Goal: Transaction & Acquisition: Purchase product/service

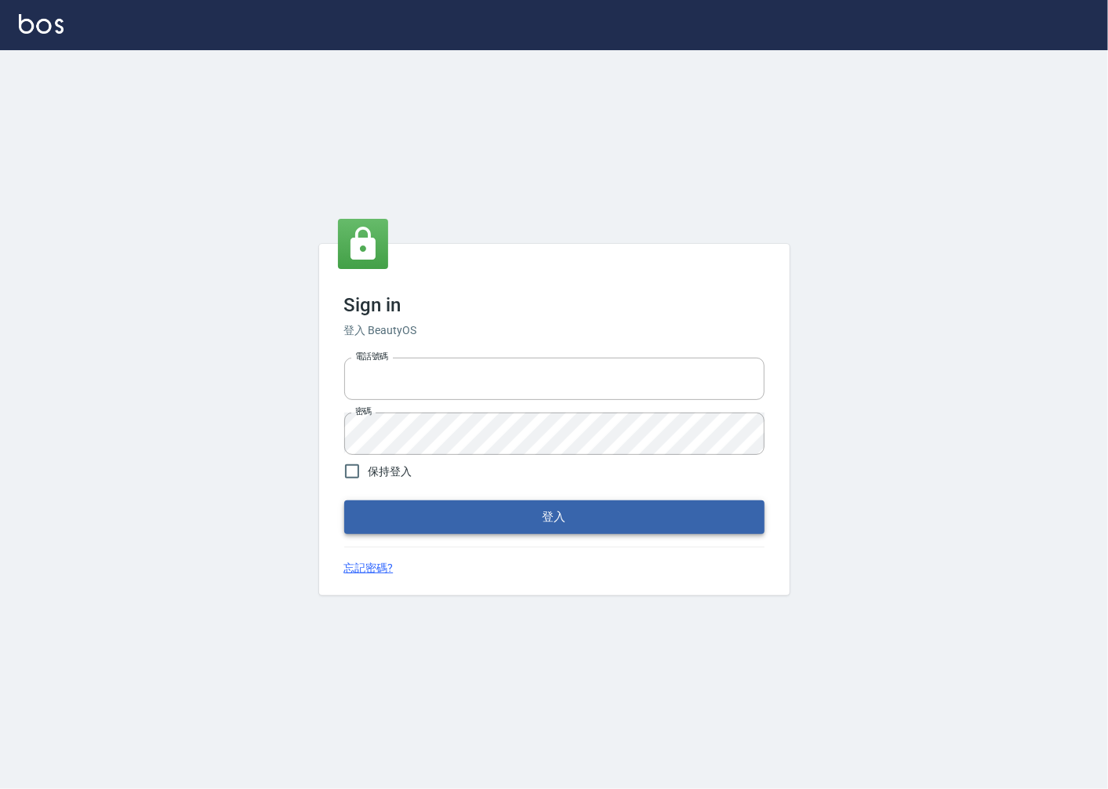
type input "0918920985"
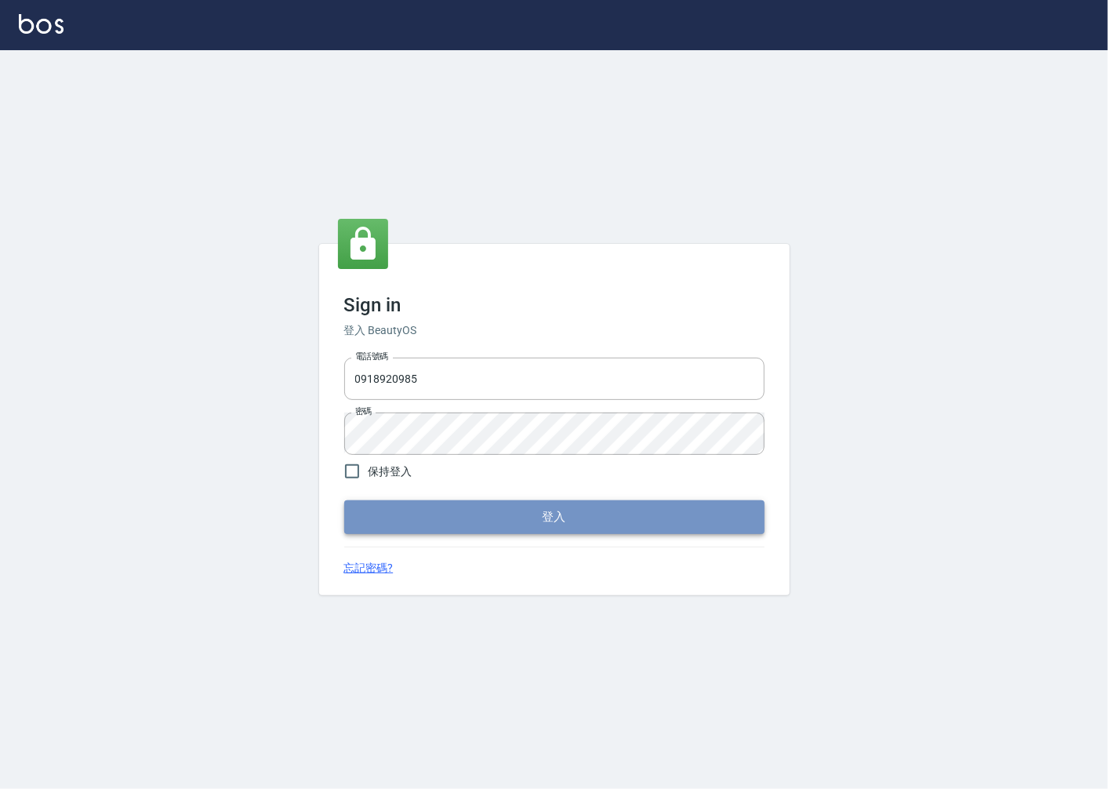
click at [580, 516] on button "登入" at bounding box center [554, 516] width 420 height 33
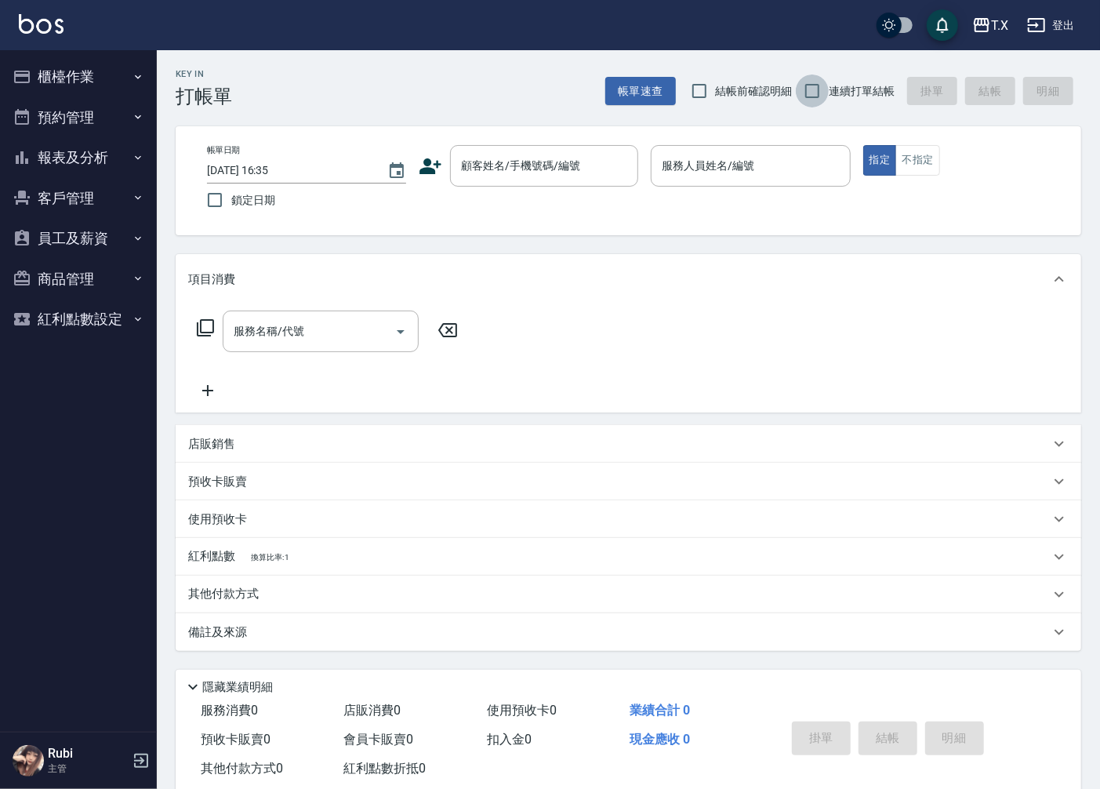
click at [809, 86] on input "連續打單結帳" at bounding box center [812, 90] width 33 height 33
checkbox input "true"
click at [581, 154] on input "顧客姓名/手機號碼/編號" at bounding box center [532, 165] width 151 height 27
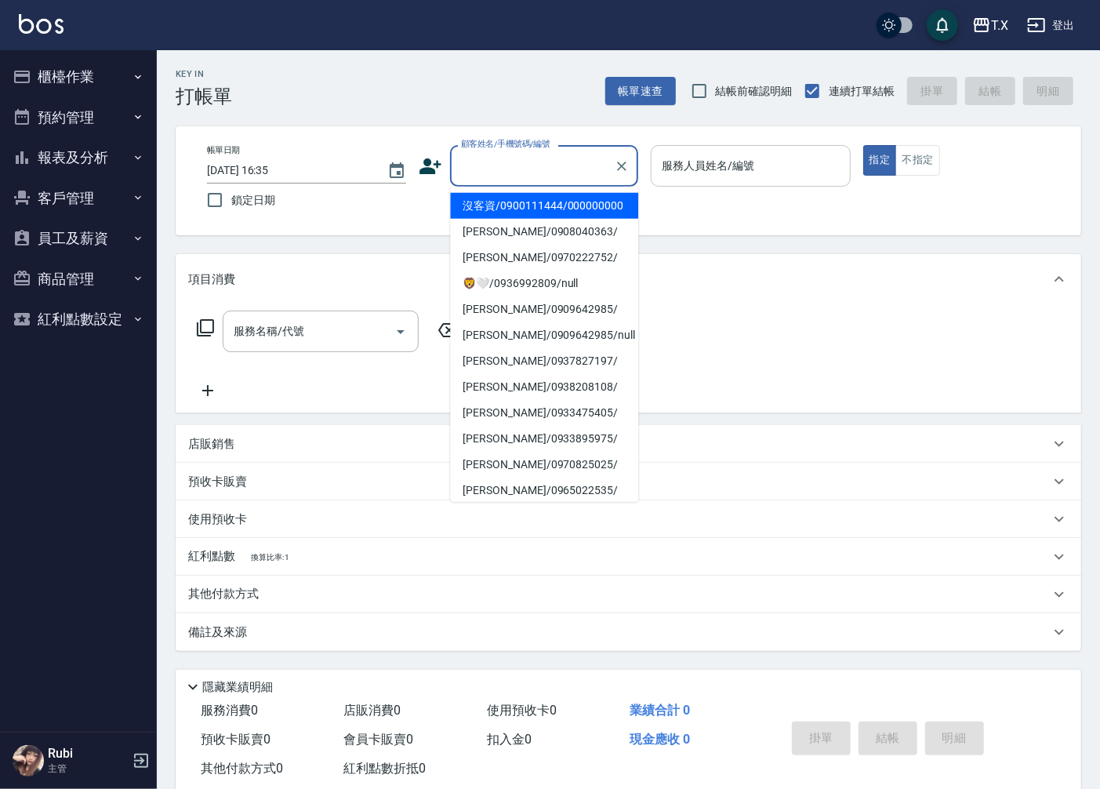
drag, startPoint x: 620, startPoint y: 221, endPoint x: 654, endPoint y: 168, distance: 63.1
click at [620, 219] on li "沒客資/0900111444/000000000" at bounding box center [544, 206] width 188 height 26
type input "沒客資/0900111444/000000000"
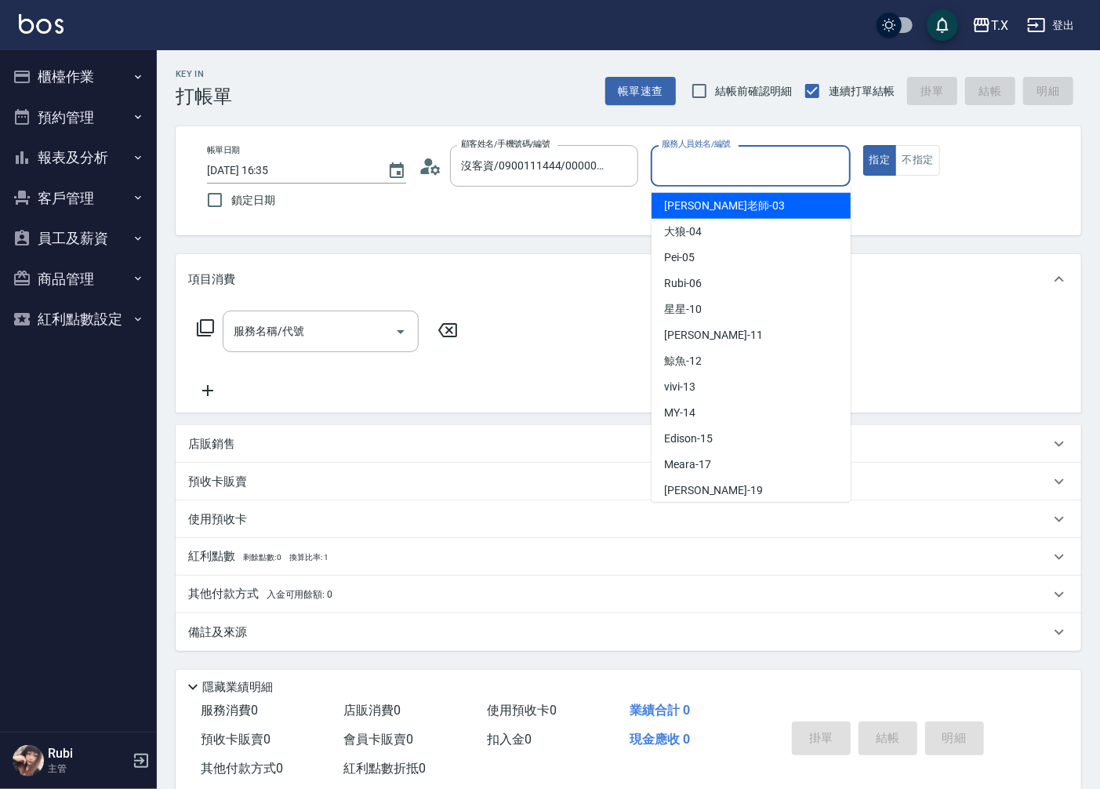
click at [721, 152] on input "服務人員姓名/編號" at bounding box center [750, 165] width 185 height 27
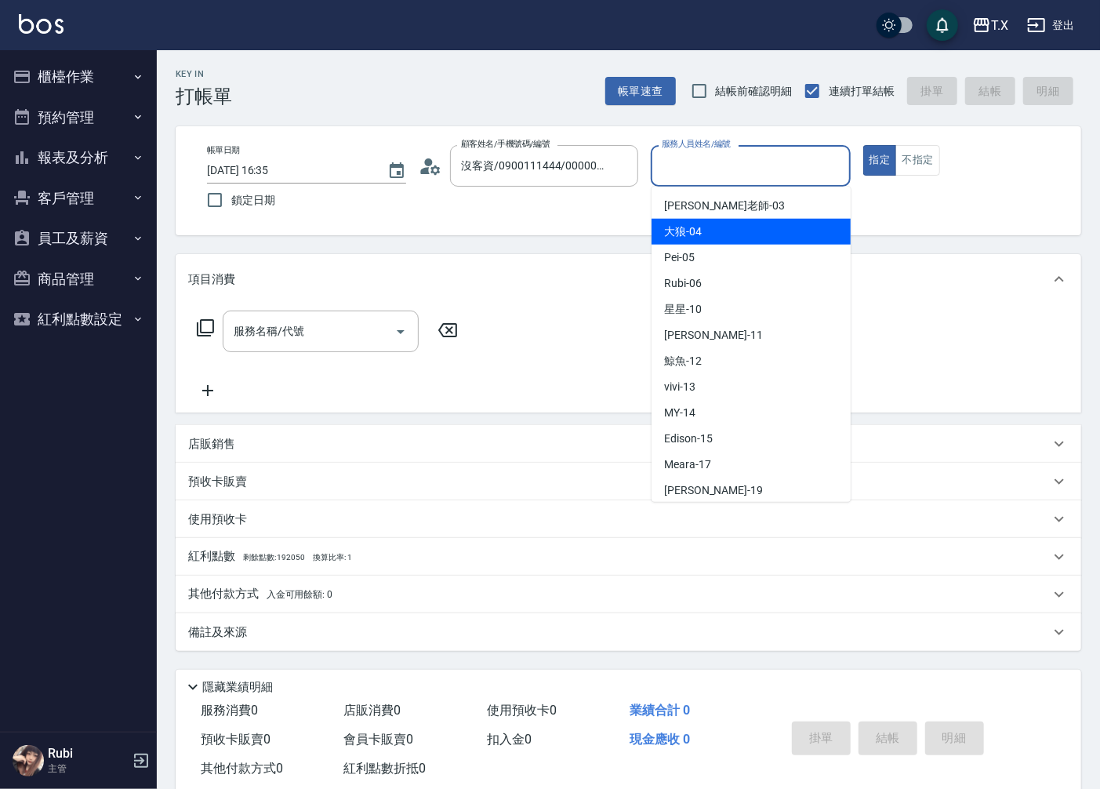
click at [695, 235] on span "大狼 -04" at bounding box center [683, 231] width 38 height 16
type input "大狼-04"
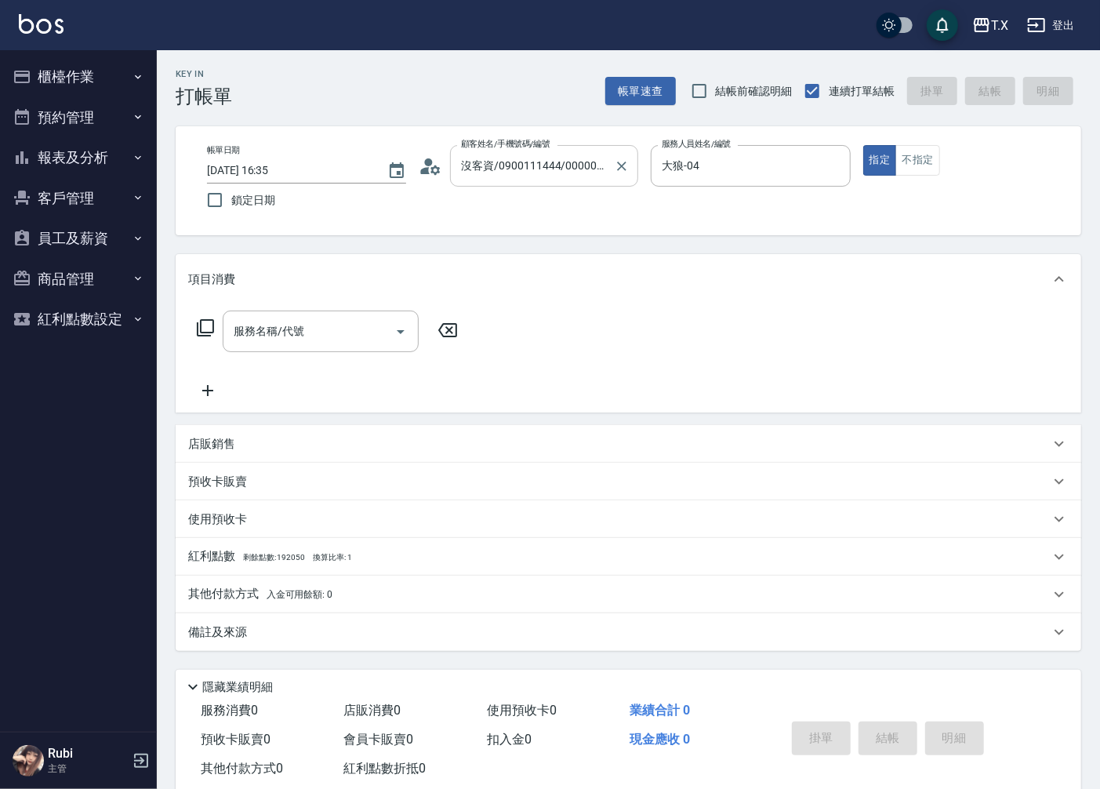
drag, startPoint x: 457, startPoint y: 152, endPoint x: 314, endPoint y: 336, distance: 232.9
click at [314, 336] on input "服務名稱/代號" at bounding box center [309, 331] width 158 height 27
type input "401"
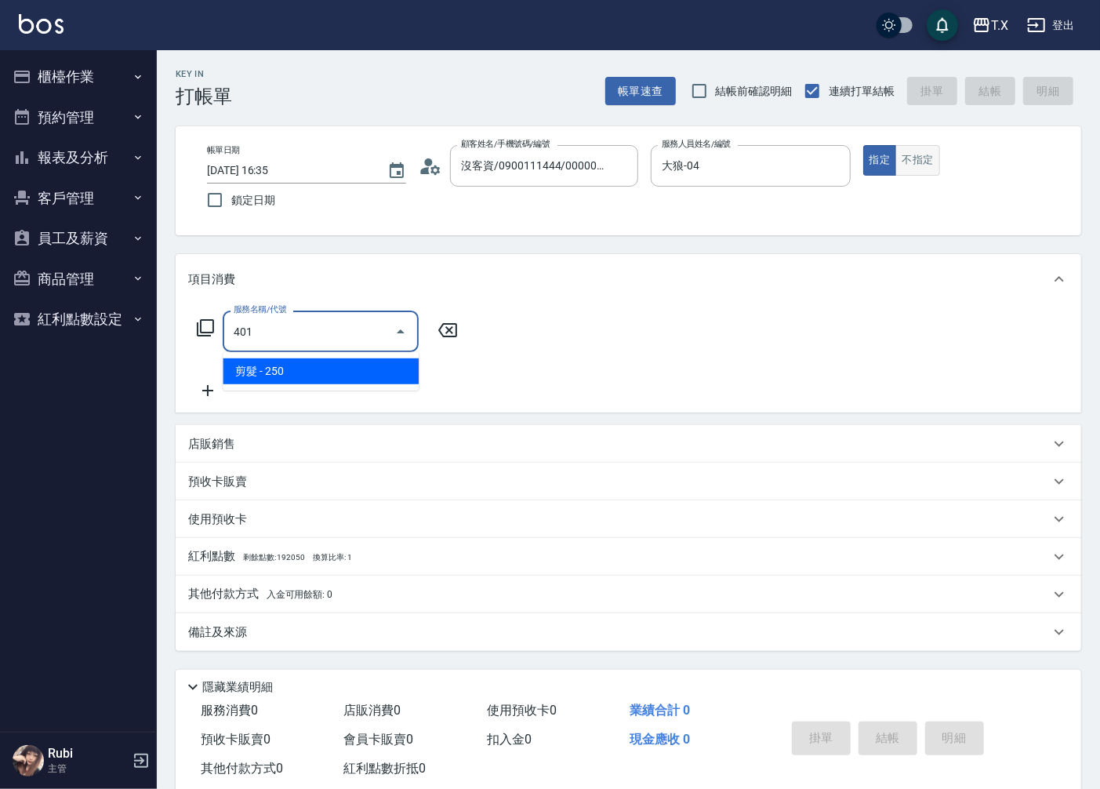
type input "20"
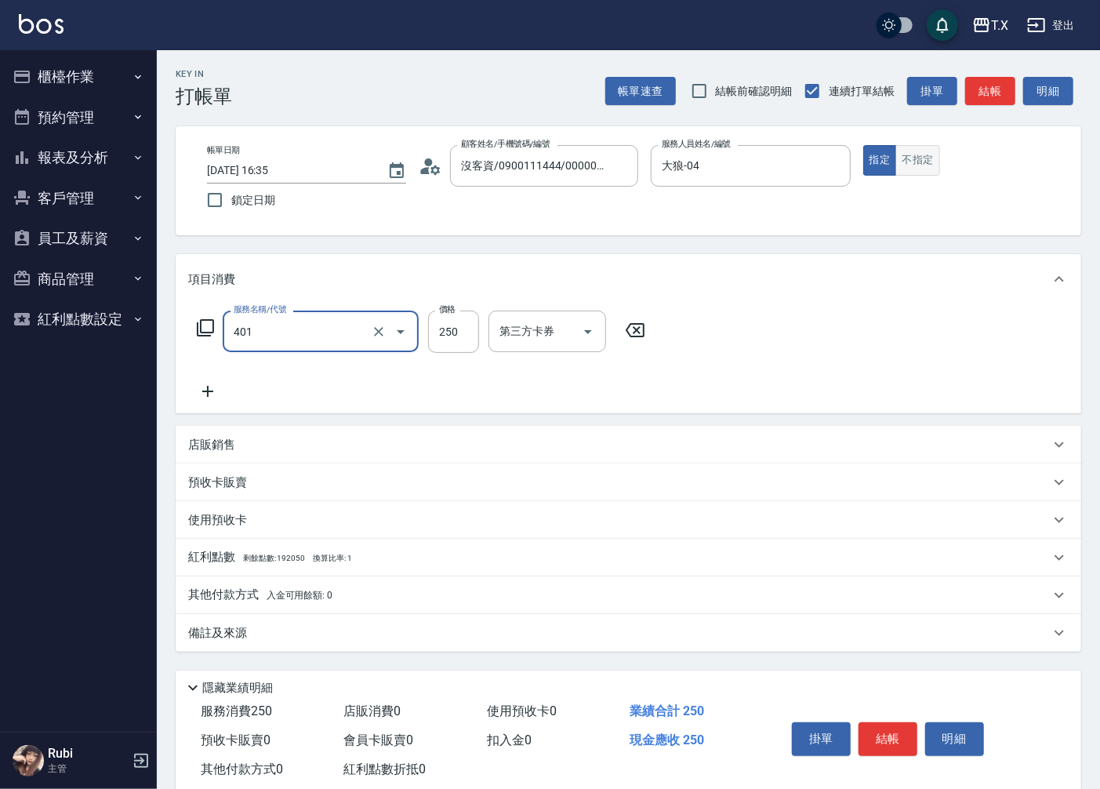
type input "剪髮(401)"
type input "4"
type input "0"
type input "400"
type input "40"
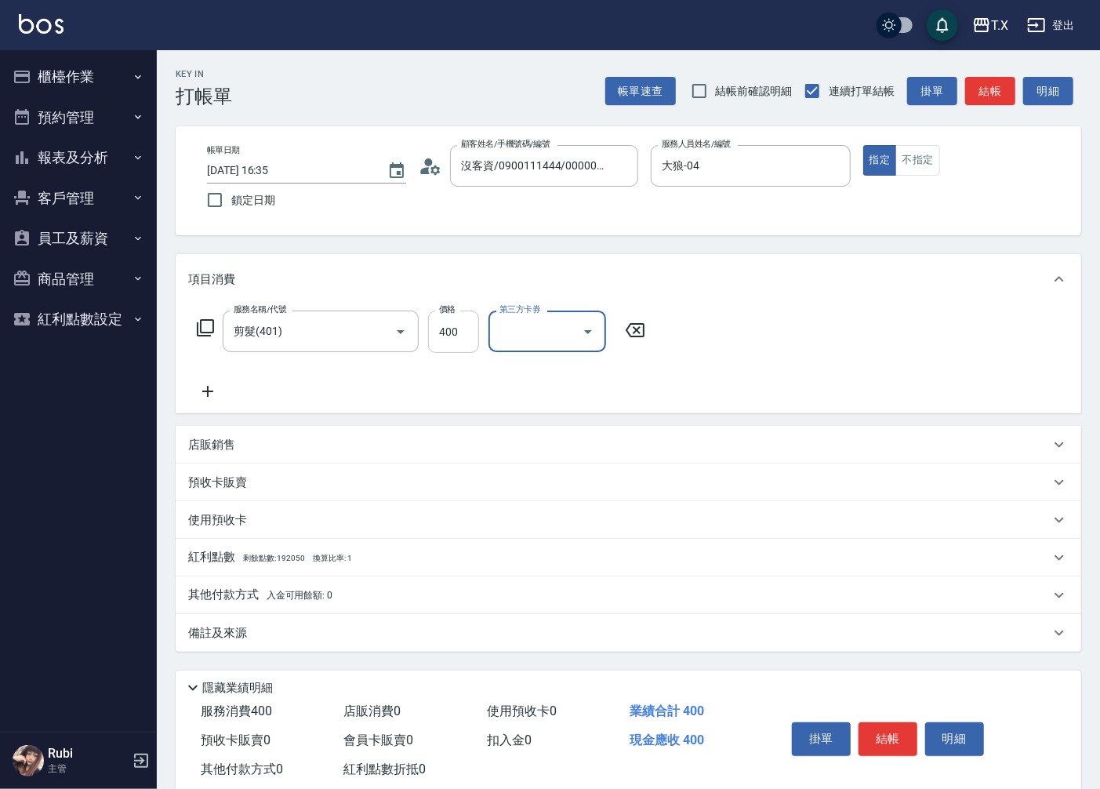
click at [455, 332] on input "400" at bounding box center [453, 331] width 51 height 42
type input "2"
type input "0"
type input "200"
type input "20"
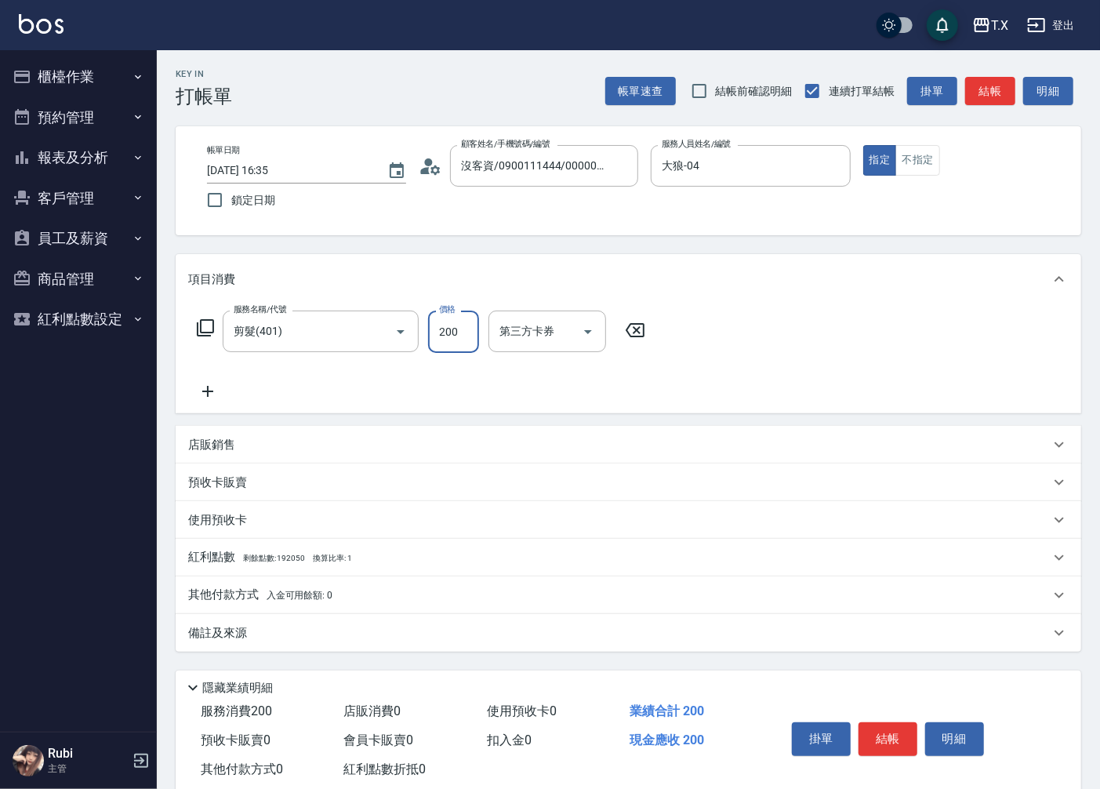
type input "200"
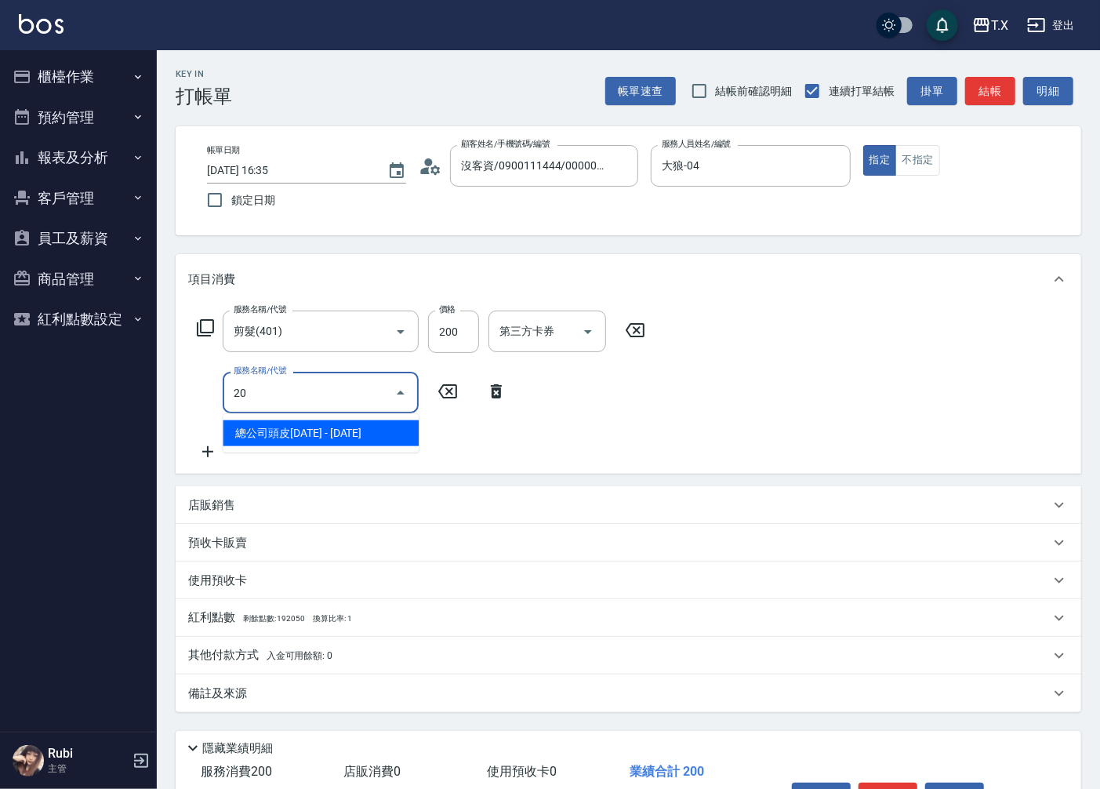
type input "201"
type input "40"
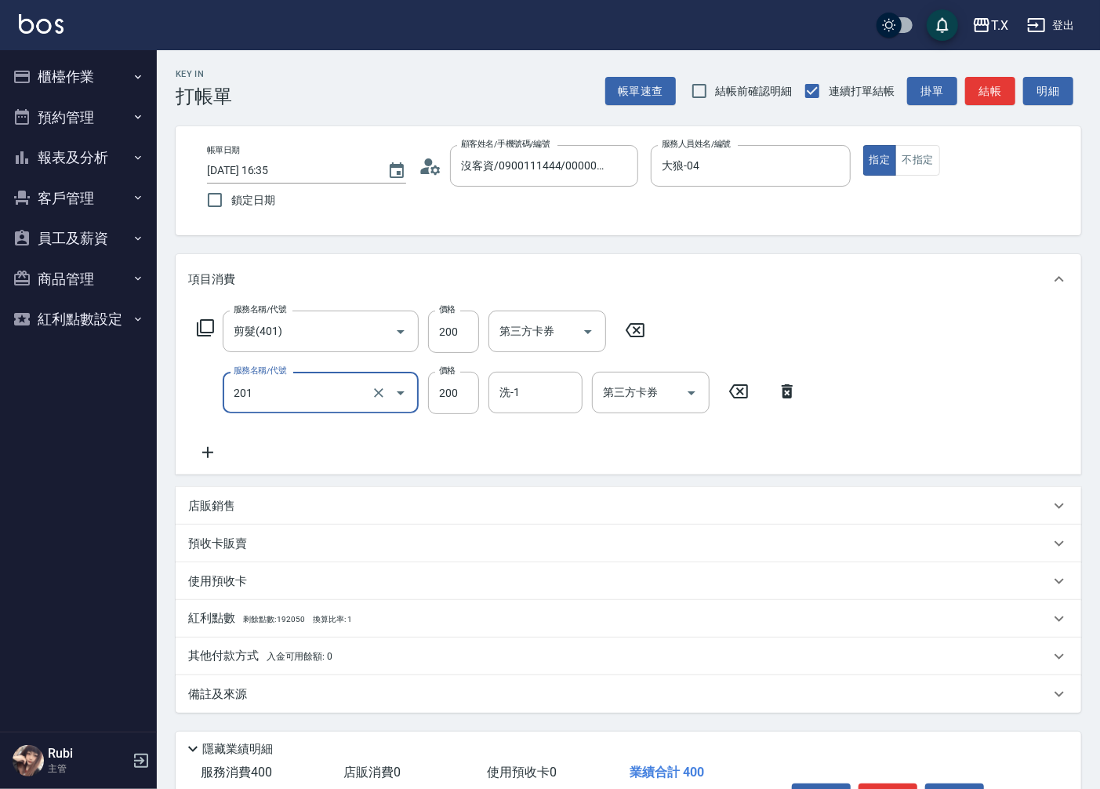
type input "洗髮(201)"
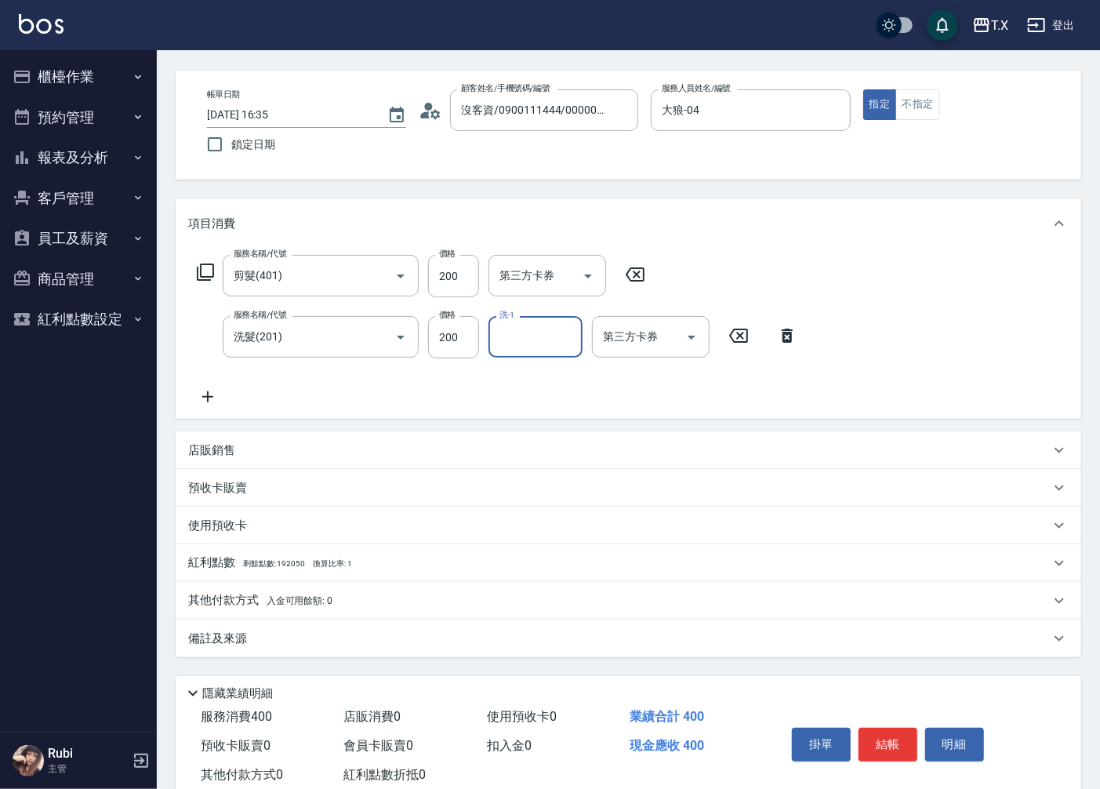
scroll to position [87, 0]
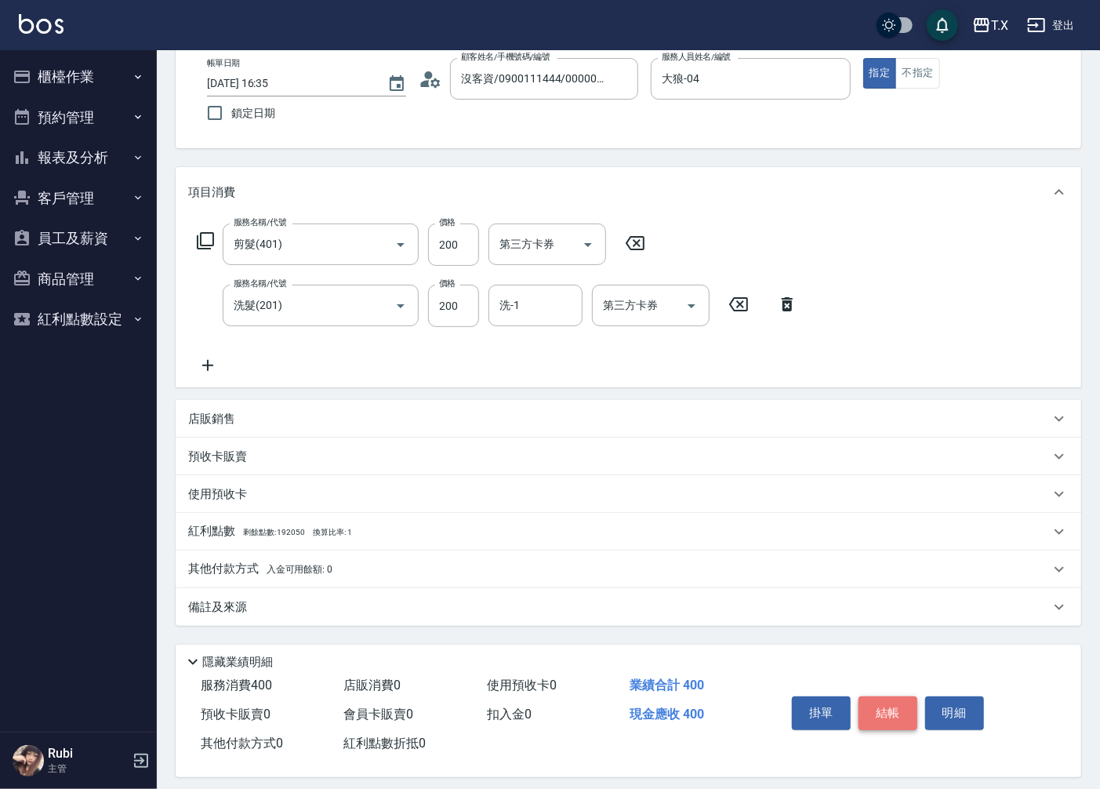
click at [878, 723] on button "結帳" at bounding box center [888, 712] width 59 height 33
type input "[DATE] 16:36"
type input "0"
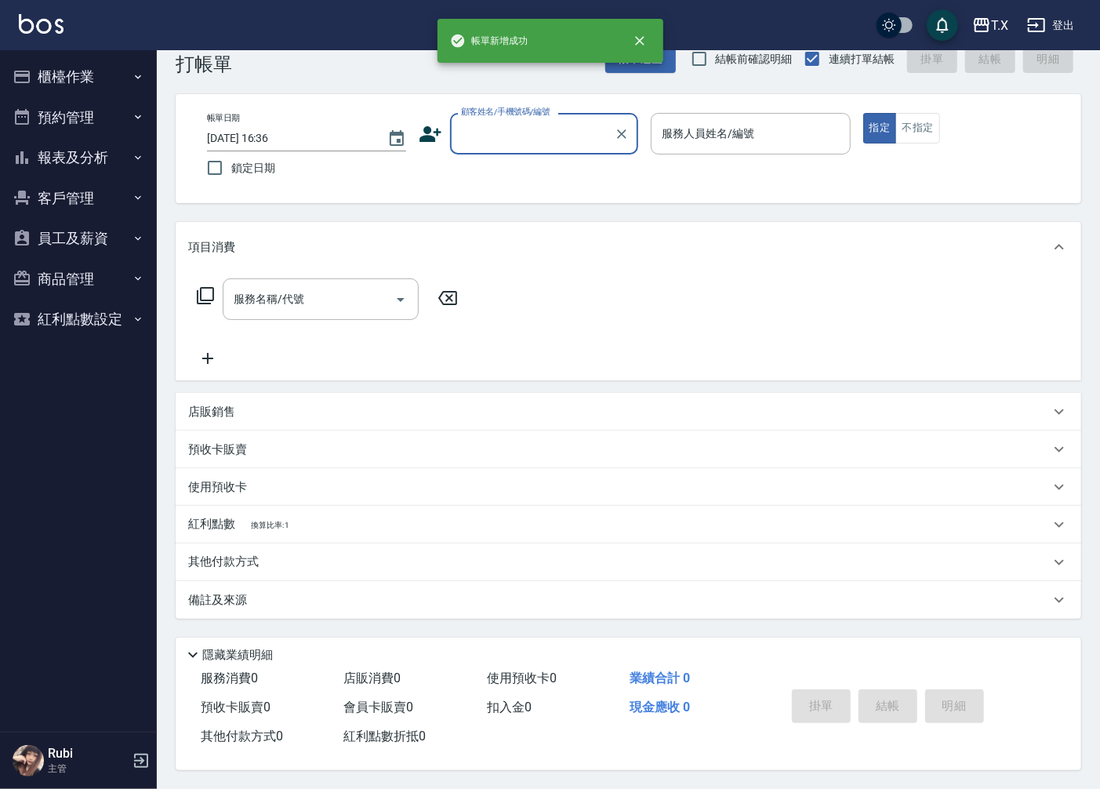
scroll to position [0, 0]
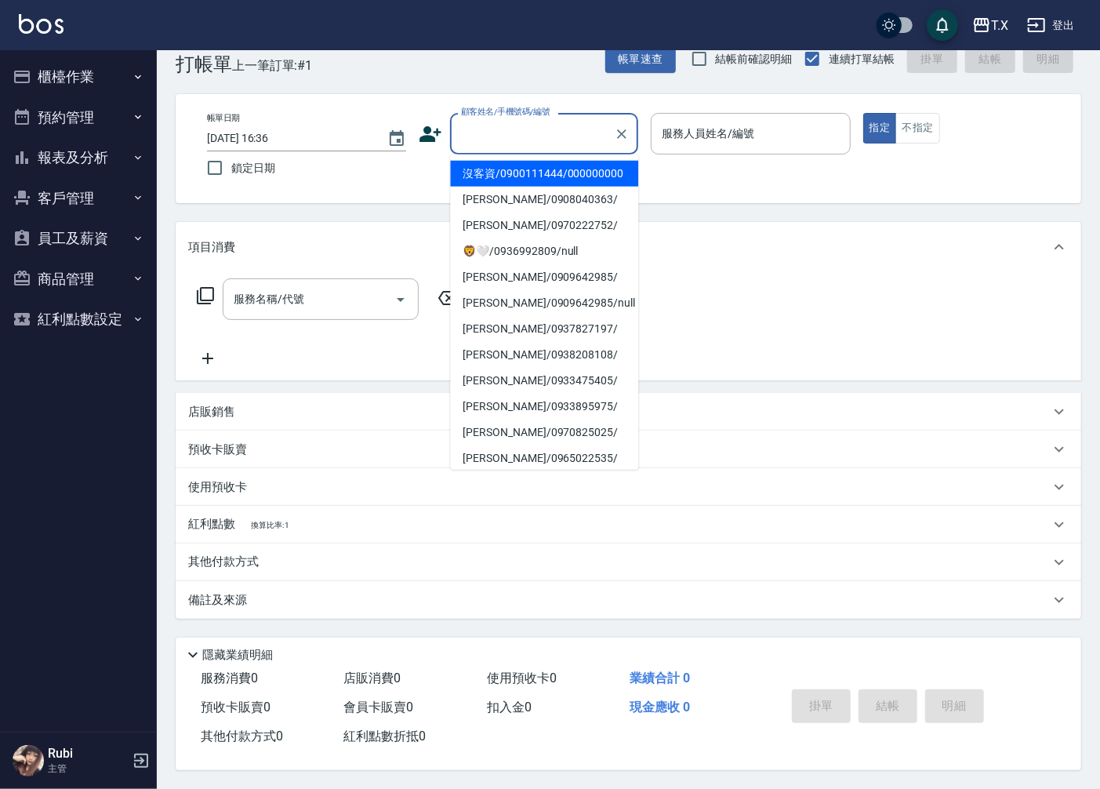
click at [527, 141] on input "顧客姓名/手機號碼/編號" at bounding box center [532, 133] width 151 height 27
click at [519, 187] on li "沒客資/0900111444/000000000" at bounding box center [544, 174] width 188 height 26
type input "沒客資/0900111444/000000000"
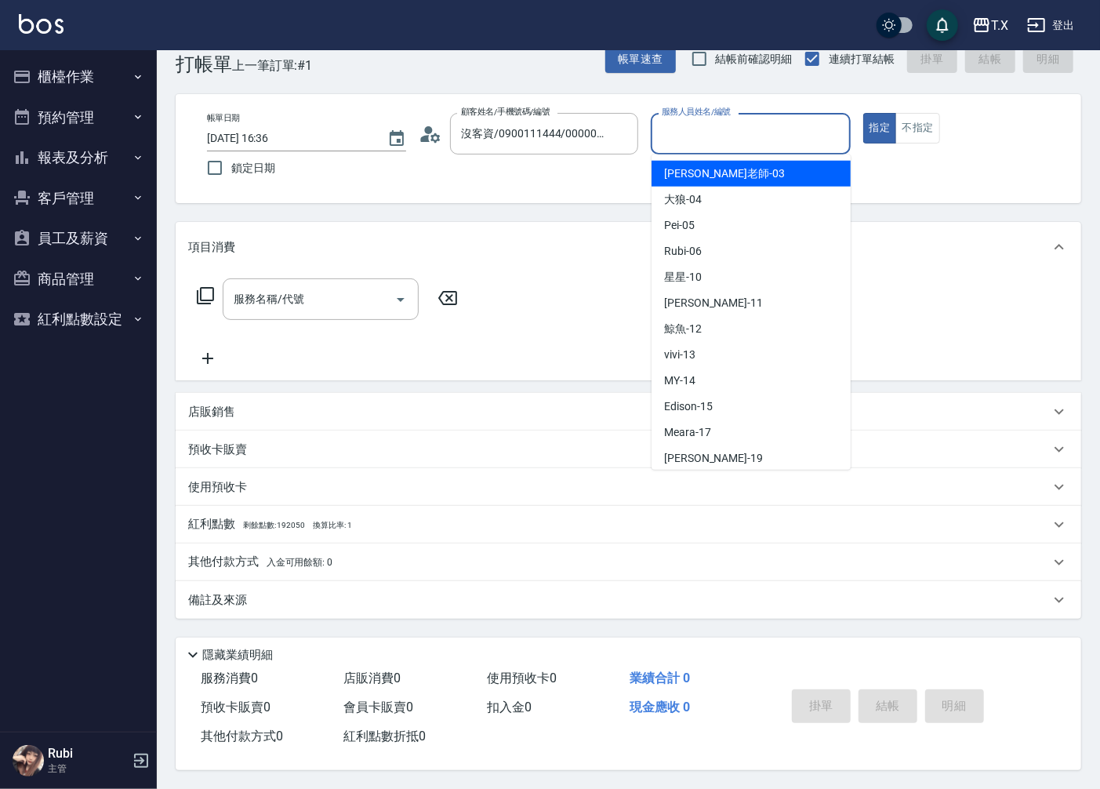
click at [745, 133] on input "服務人員姓名/編號" at bounding box center [750, 133] width 185 height 27
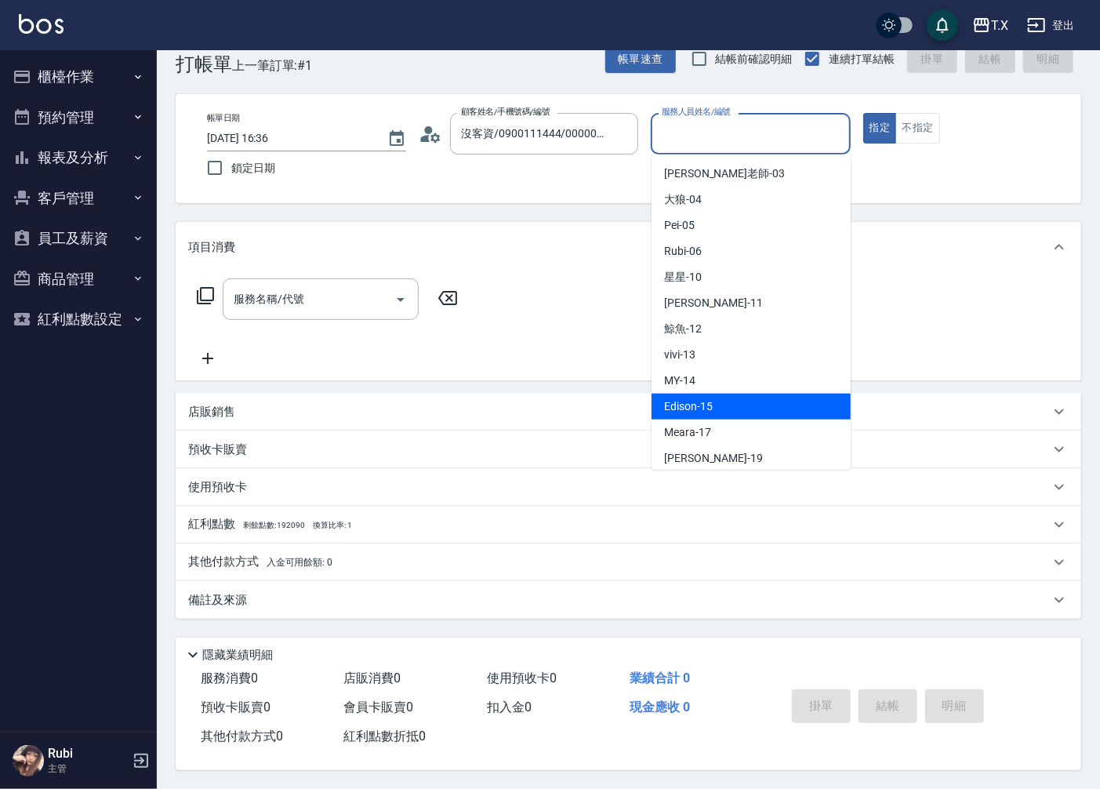
click at [717, 395] on div "Edison -15" at bounding box center [751, 407] width 199 height 26
type input "Edison-15"
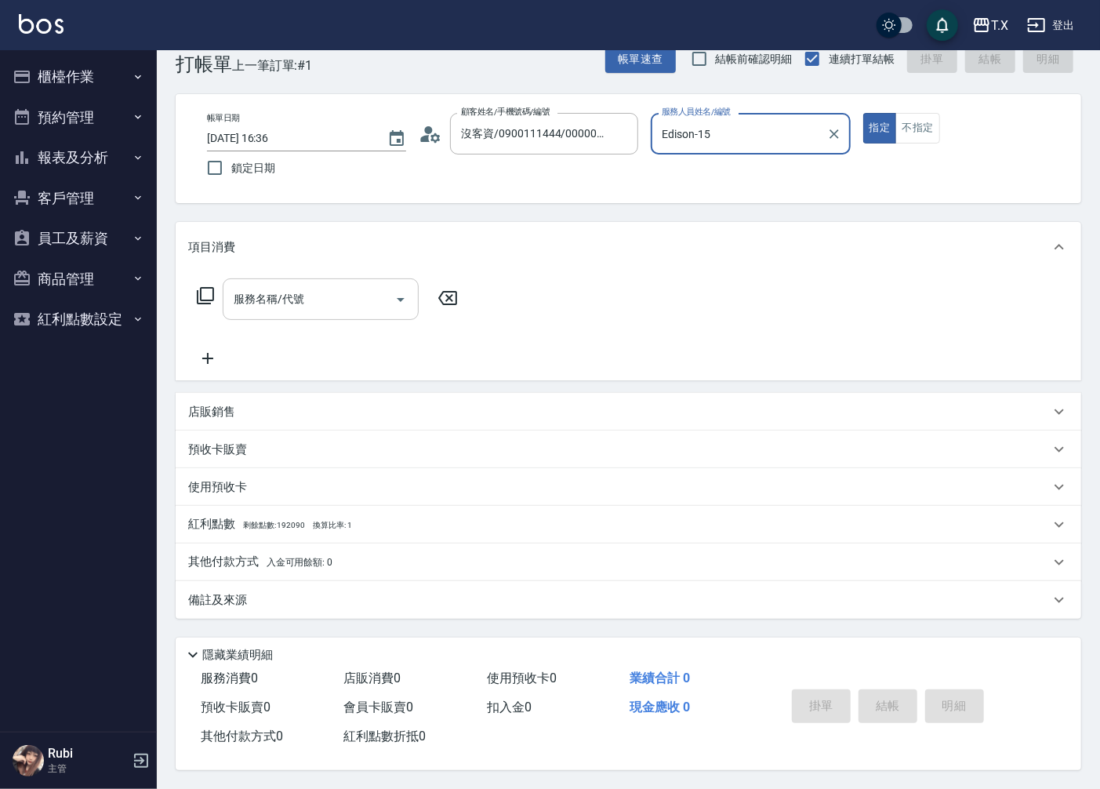
click at [347, 294] on input "服務名稱/代號" at bounding box center [309, 298] width 158 height 27
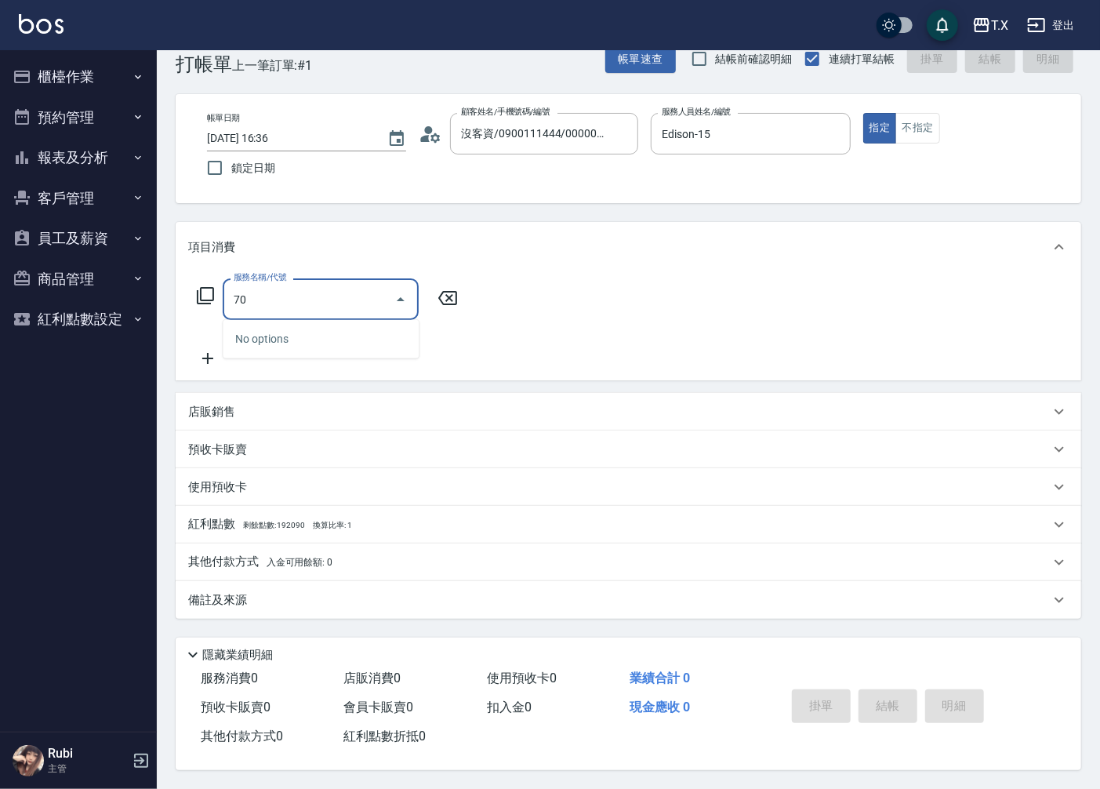
type input "704"
type input "500"
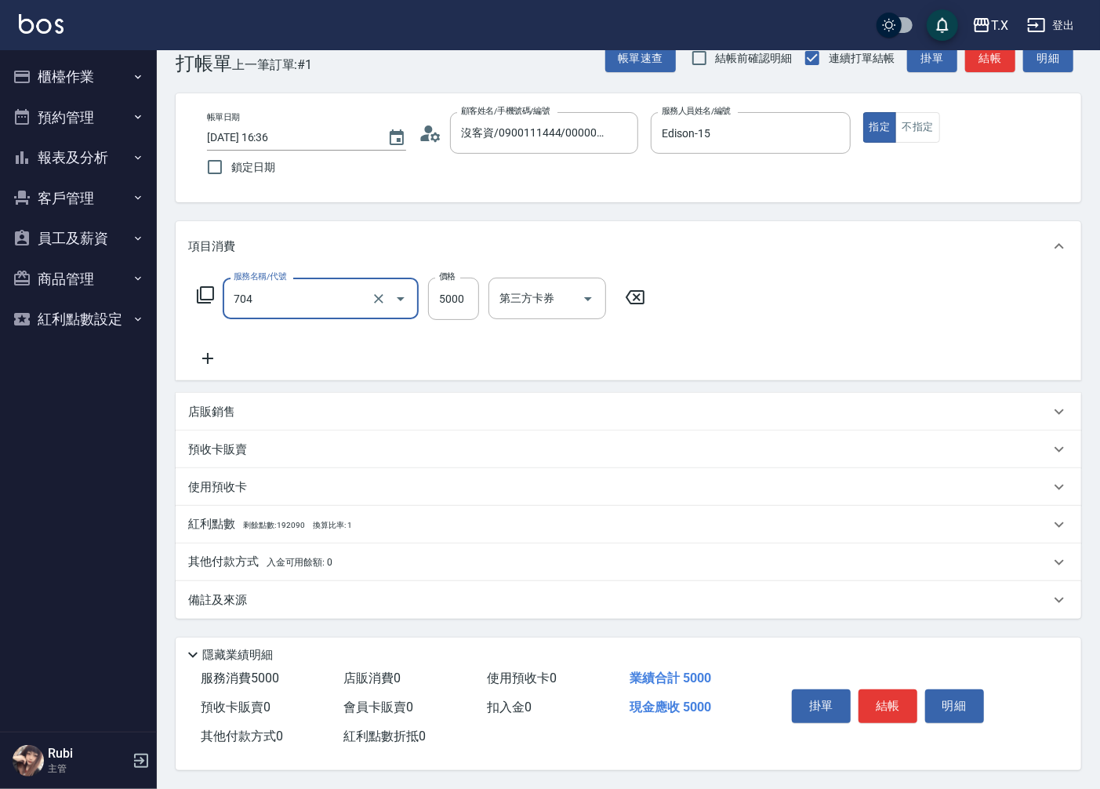
type input "新羽毛鉑金接髮調整(704)"
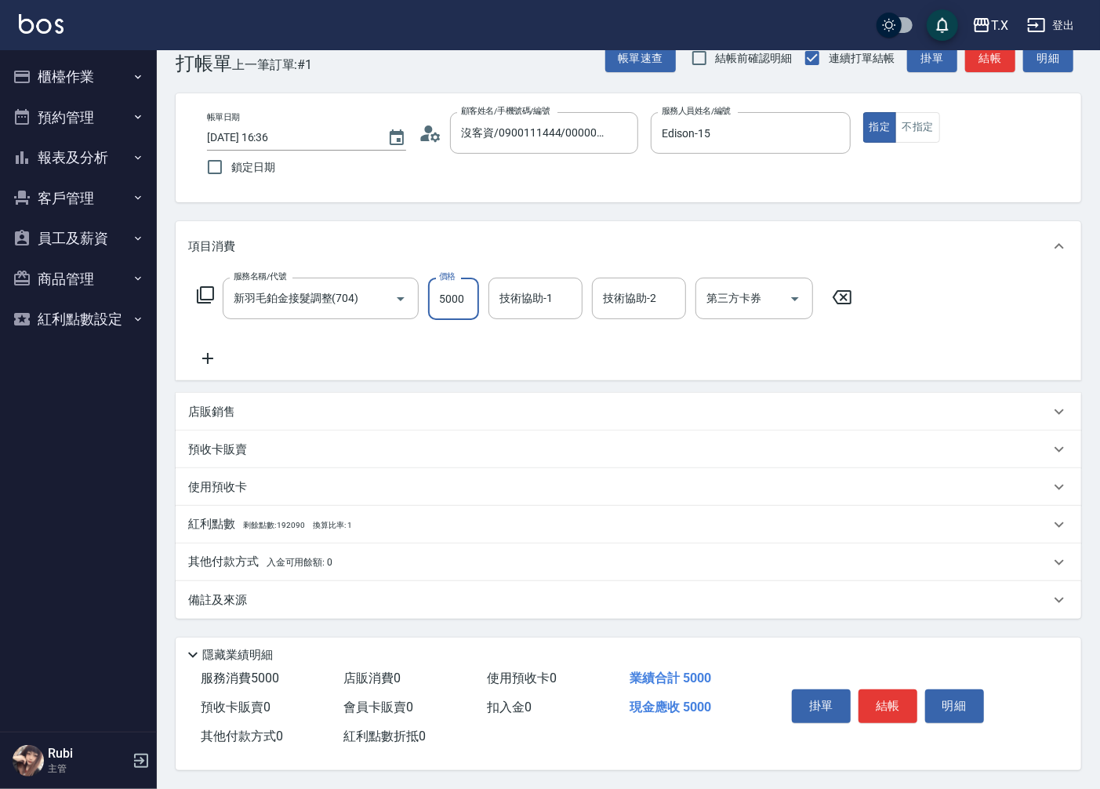
type input "7"
type input "0"
type input "70"
type input "7000"
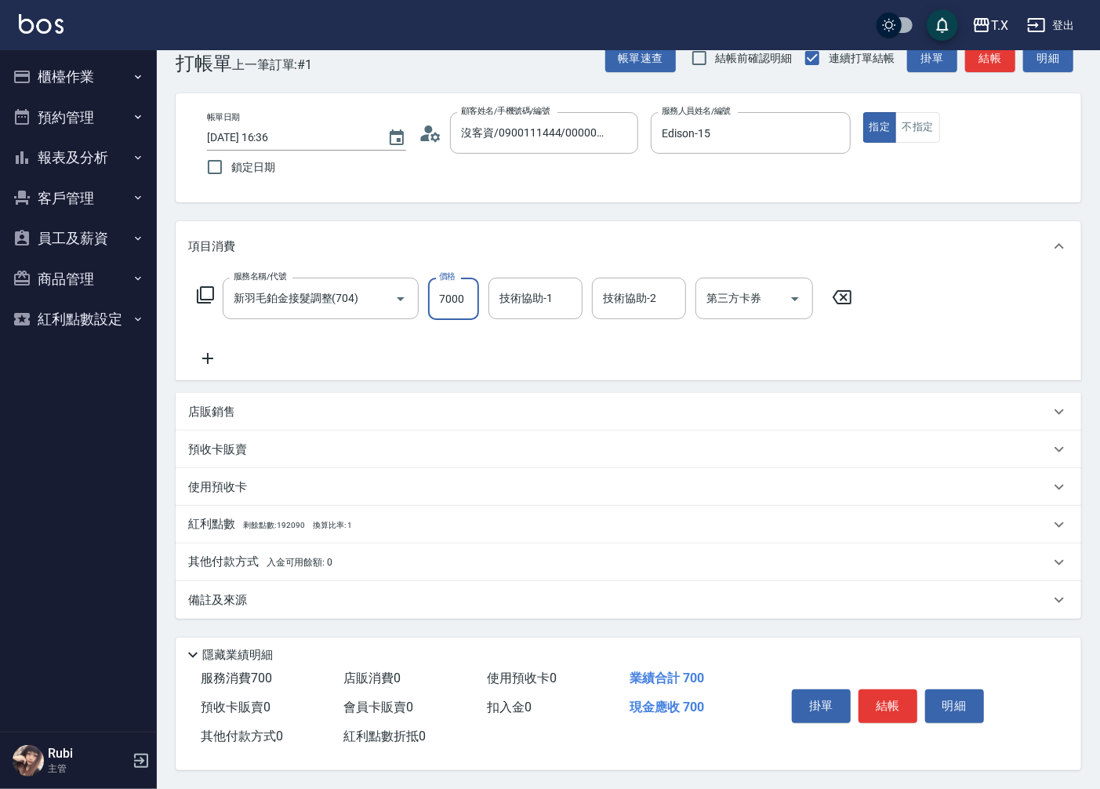
type input "700"
type input "7000"
click at [881, 712] on button "結帳" at bounding box center [888, 705] width 59 height 33
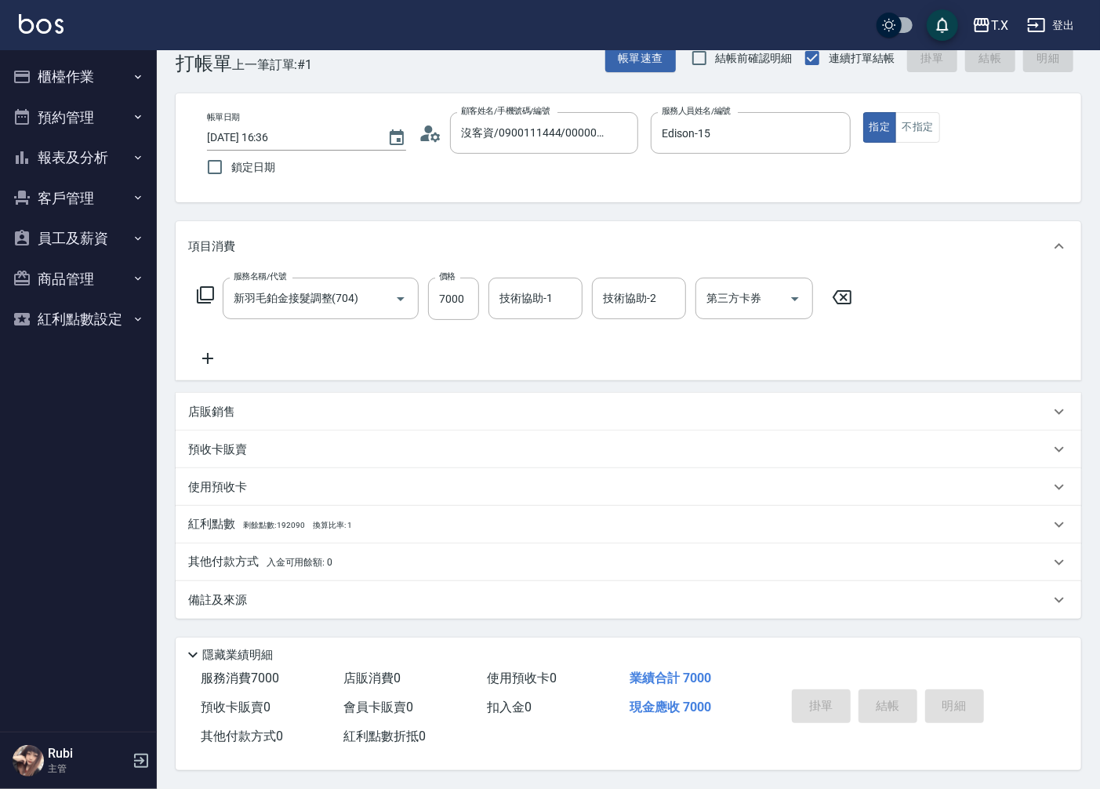
type input "0"
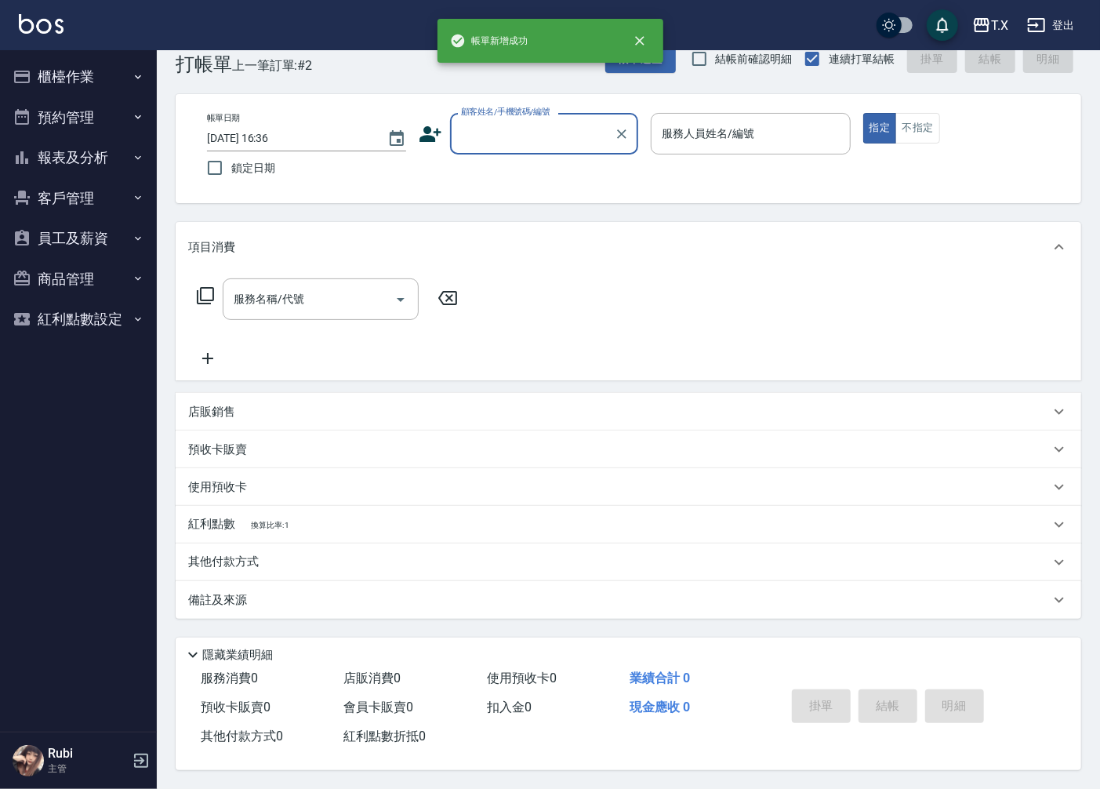
click at [510, 124] on input "顧客姓名/手機號碼/編號" at bounding box center [532, 133] width 151 height 27
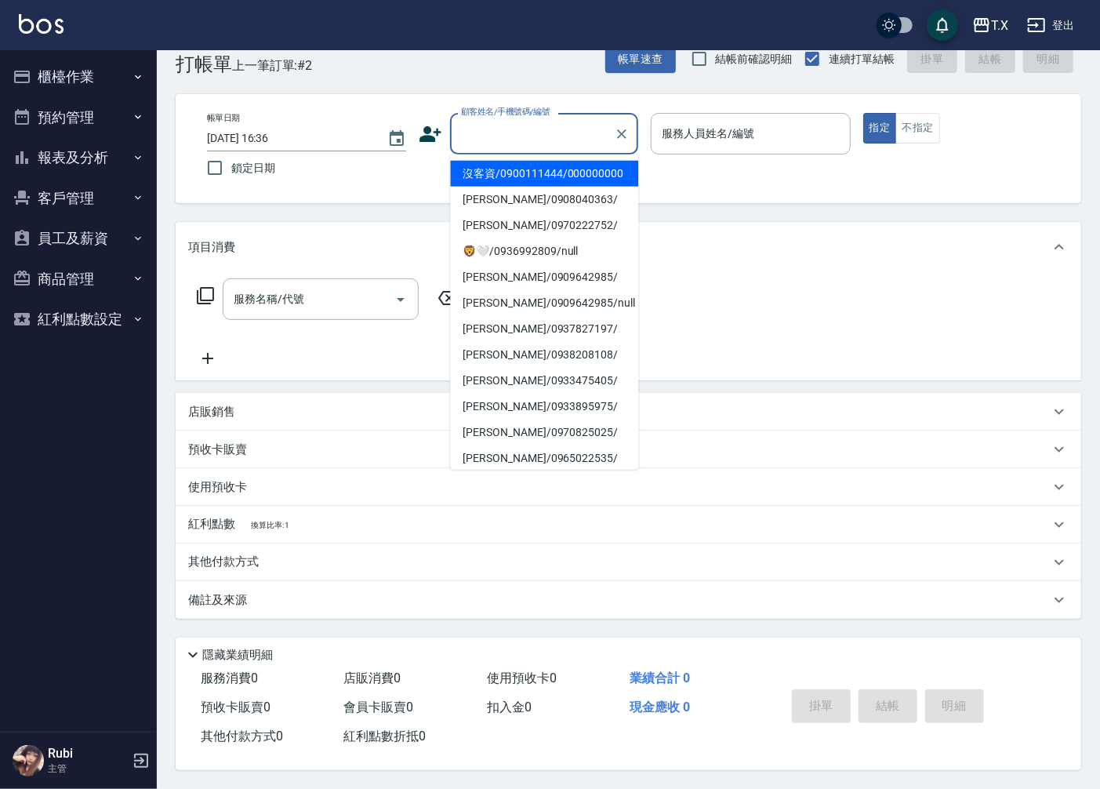
click at [518, 187] on li "沒客資/0900111444/000000000" at bounding box center [544, 174] width 188 height 26
type input "沒客資/0900111444/000000000"
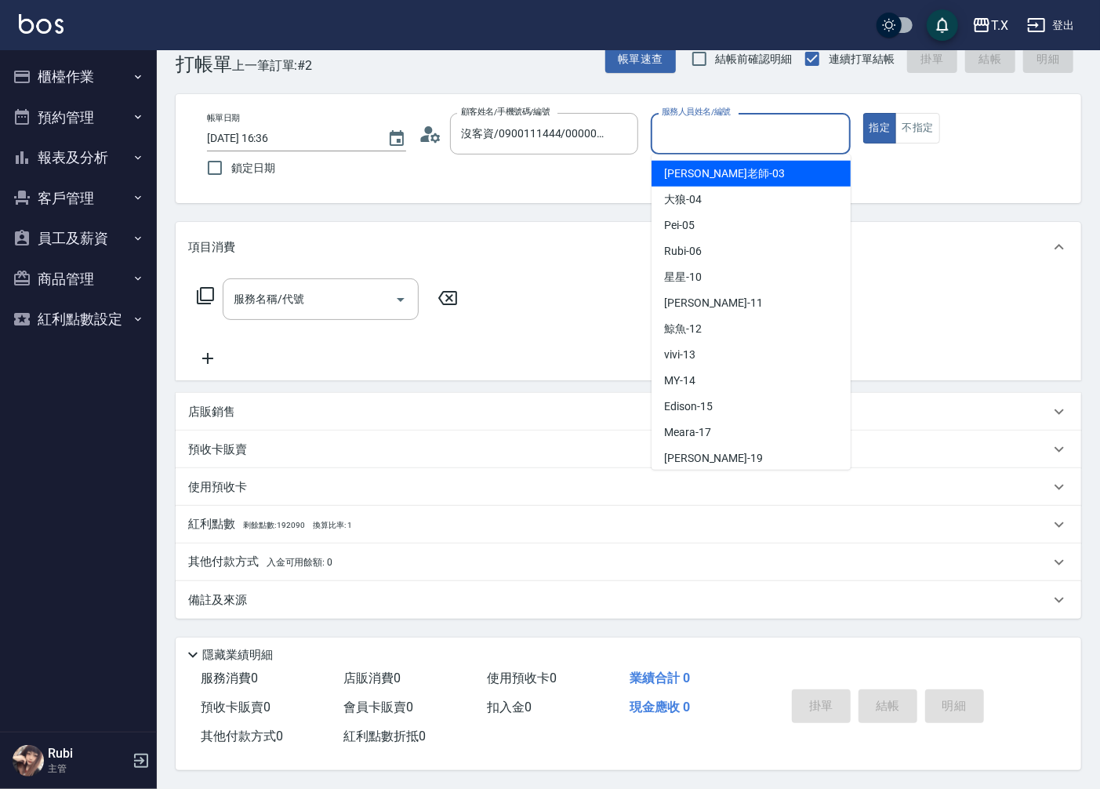
click at [693, 138] on input "服務人員姓名/編號" at bounding box center [750, 133] width 185 height 27
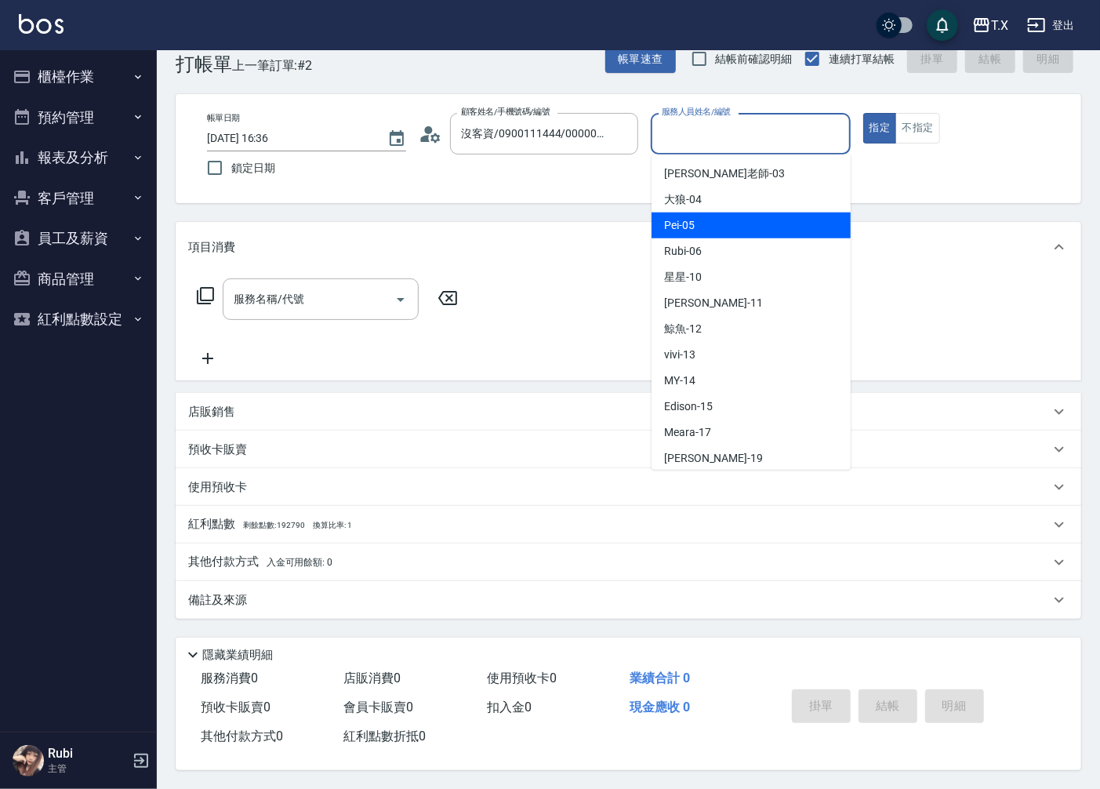
click at [703, 213] on div "Pei -05" at bounding box center [751, 225] width 199 height 26
type input "Pei-05"
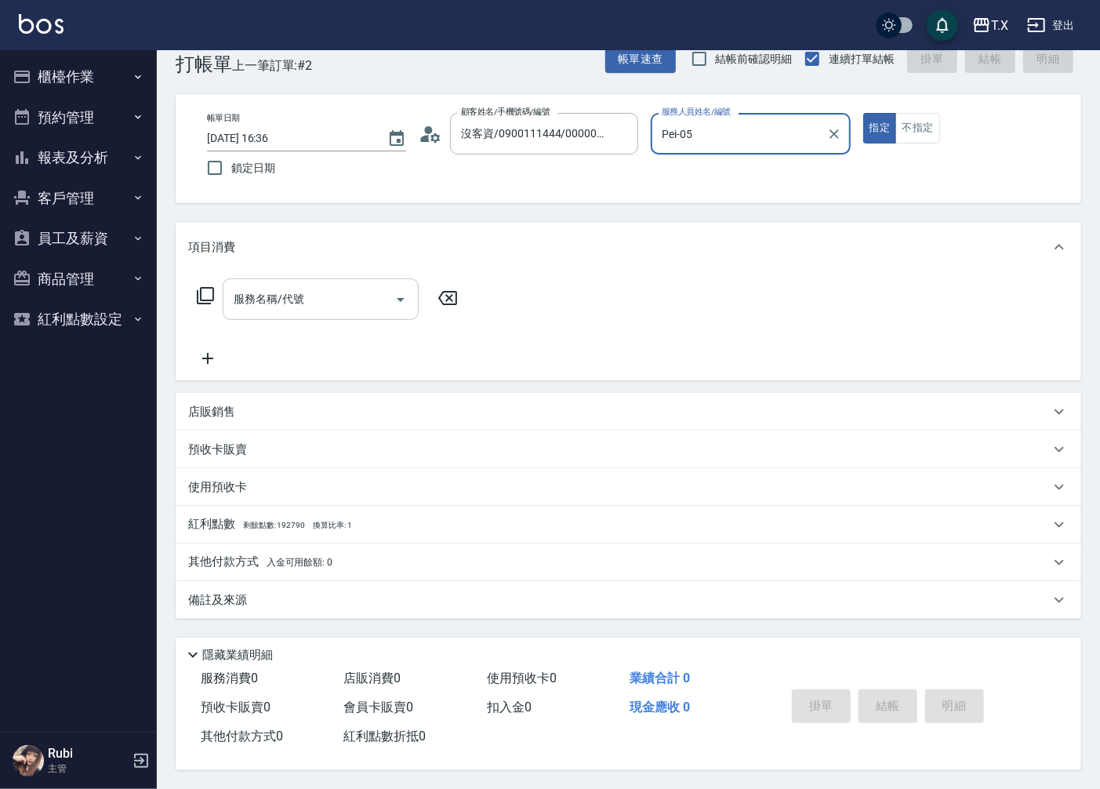
click at [359, 296] on input "服務名稱/代號" at bounding box center [309, 298] width 158 height 27
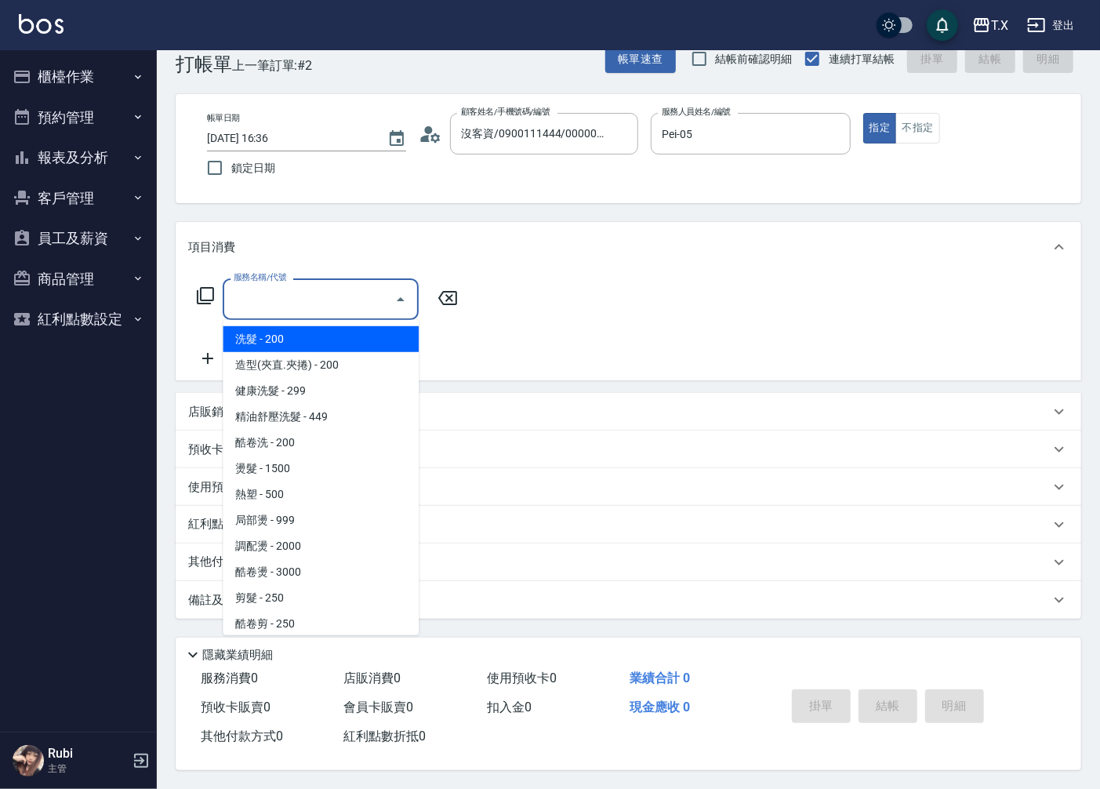
type input "5"
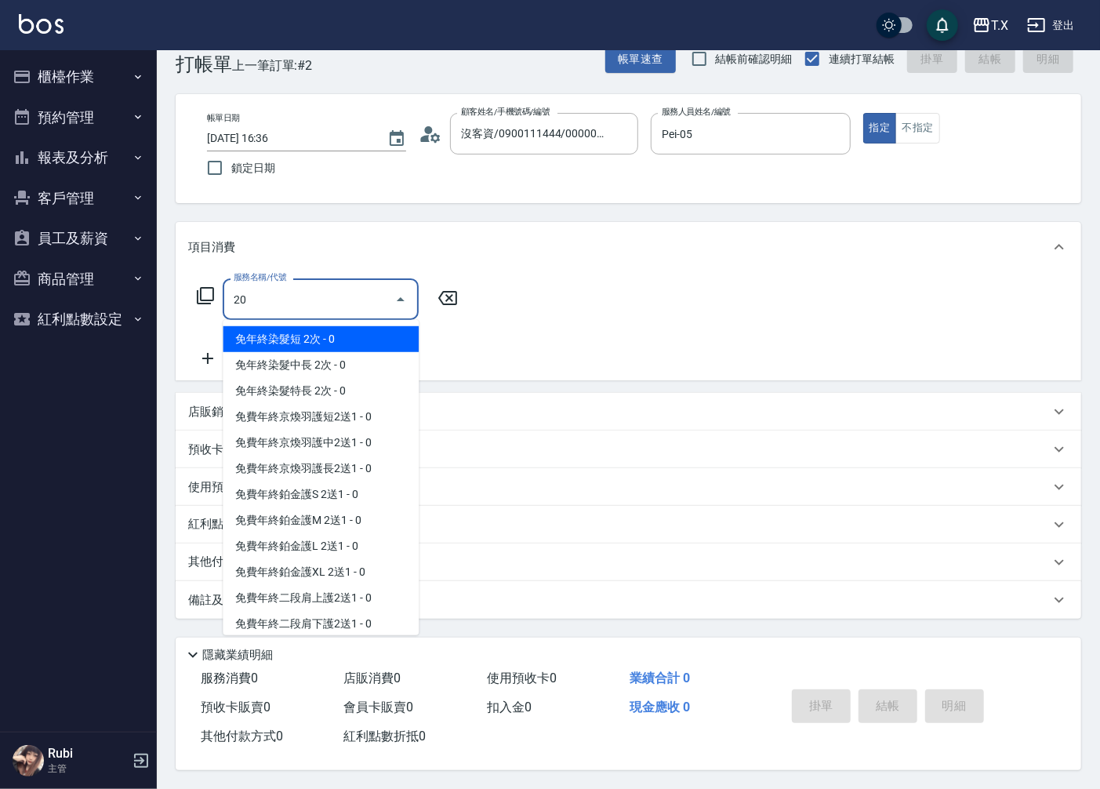
type input "201"
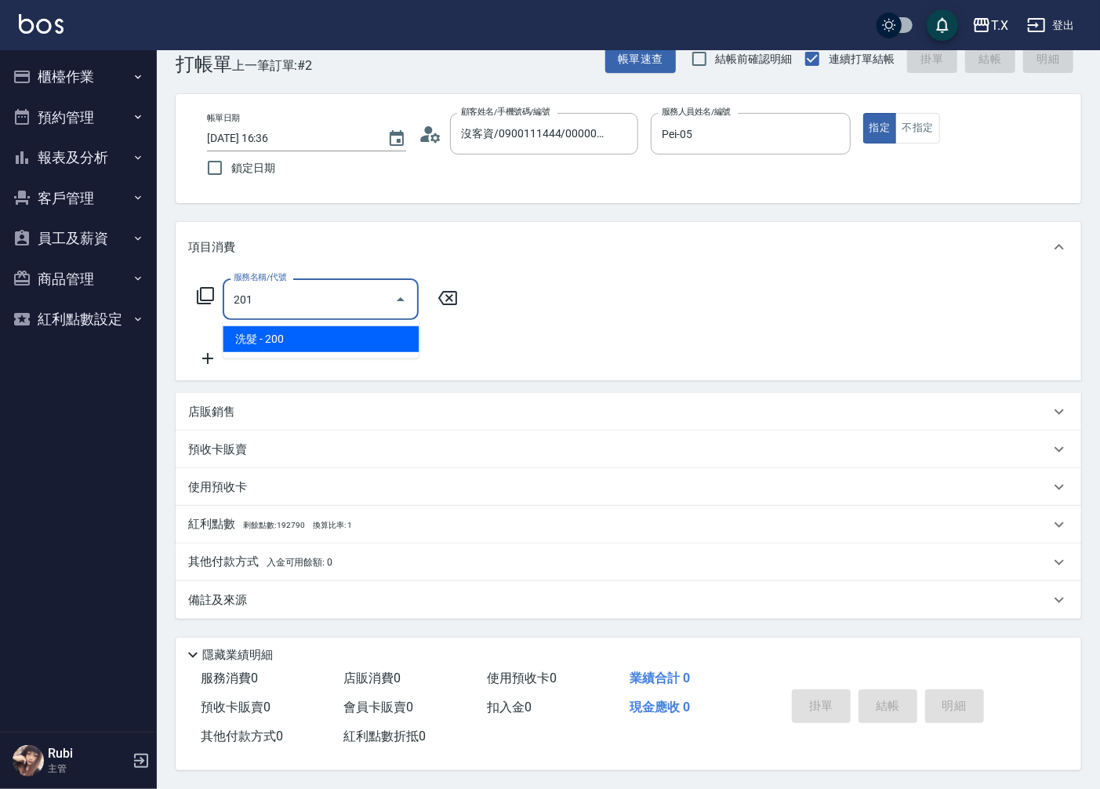
type input "20"
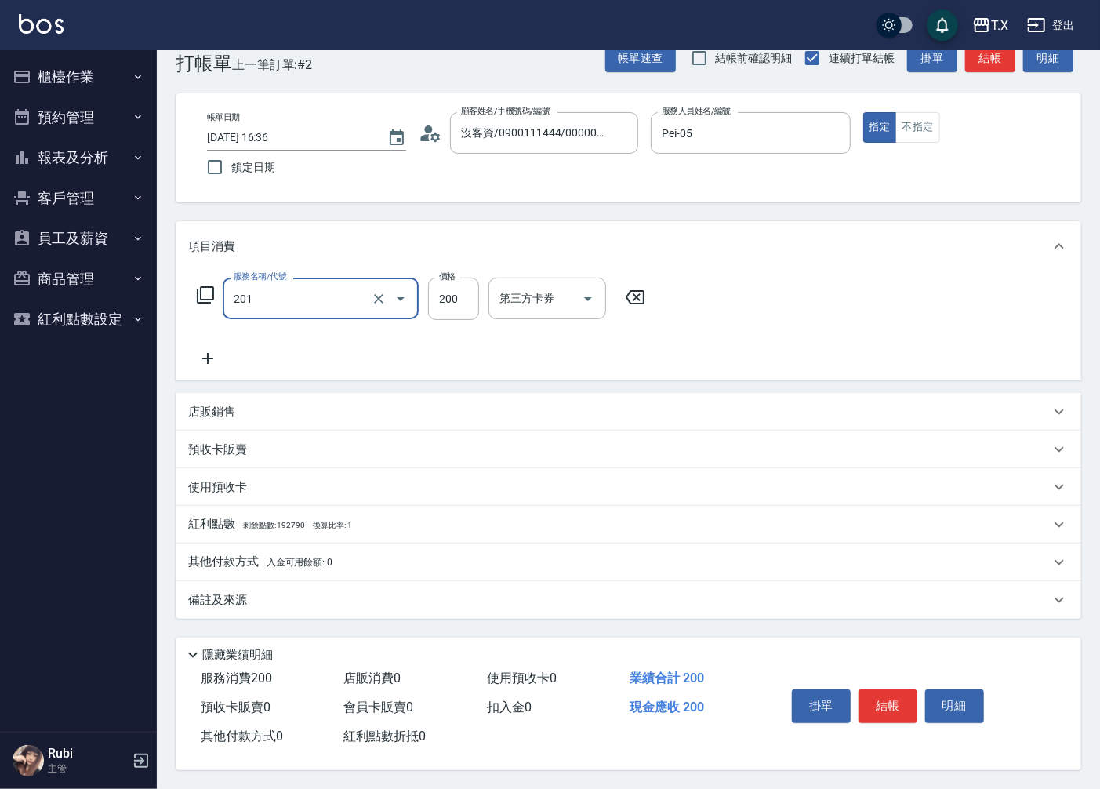
type input "洗髮(201)"
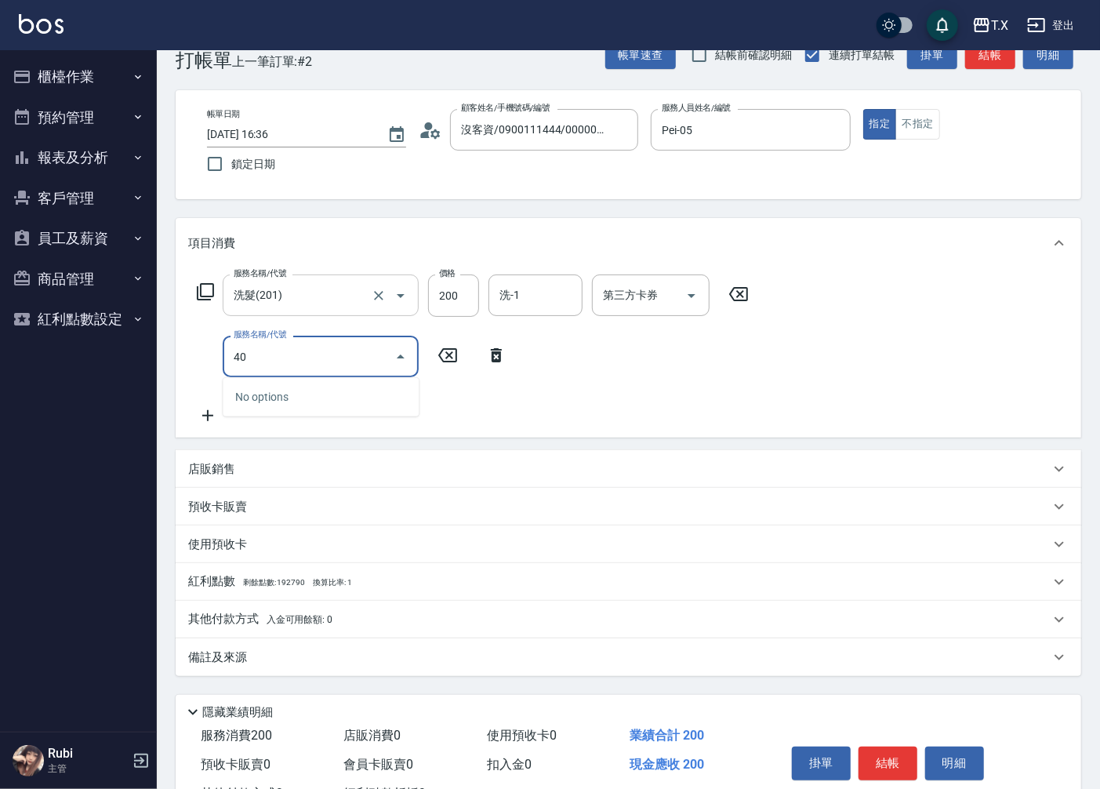
type input "401"
type input "40"
type input "剪髮(401)"
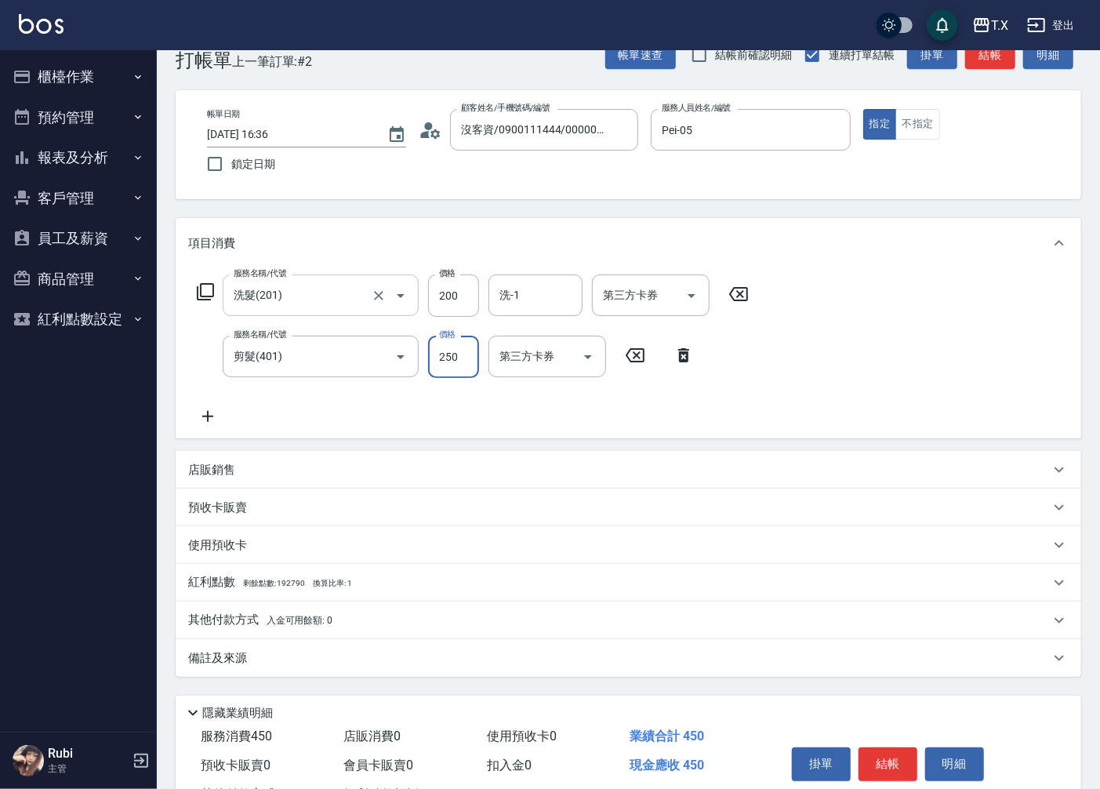
type input "20"
type input "300"
type input "50"
type input "300"
click at [881, 764] on button "結帳" at bounding box center [888, 763] width 59 height 33
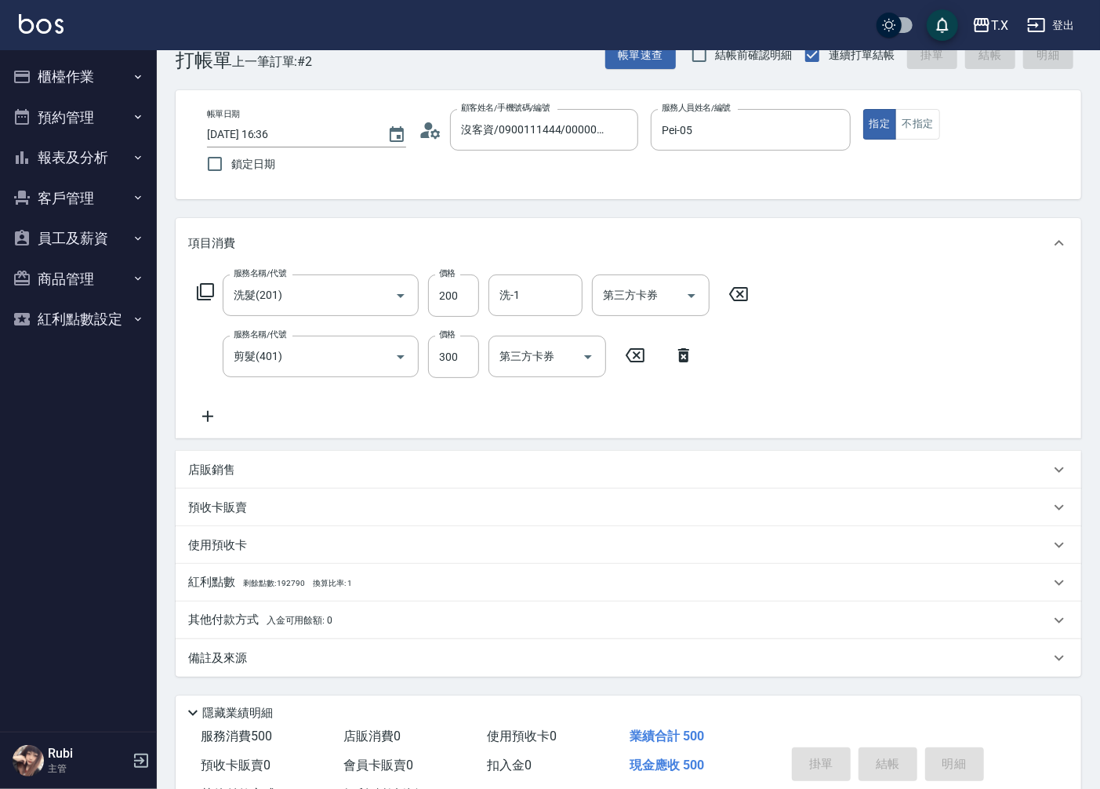
type input "[DATE] 16:37"
type input "0"
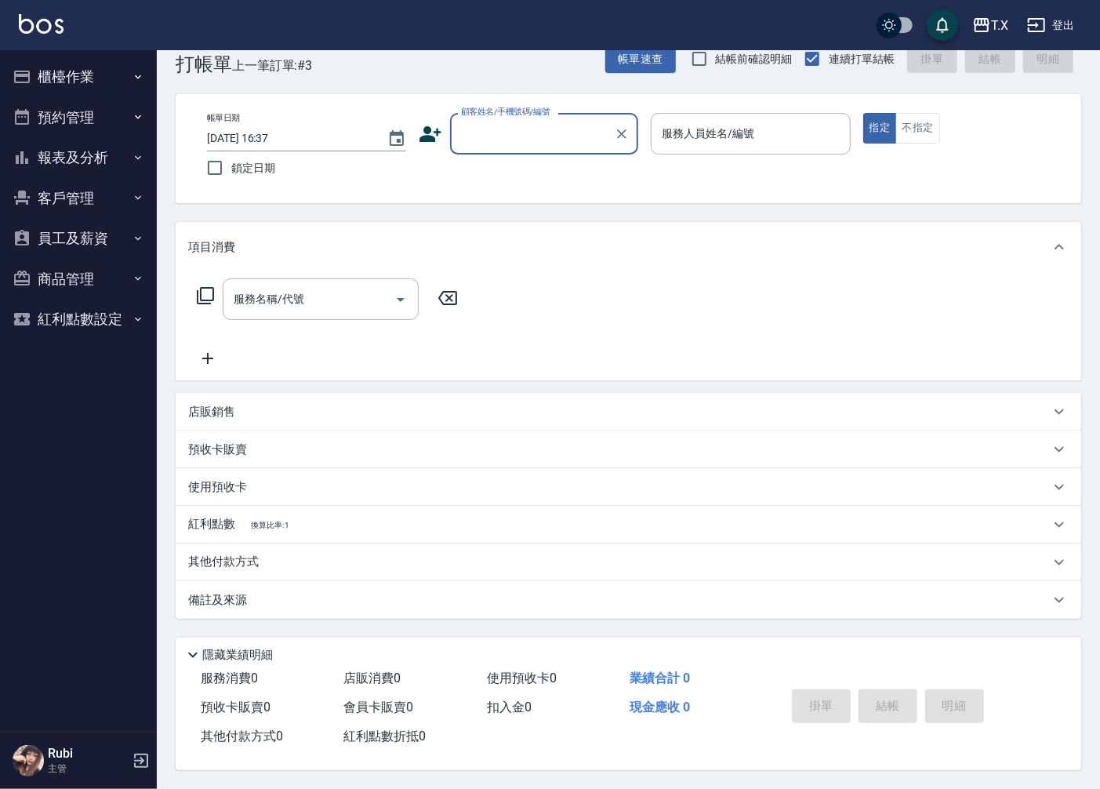
click at [488, 130] on input "顧客姓名/手機號碼/編號" at bounding box center [532, 133] width 151 height 27
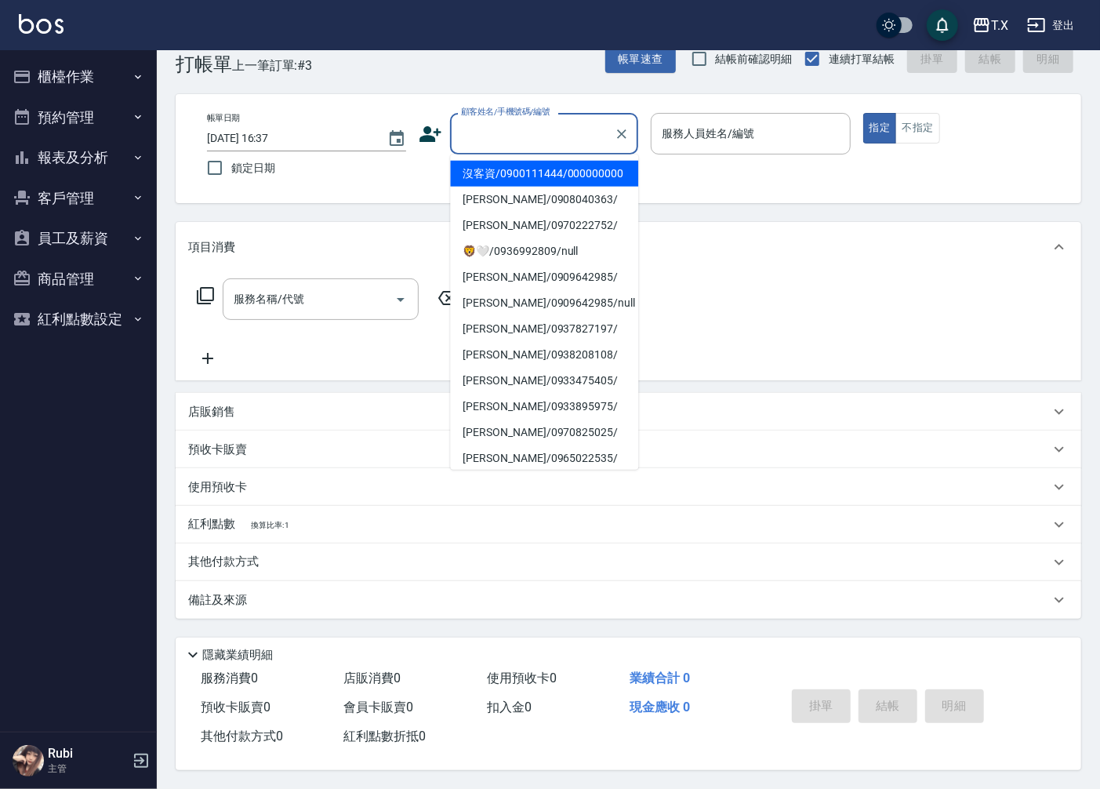
click at [536, 168] on li "沒客資/0900111444/000000000" at bounding box center [544, 174] width 188 height 26
type input "沒客資/0900111444/000000000"
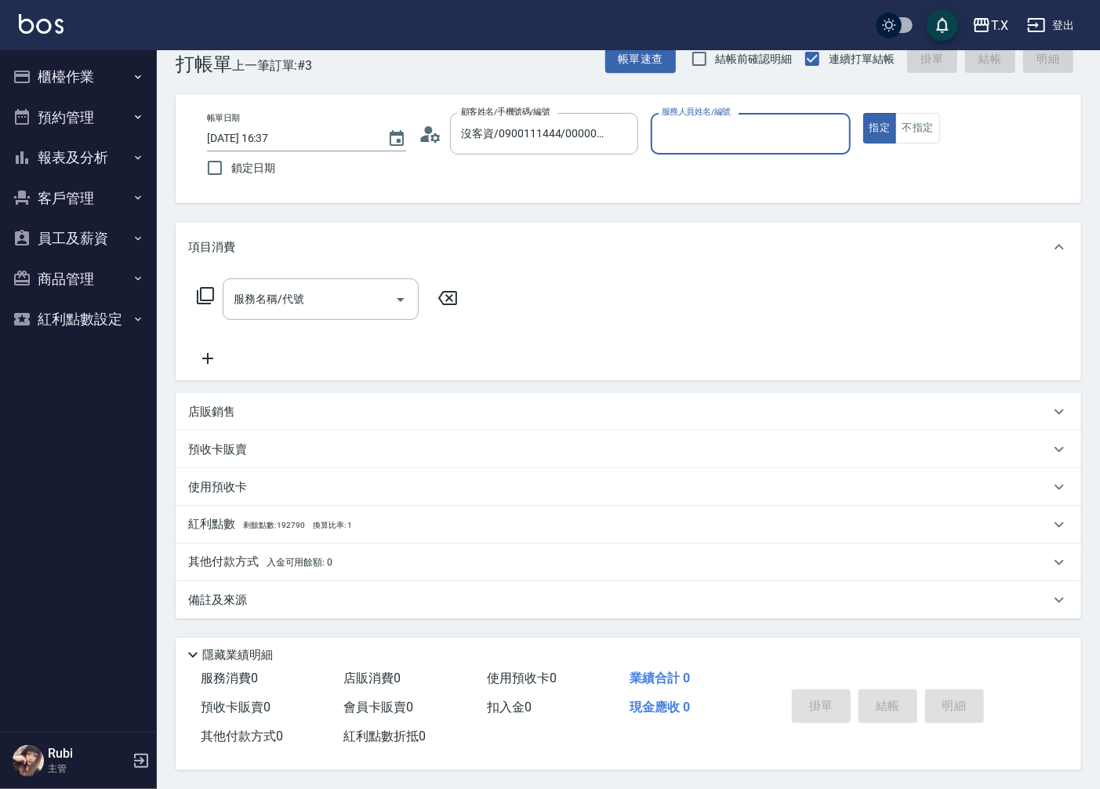
click at [787, 120] on input "服務人員姓名/編號" at bounding box center [750, 133] width 185 height 27
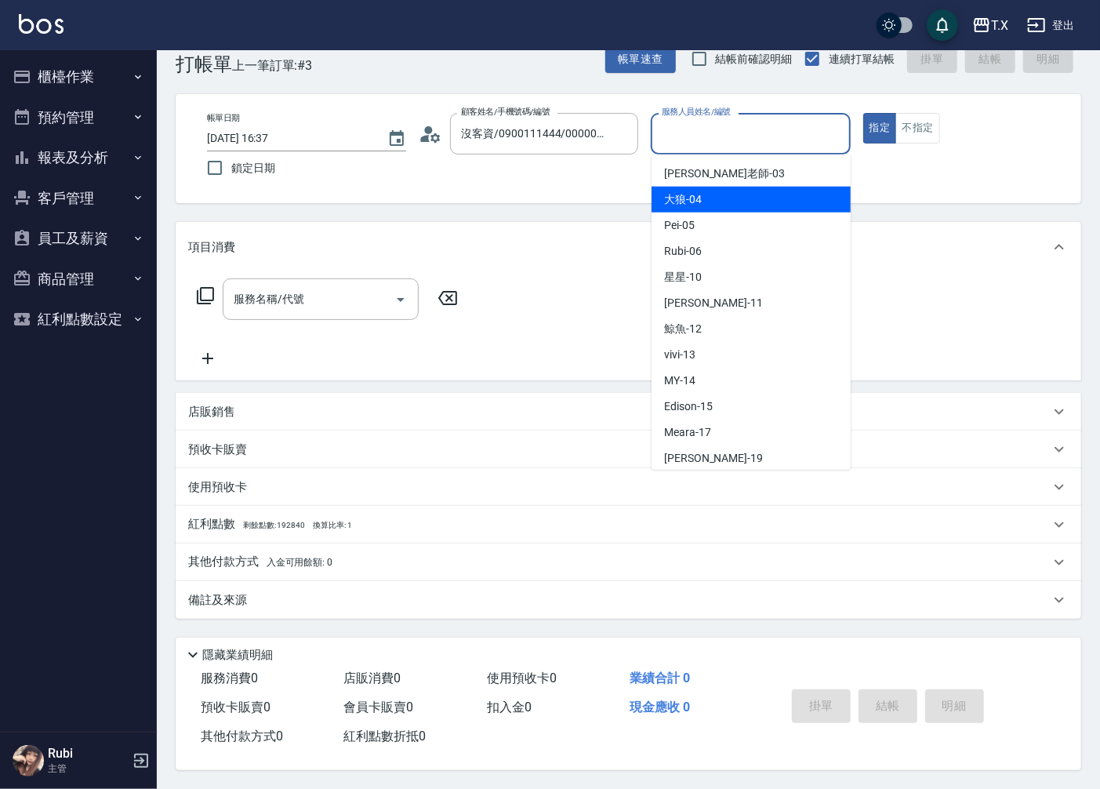
click at [757, 191] on div "大狼 -04" at bounding box center [751, 200] width 199 height 26
type input "大狼-04"
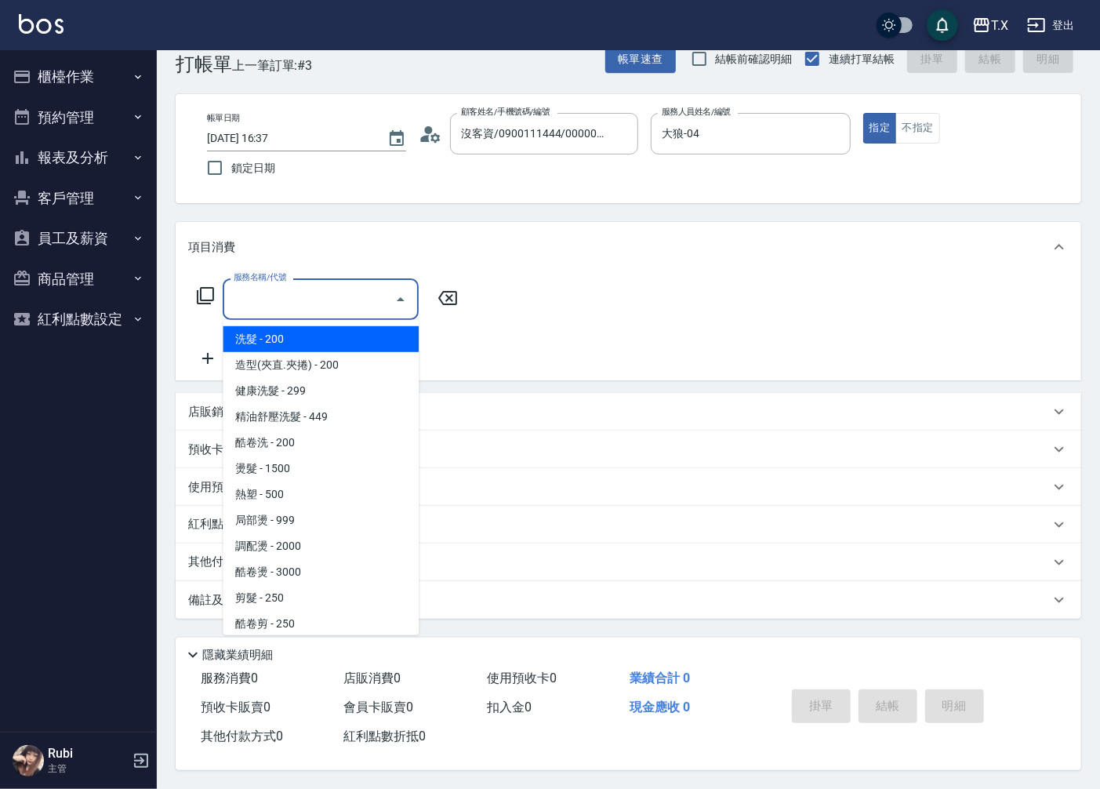
click at [274, 299] on input "服務名稱/代號" at bounding box center [309, 298] width 158 height 27
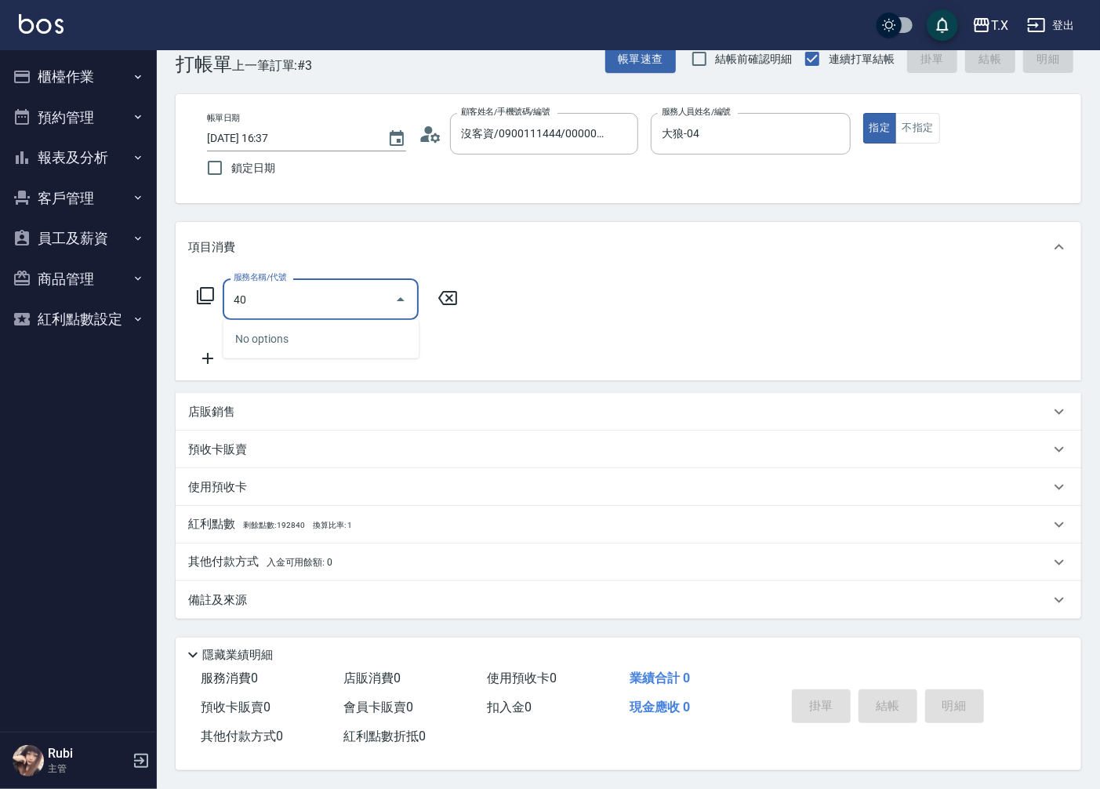
type input "401"
type input "20"
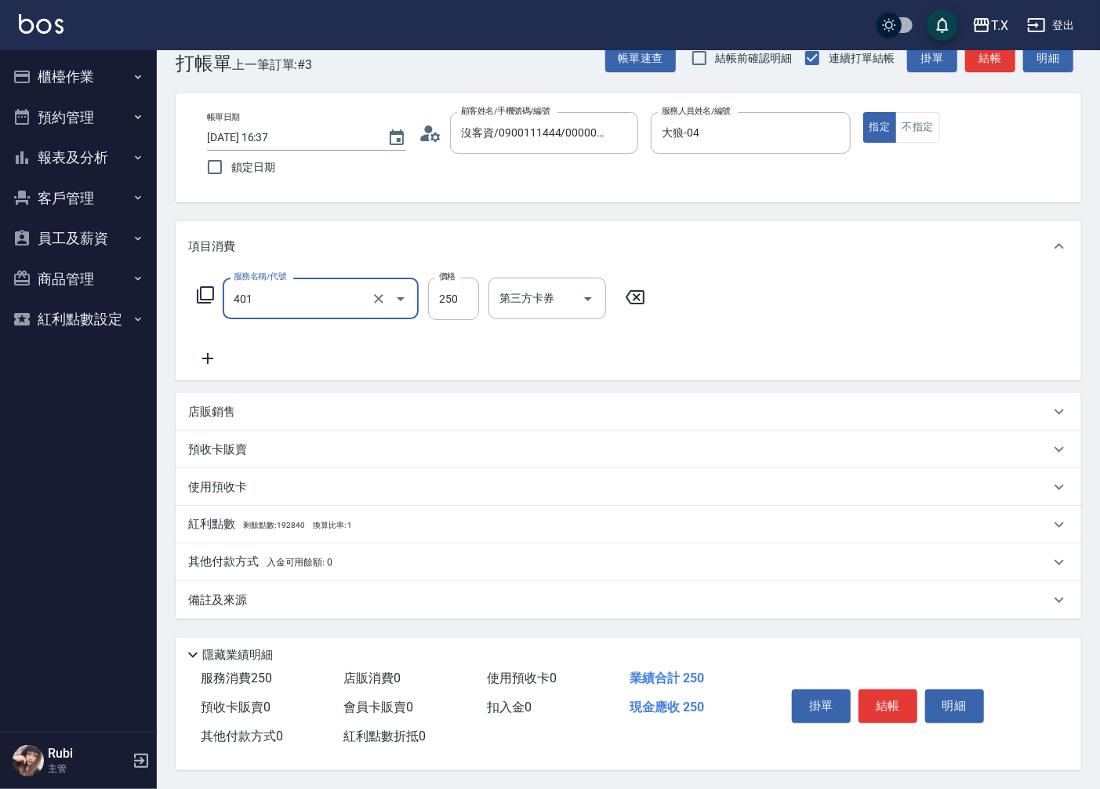
type input "剪髮(401)"
type input "2"
type input "0"
type input "20"
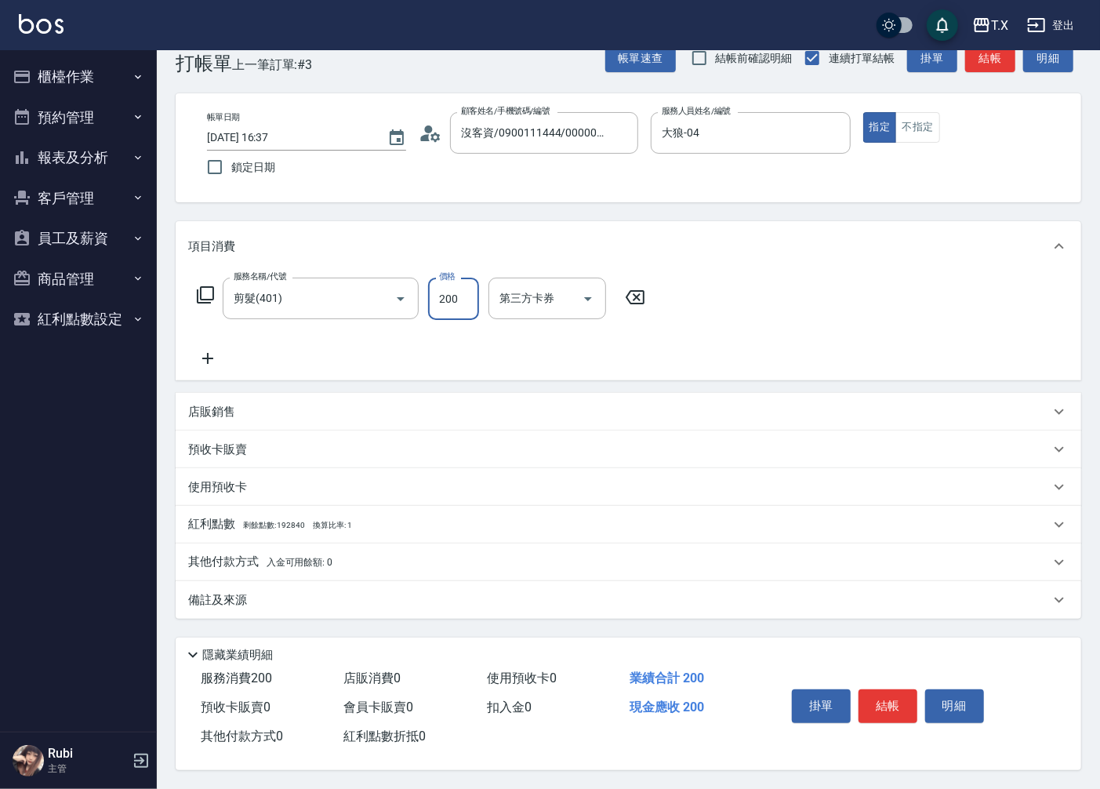
type input "200"
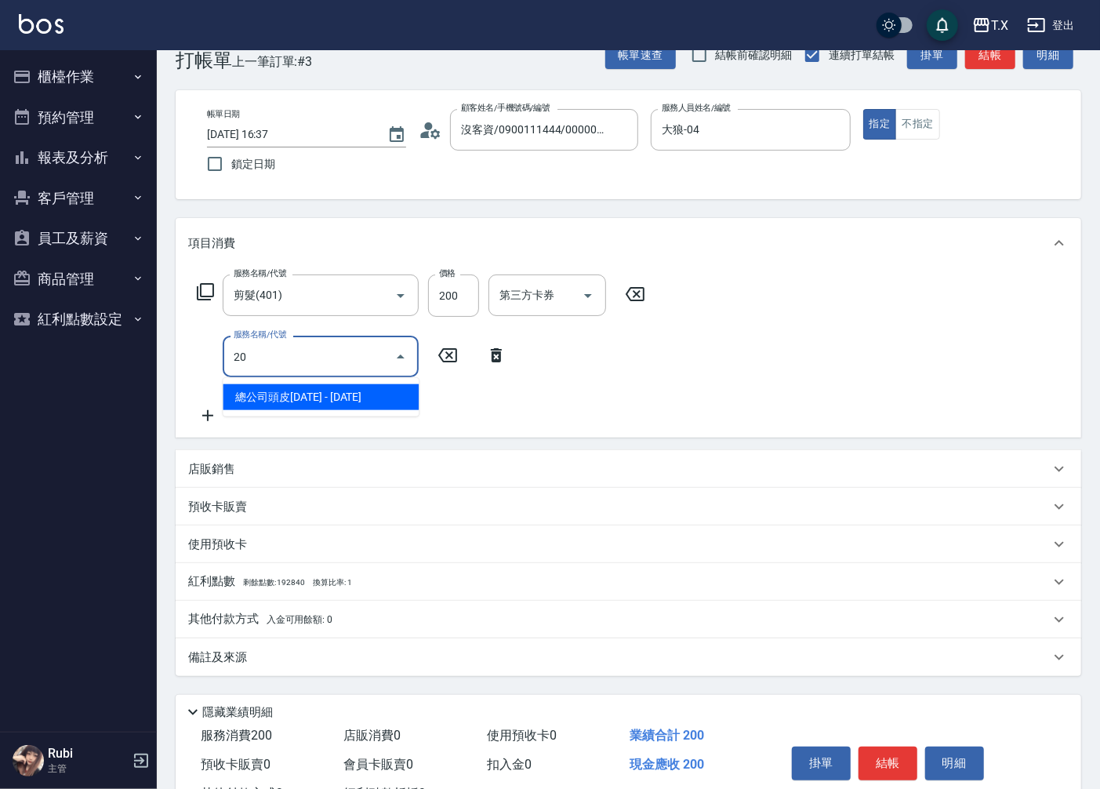
type input "201"
type input "40"
type input "洗髮(201)"
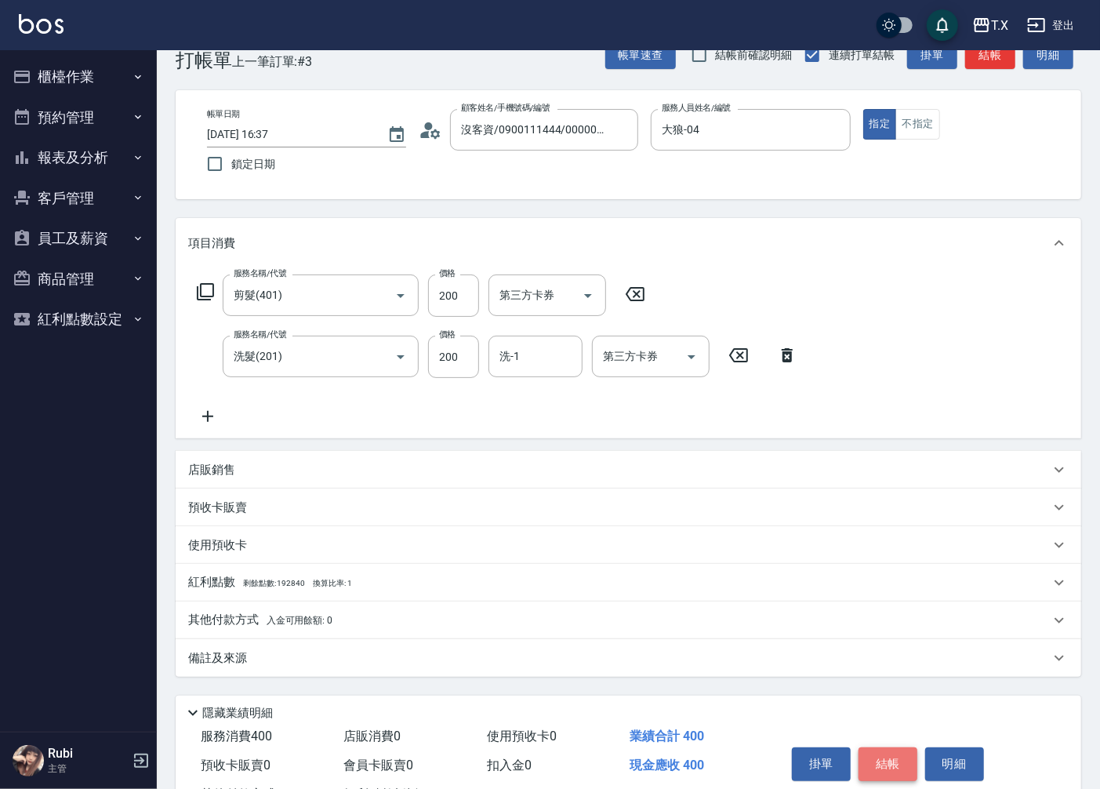
click at [898, 761] on button "結帳" at bounding box center [888, 763] width 59 height 33
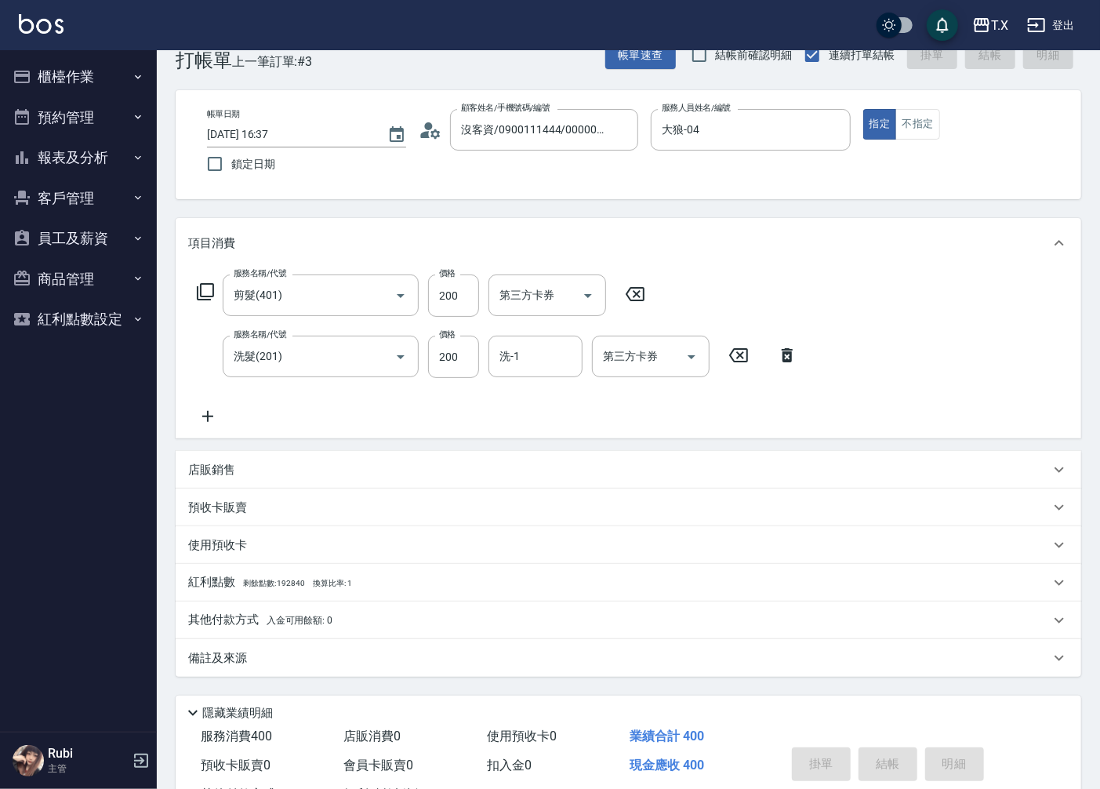
type input "0"
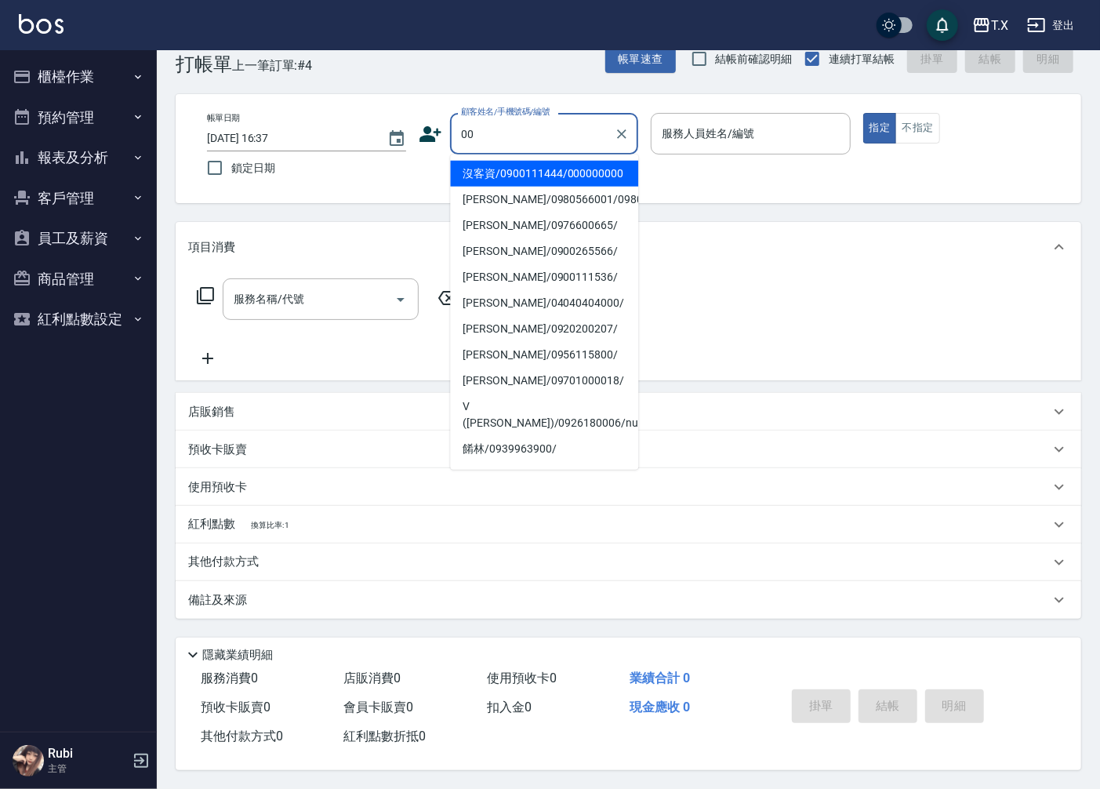
type input "沒客資/0900111444/000000000"
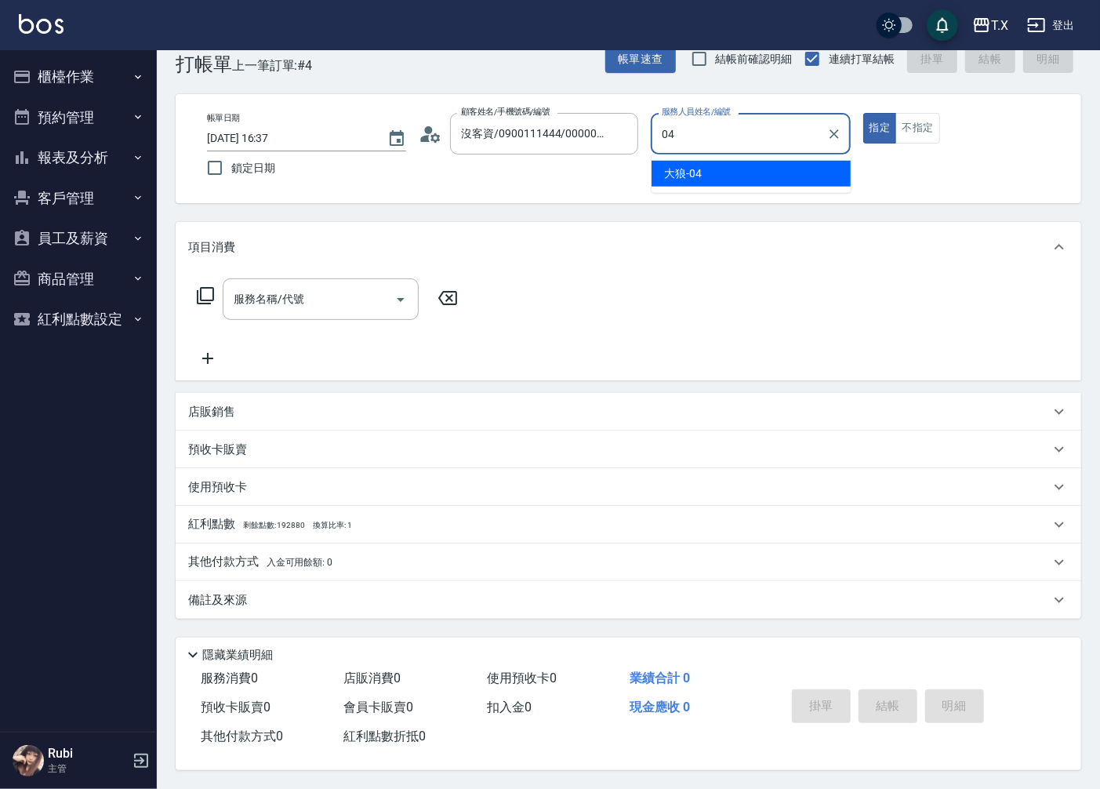
type input "大狼-04"
type button "true"
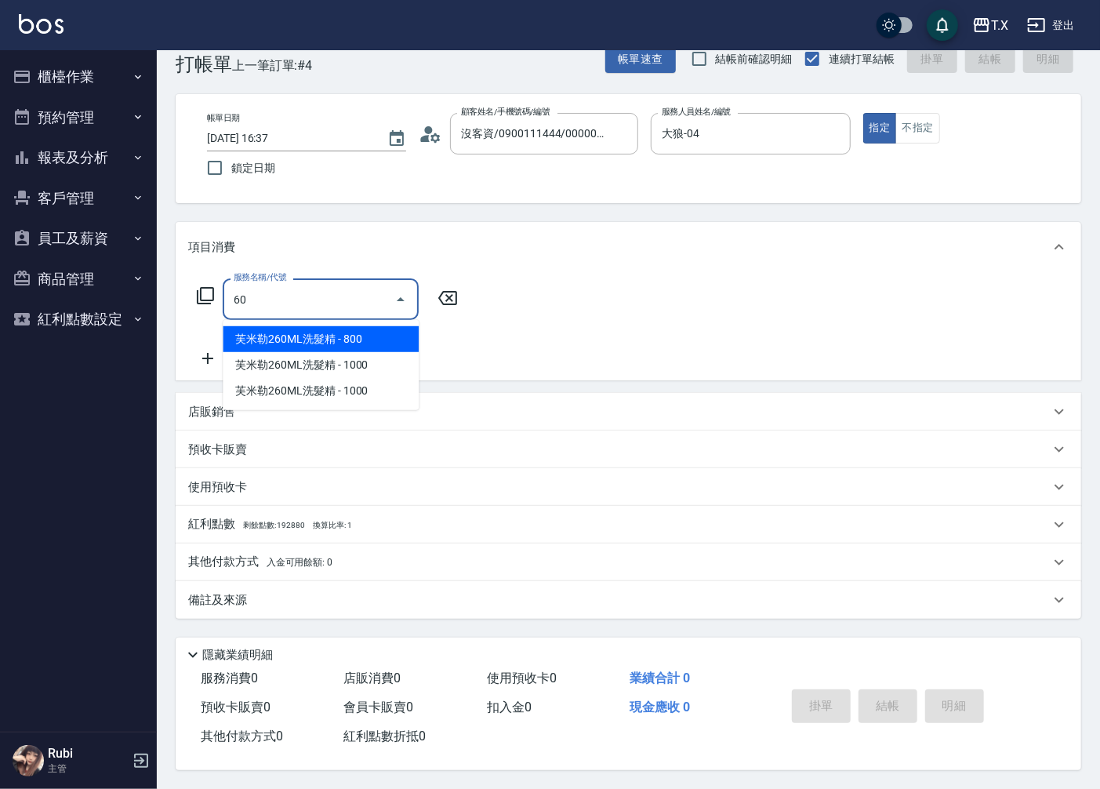
type input "601"
type input "30"
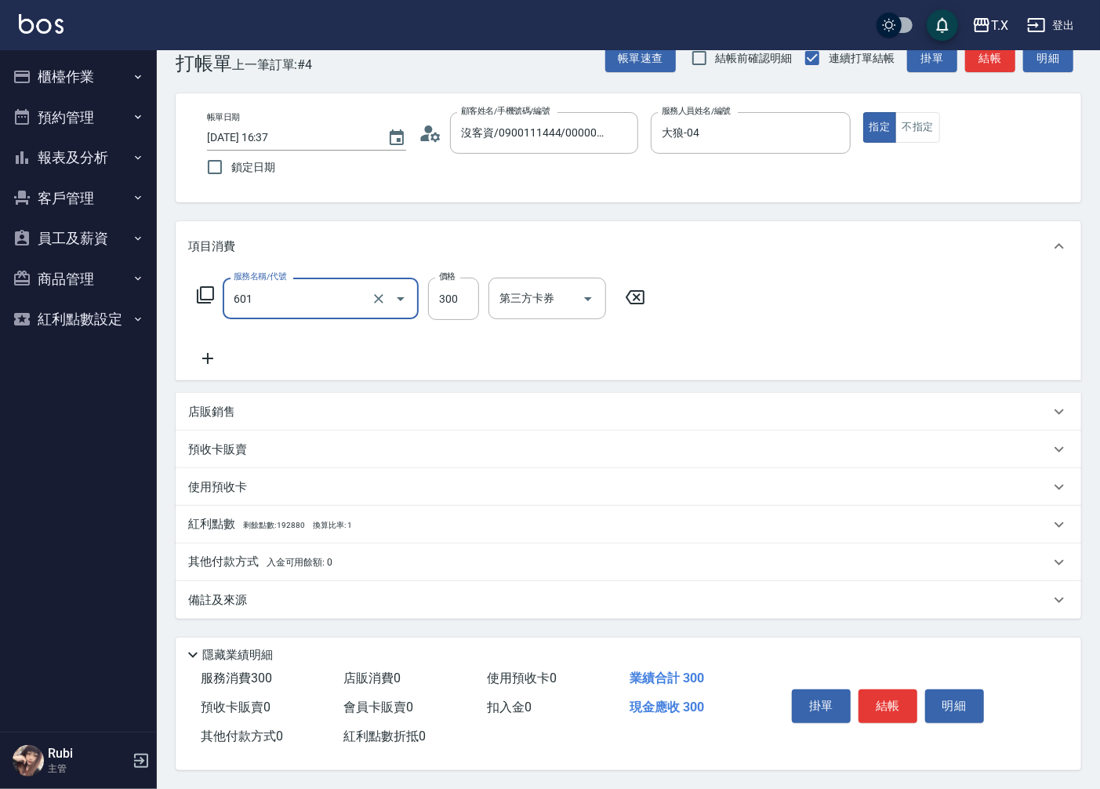
type input "自備護髮(601)"
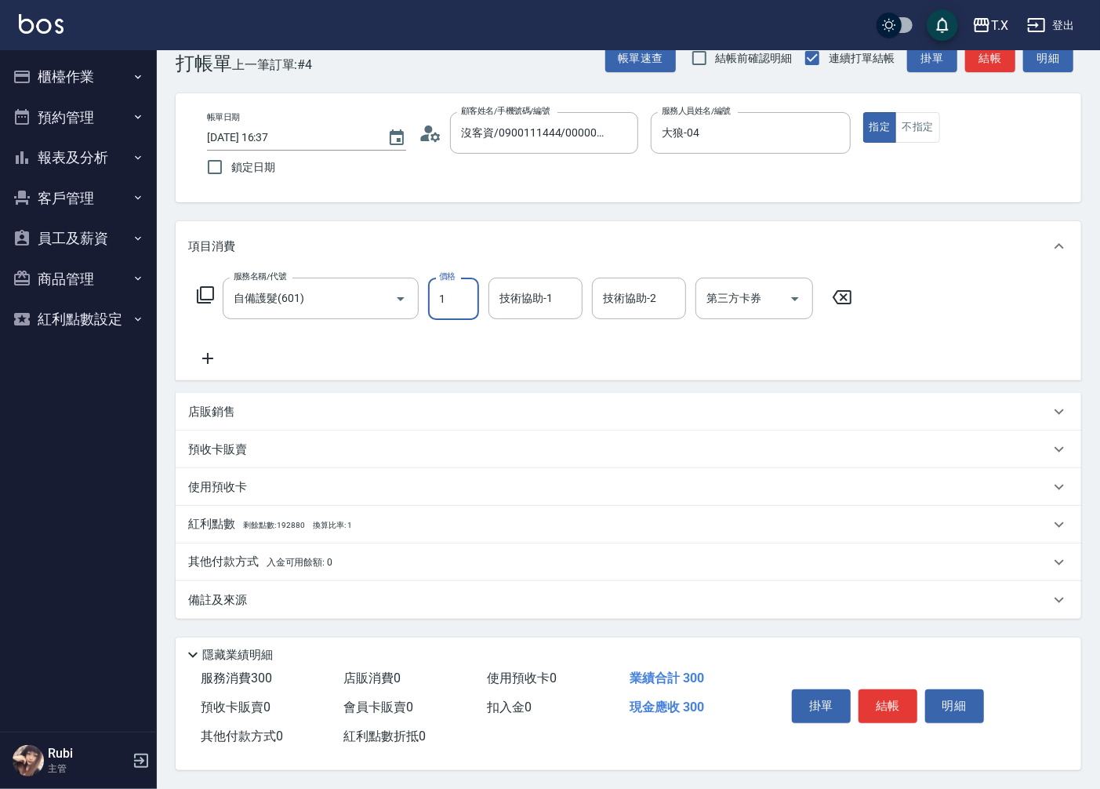
type input "11"
type input "0"
type input "110"
type input "10"
type input "1100"
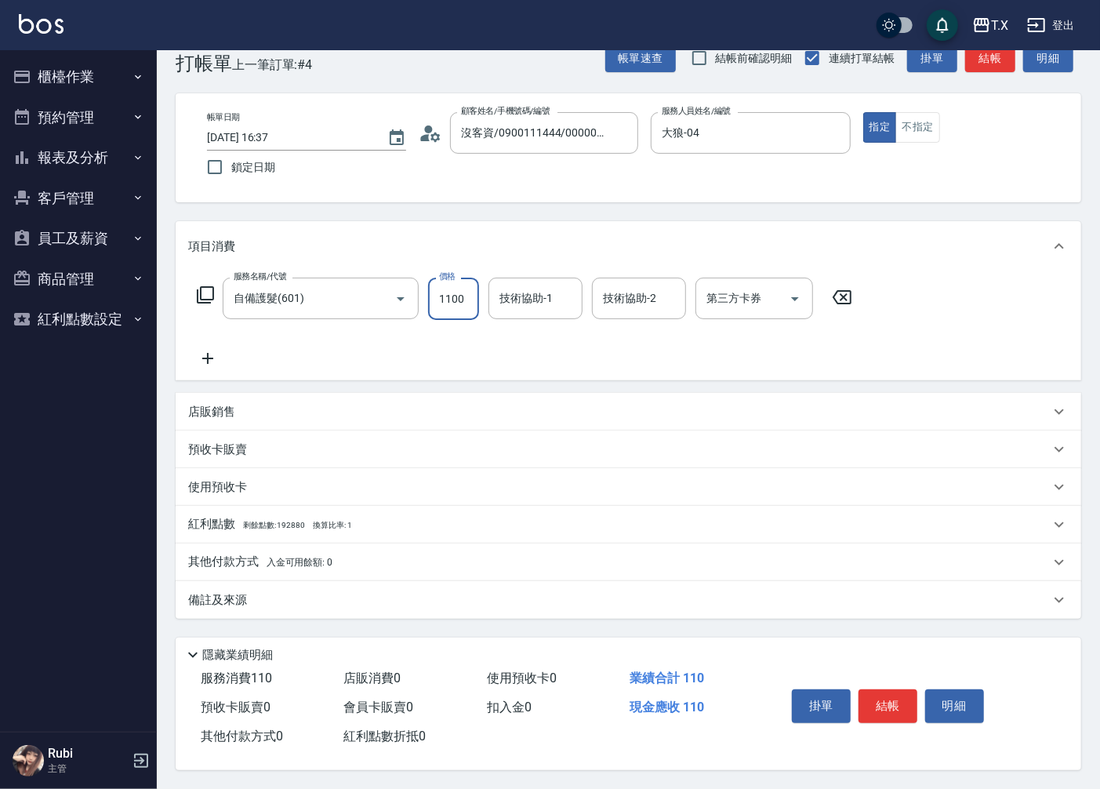
type input "110"
type input "1100"
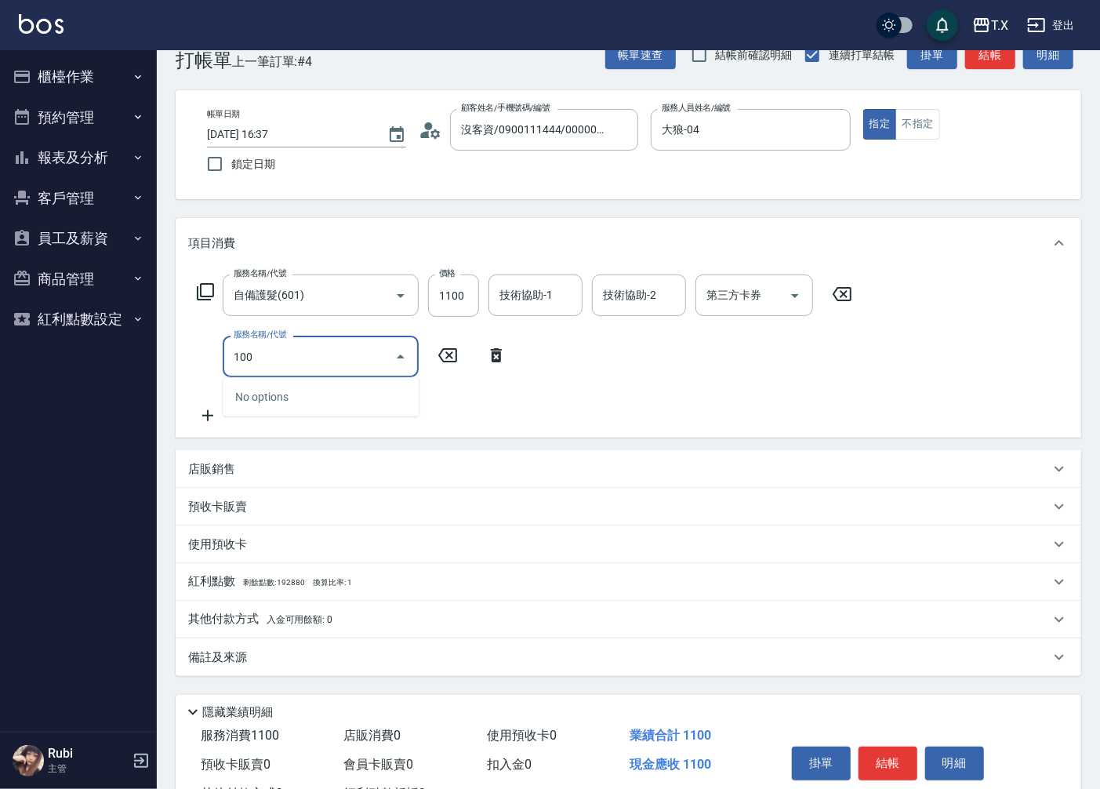
type input "1005"
type input "170"
type input "毛囊淨化洗髮(1005)"
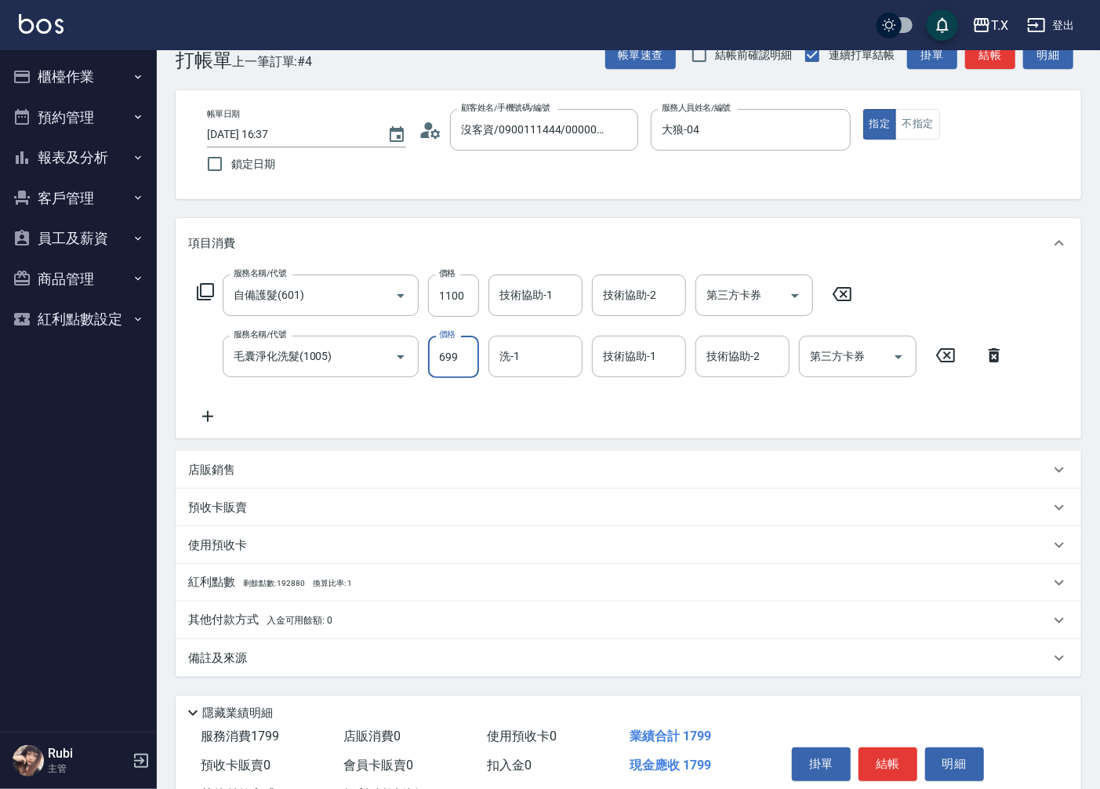
type input "7"
type input "110"
type input "700"
type input "180"
type input "700"
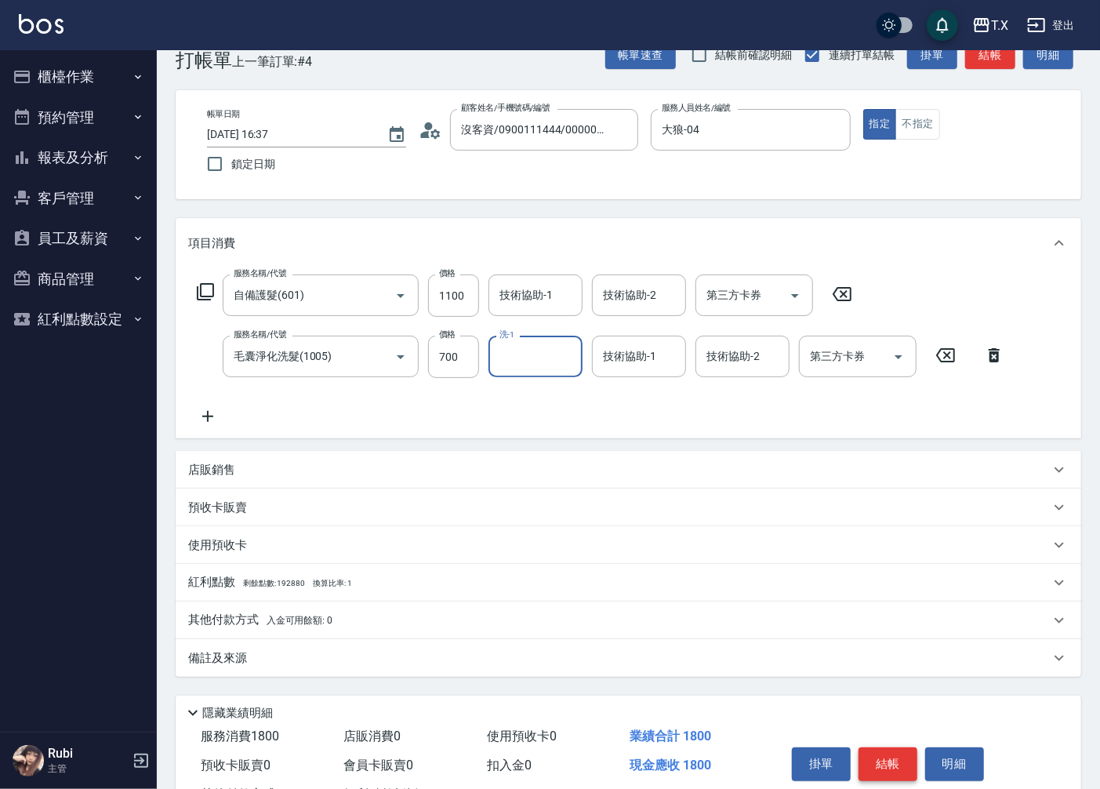
click at [883, 771] on button "結帳" at bounding box center [888, 763] width 59 height 33
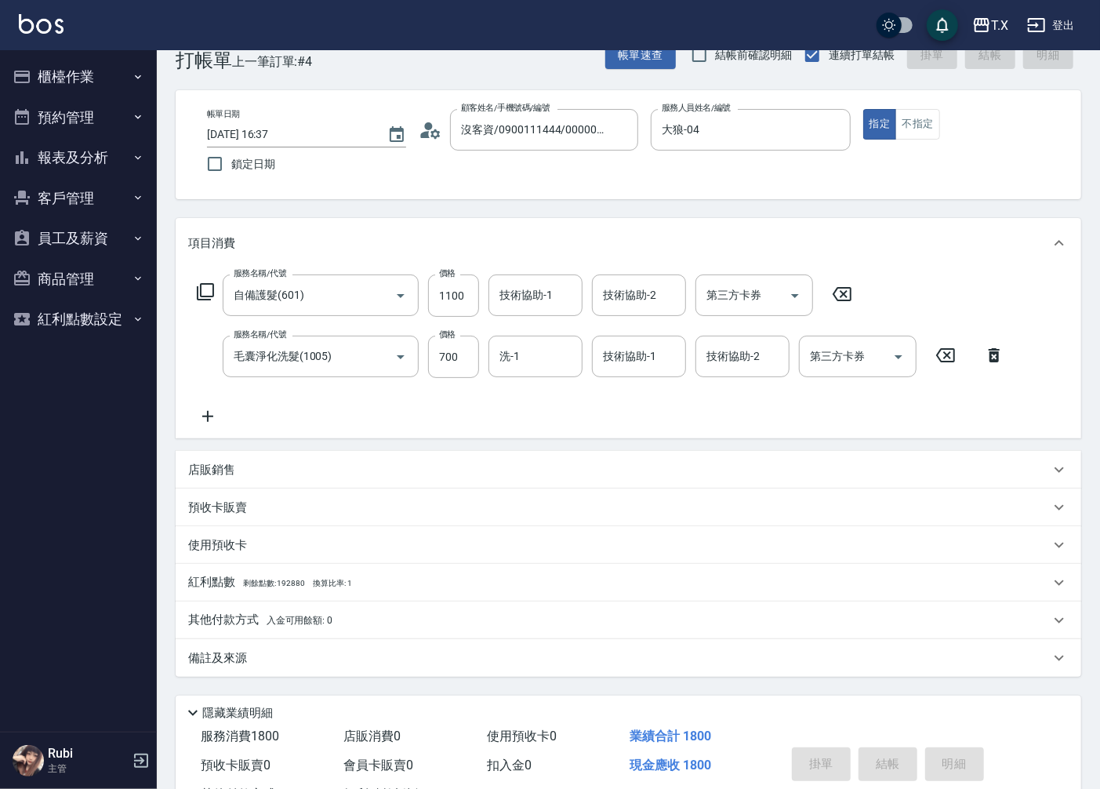
type input "[DATE] 16:38"
type input "0"
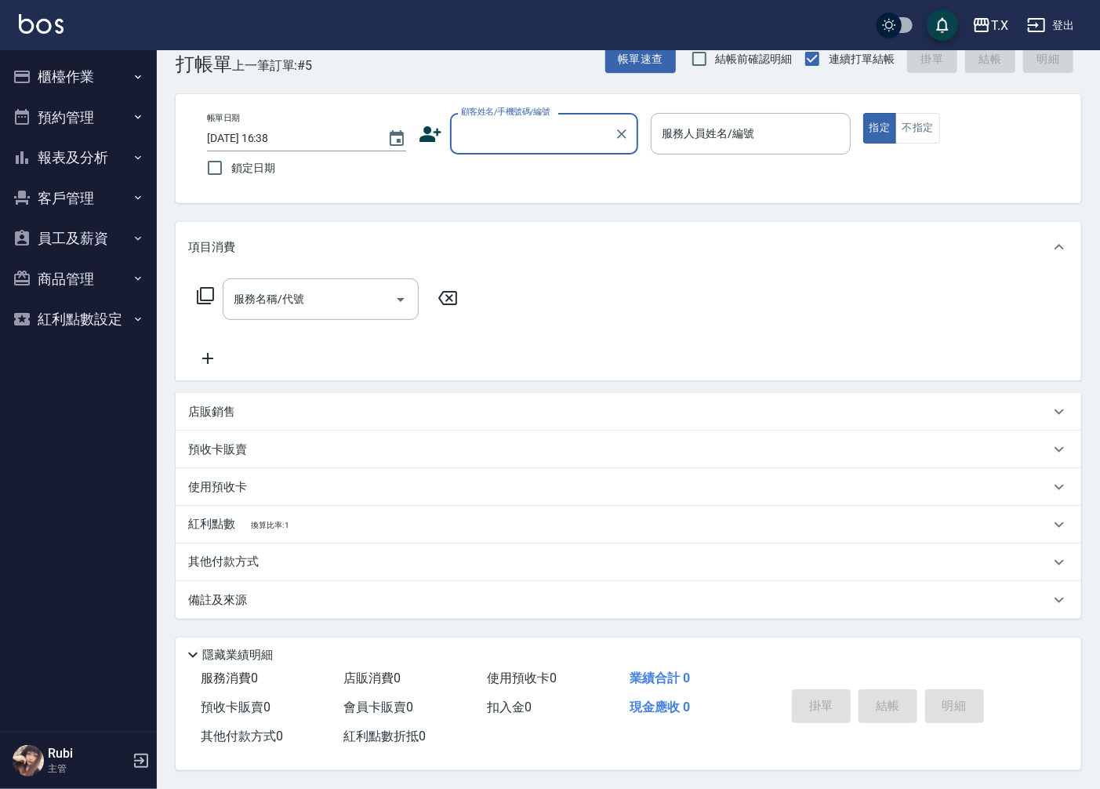
click at [554, 128] on input "顧客姓名/手機號碼/編號" at bounding box center [532, 133] width 151 height 27
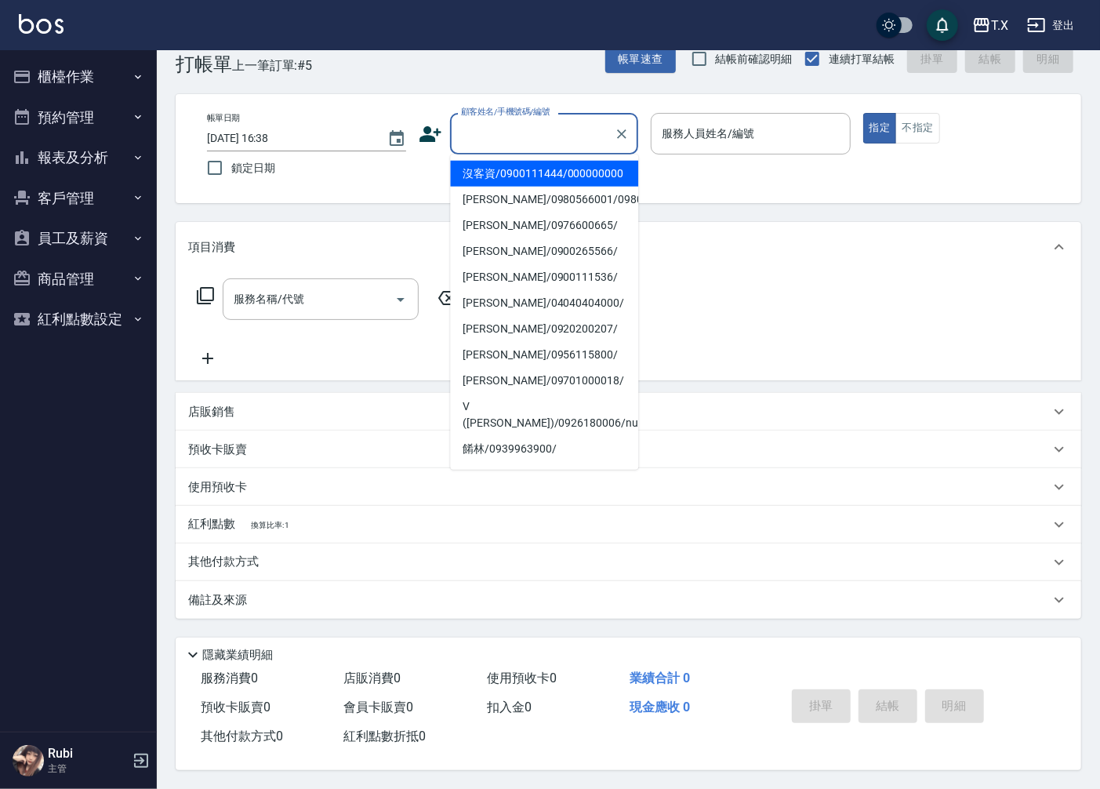
click at [557, 180] on li "沒客資/0900111444/000000000" at bounding box center [544, 174] width 188 height 26
type input "沒客資/0900111444/000000000"
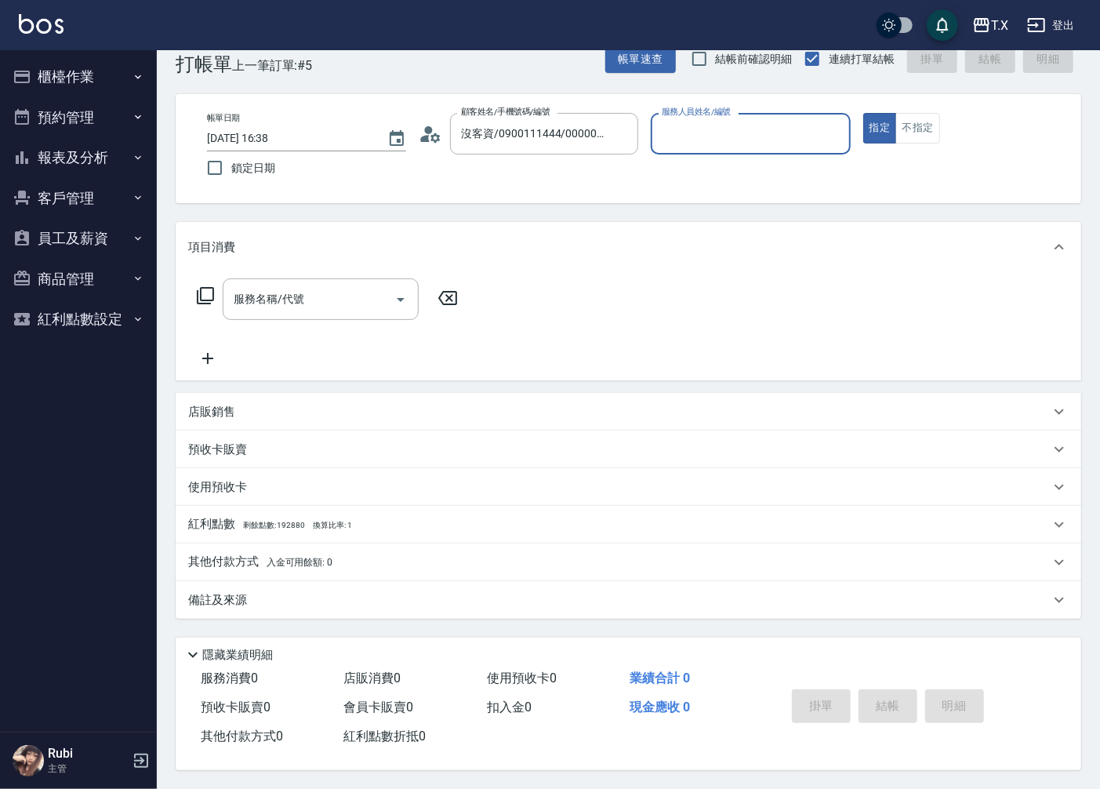
click at [656, 130] on div "服務人員姓名/編號" at bounding box center [750, 134] width 199 height 42
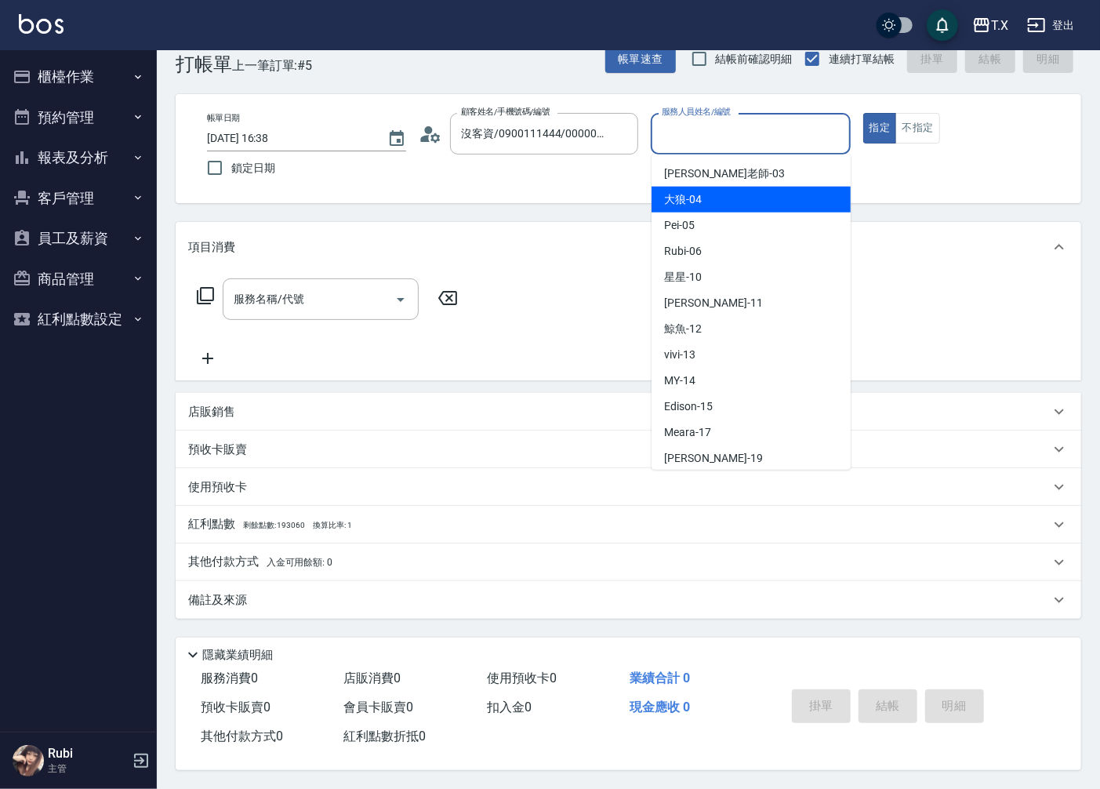
click at [730, 198] on div "大狼 -04" at bounding box center [751, 200] width 199 height 26
type input "大狼-04"
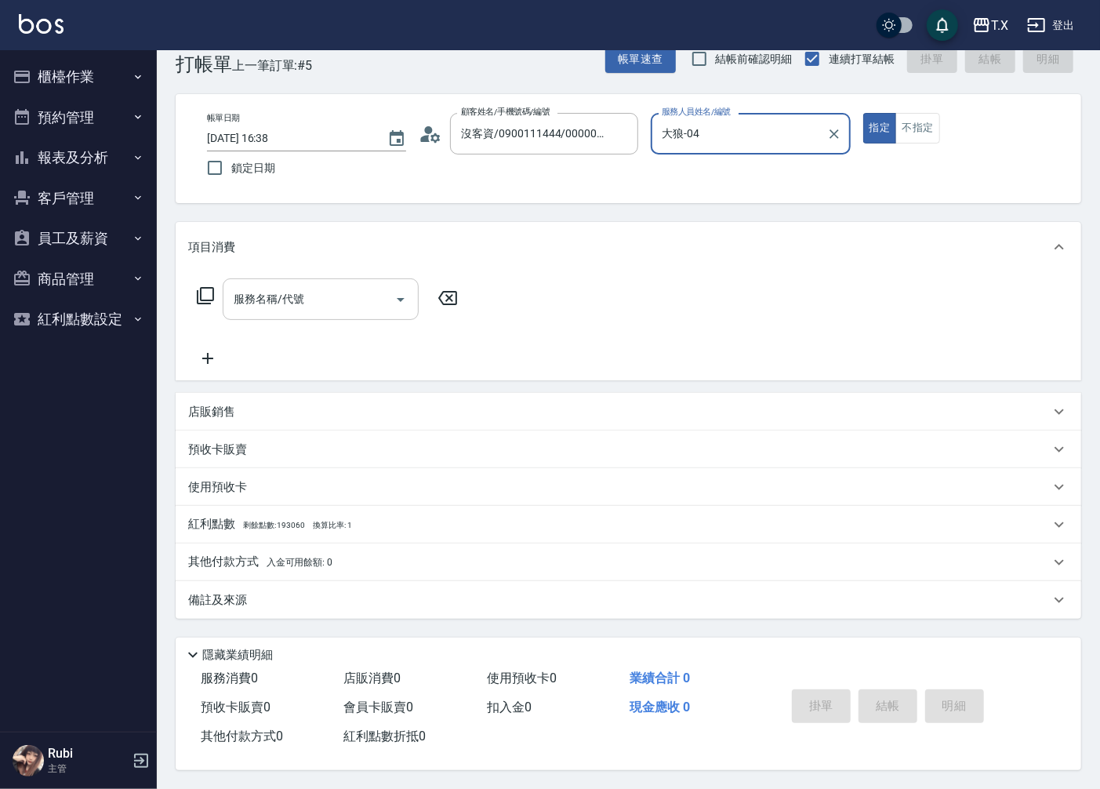
click at [306, 308] on div "服務名稱/代號" at bounding box center [321, 299] width 196 height 42
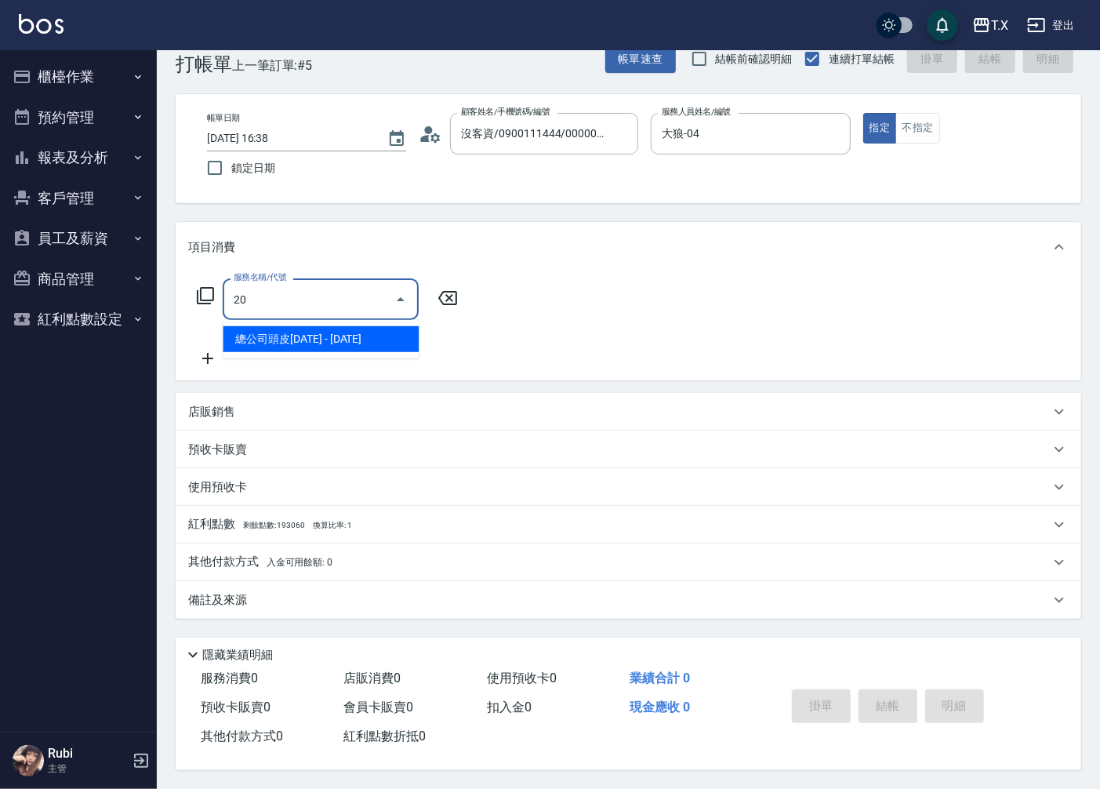
type input "201"
type input "20"
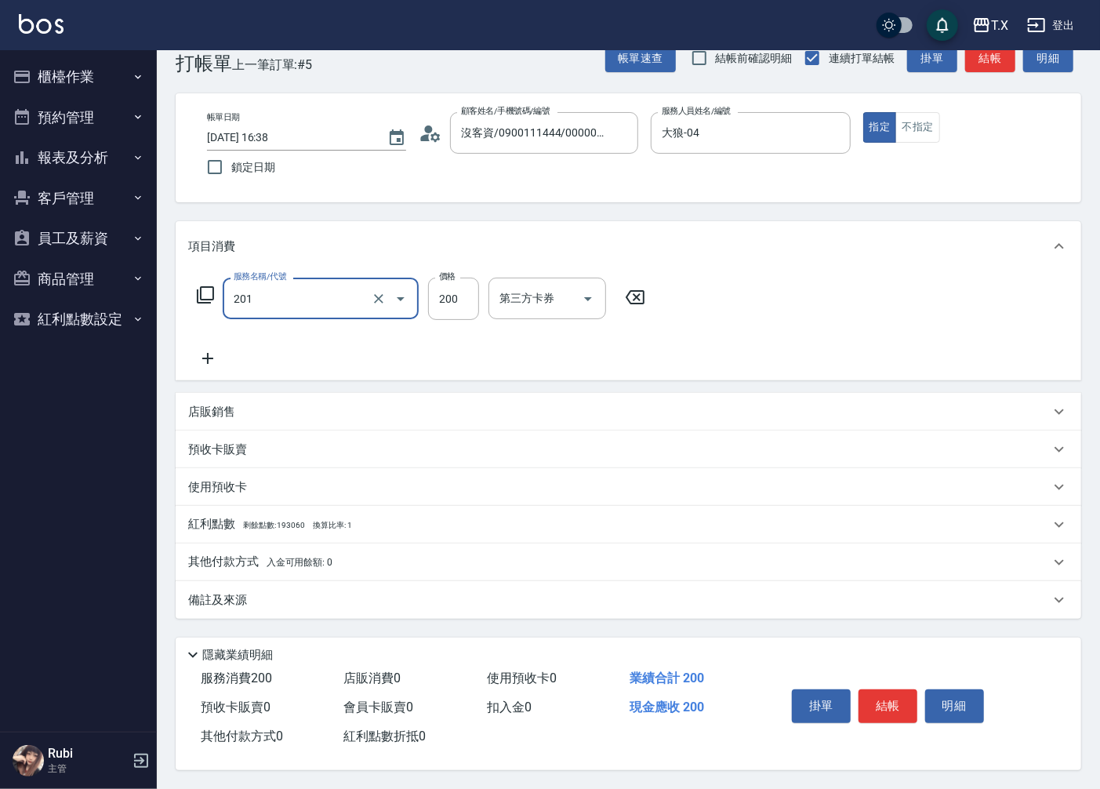
type input "洗髮(201)"
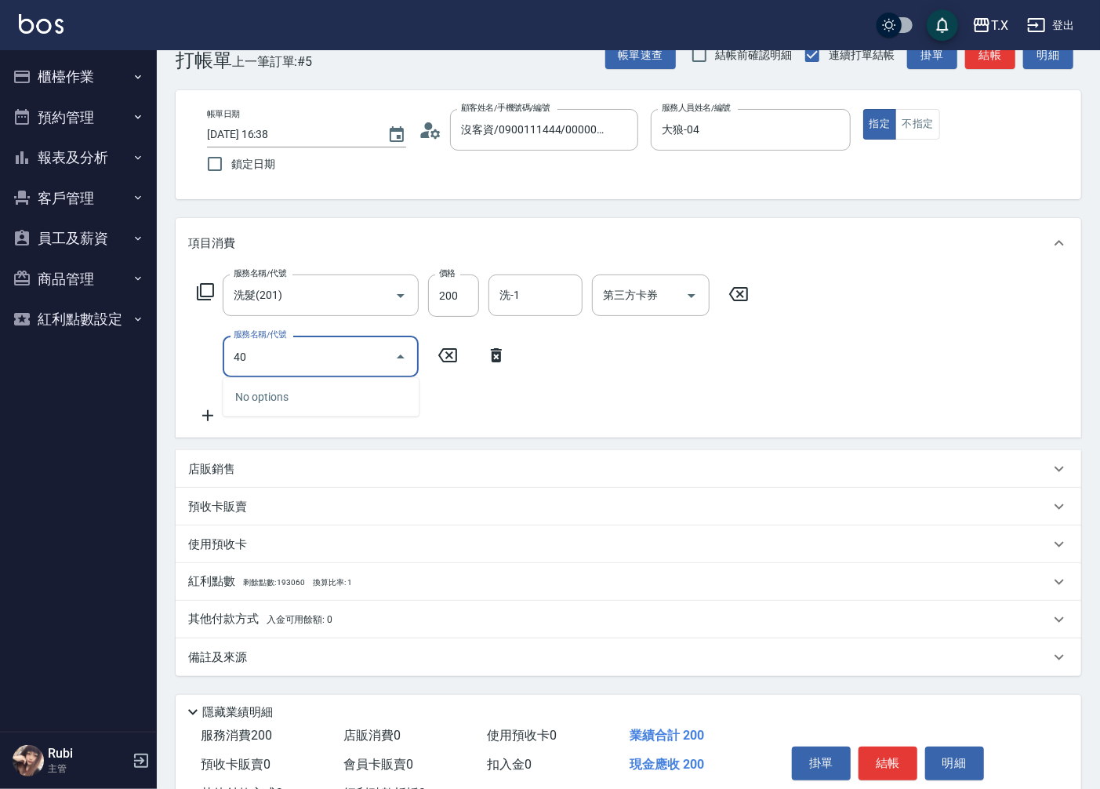
type input "401"
type input "40"
type input "剪髮(401)"
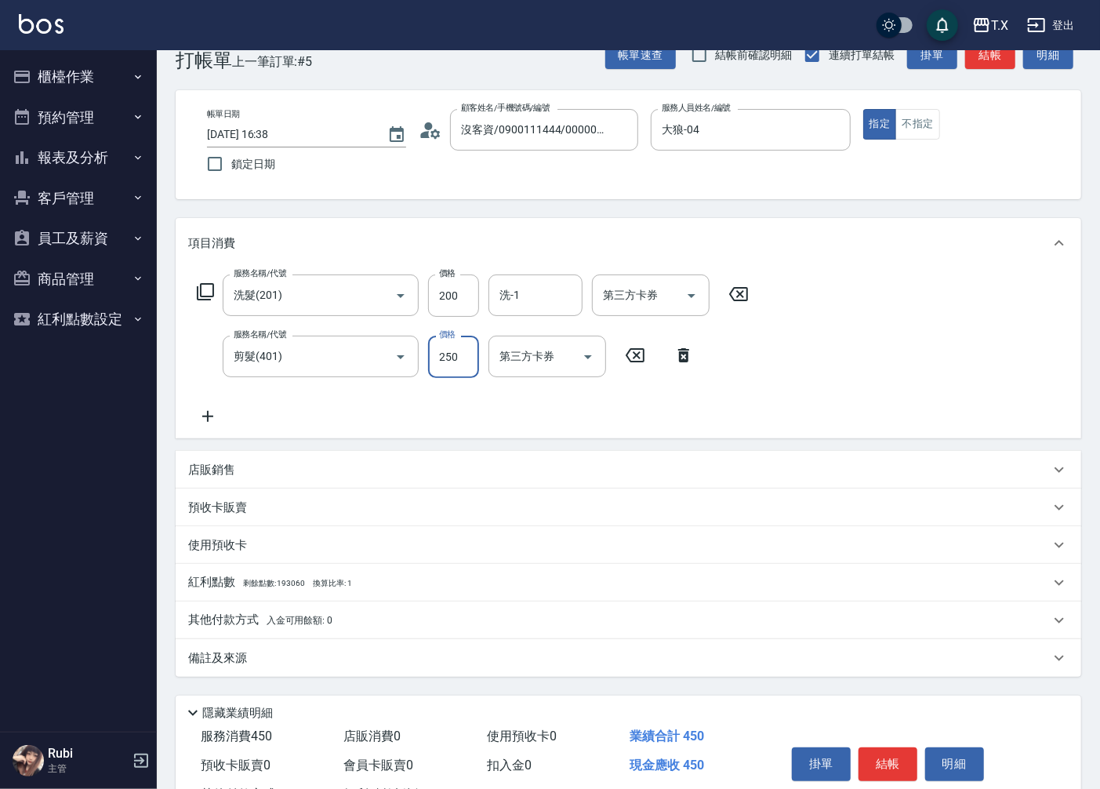
type input "2"
type input "20"
type input "200"
type input "40"
type input "200"
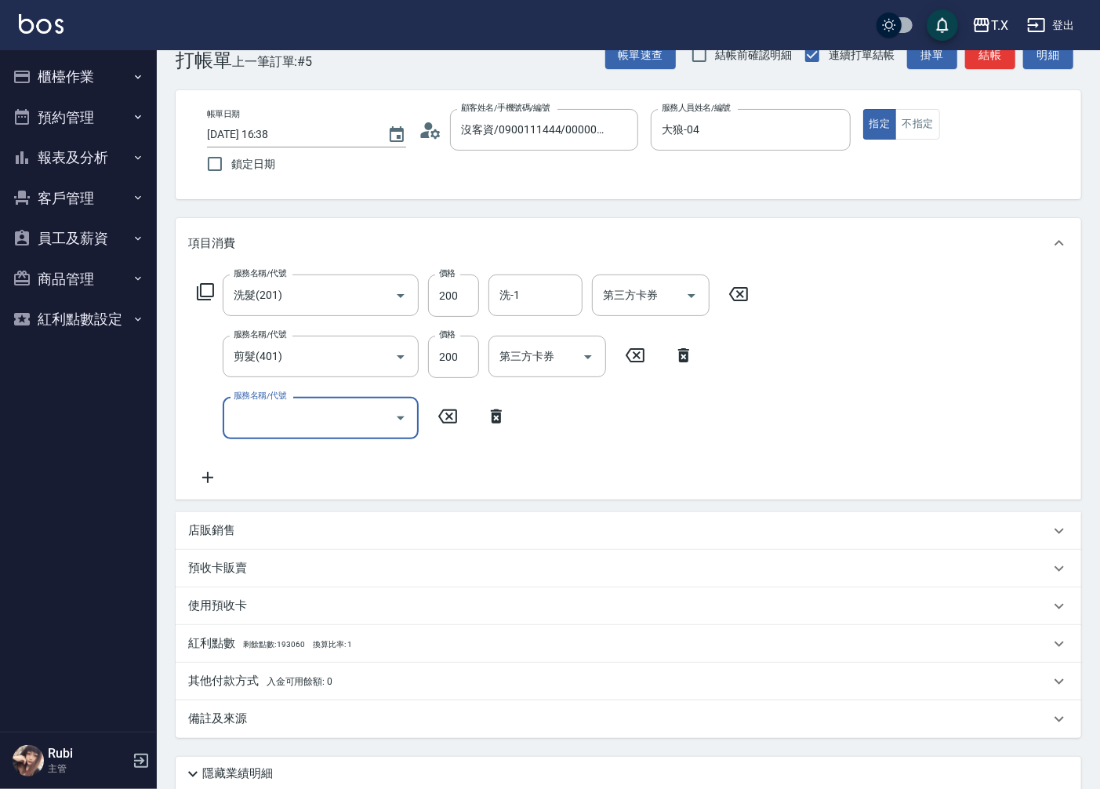
click at [496, 418] on icon at bounding box center [496, 416] width 39 height 19
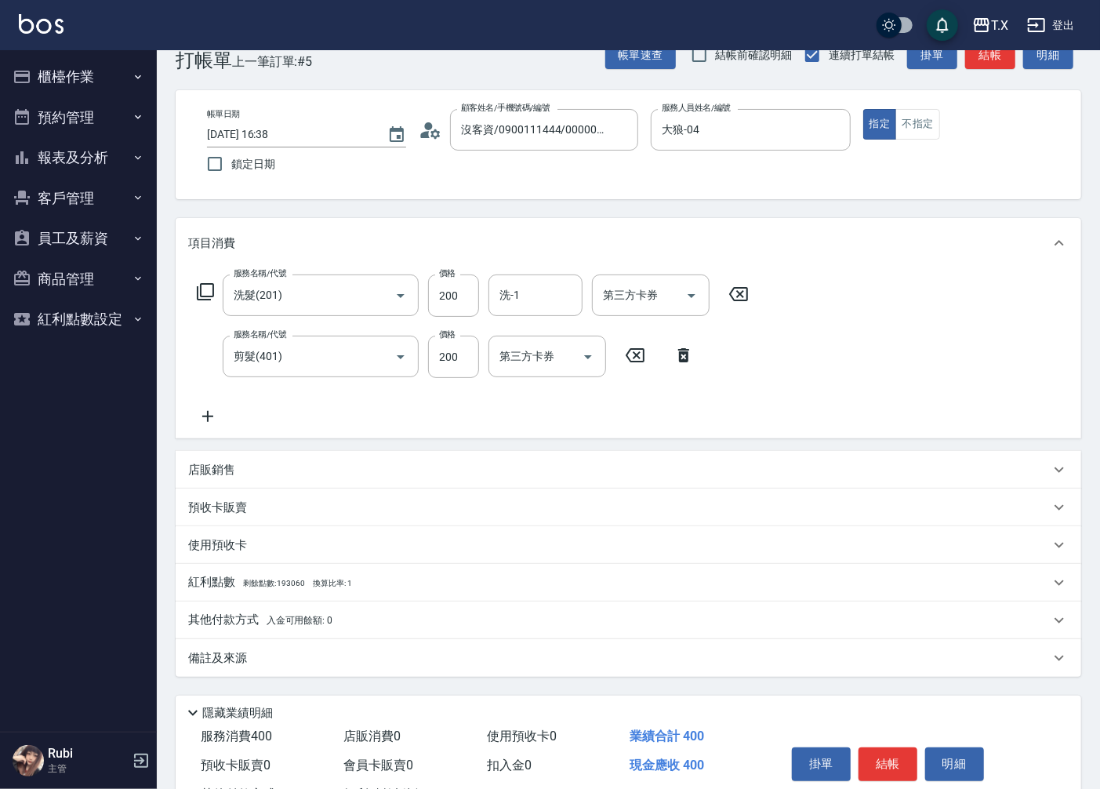
click at [221, 474] on p "店販銷售" at bounding box center [211, 470] width 47 height 16
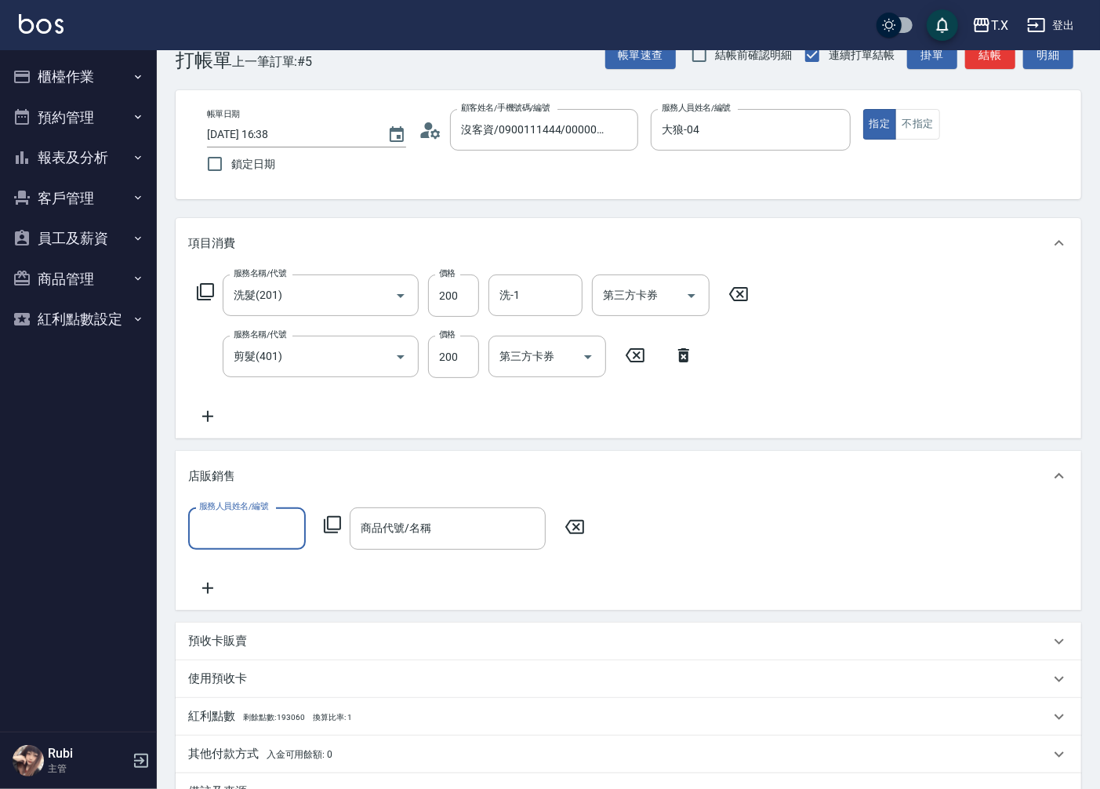
click at [234, 536] on input "服務人員姓名/編號" at bounding box center [246, 527] width 103 height 27
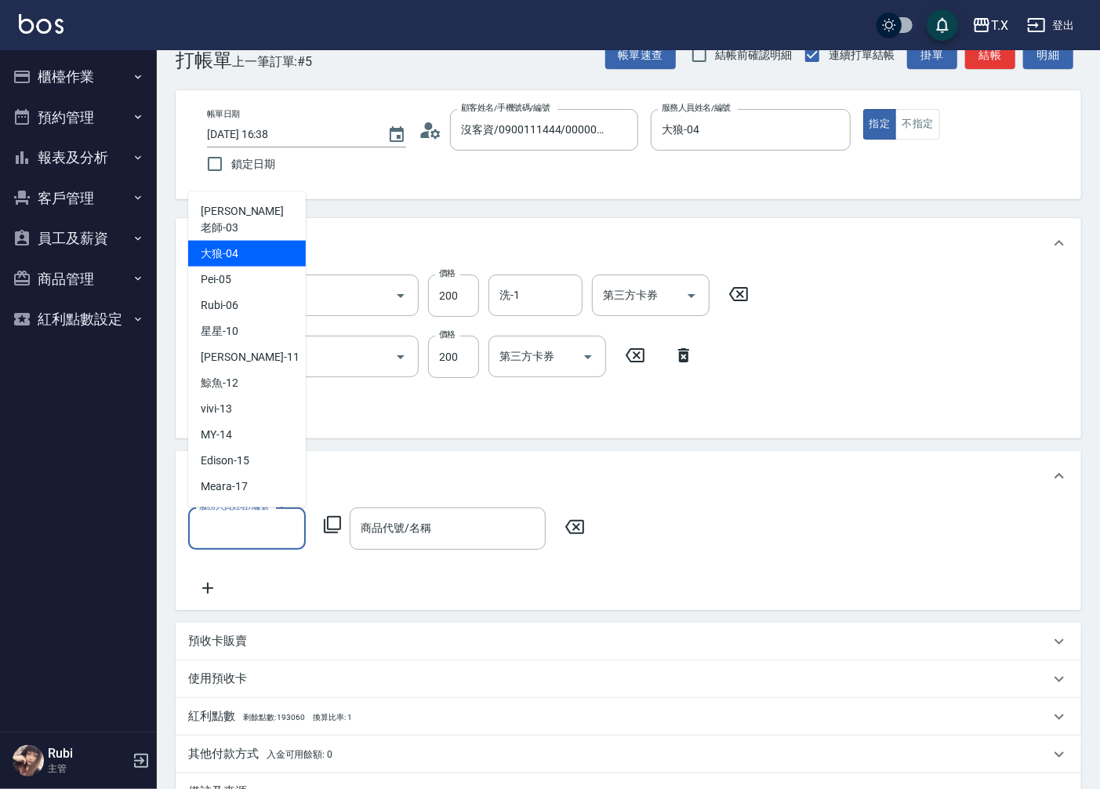
click at [245, 240] on div "大狼 -04" at bounding box center [247, 253] width 118 height 26
type input "大狼-04"
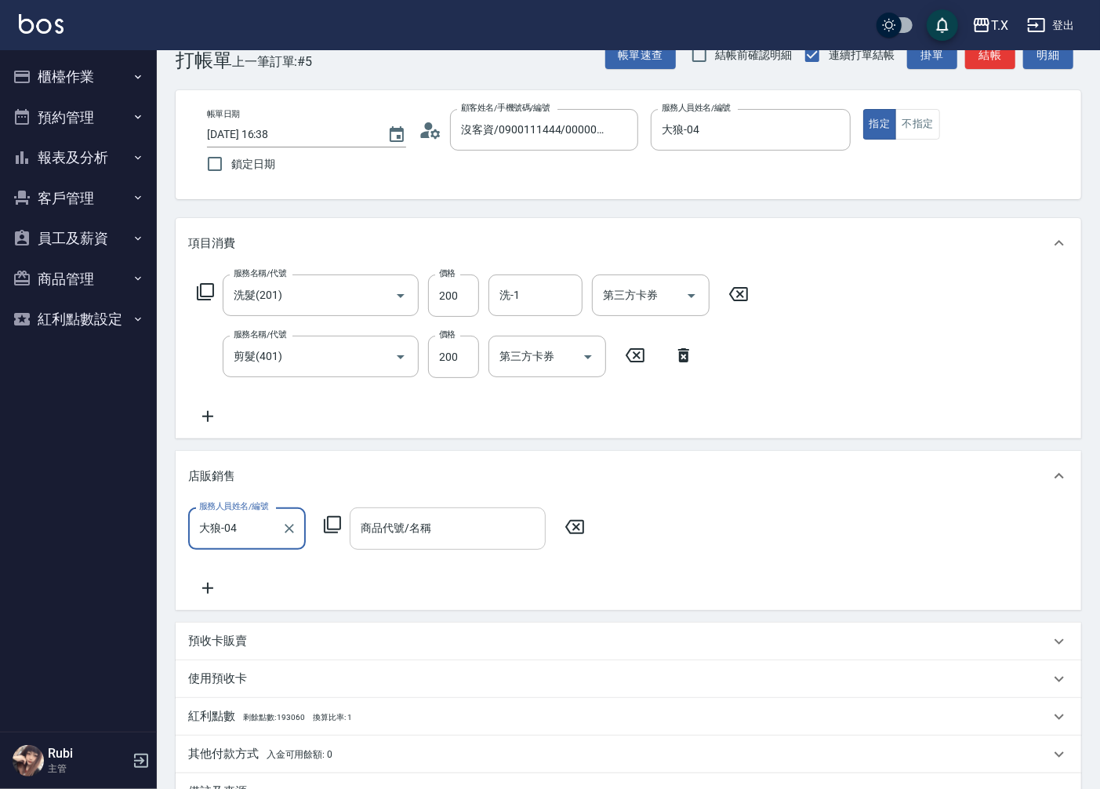
click at [419, 514] on input "商品代號/名稱" at bounding box center [448, 527] width 182 height 27
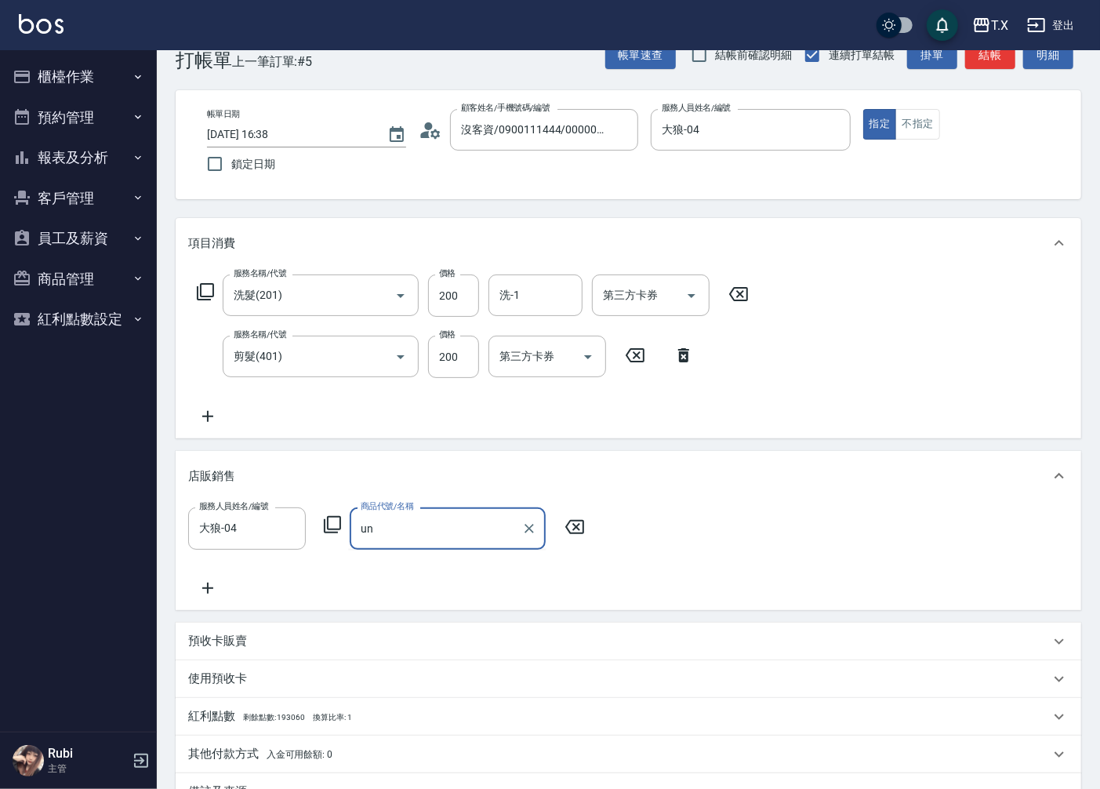
type input "u"
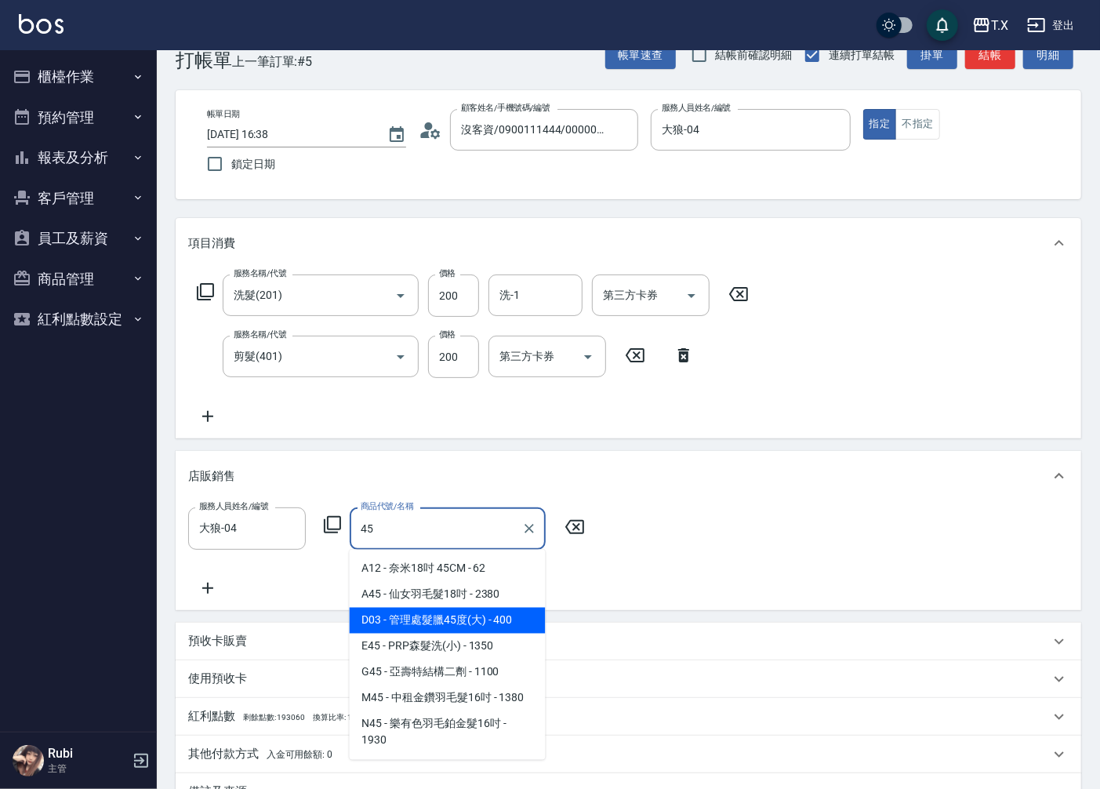
click at [492, 610] on span "D03 - 管理處髮臘45度(大) - 400" at bounding box center [448, 621] width 196 height 26
type input "管理處髮臘45度(大)"
type input "80"
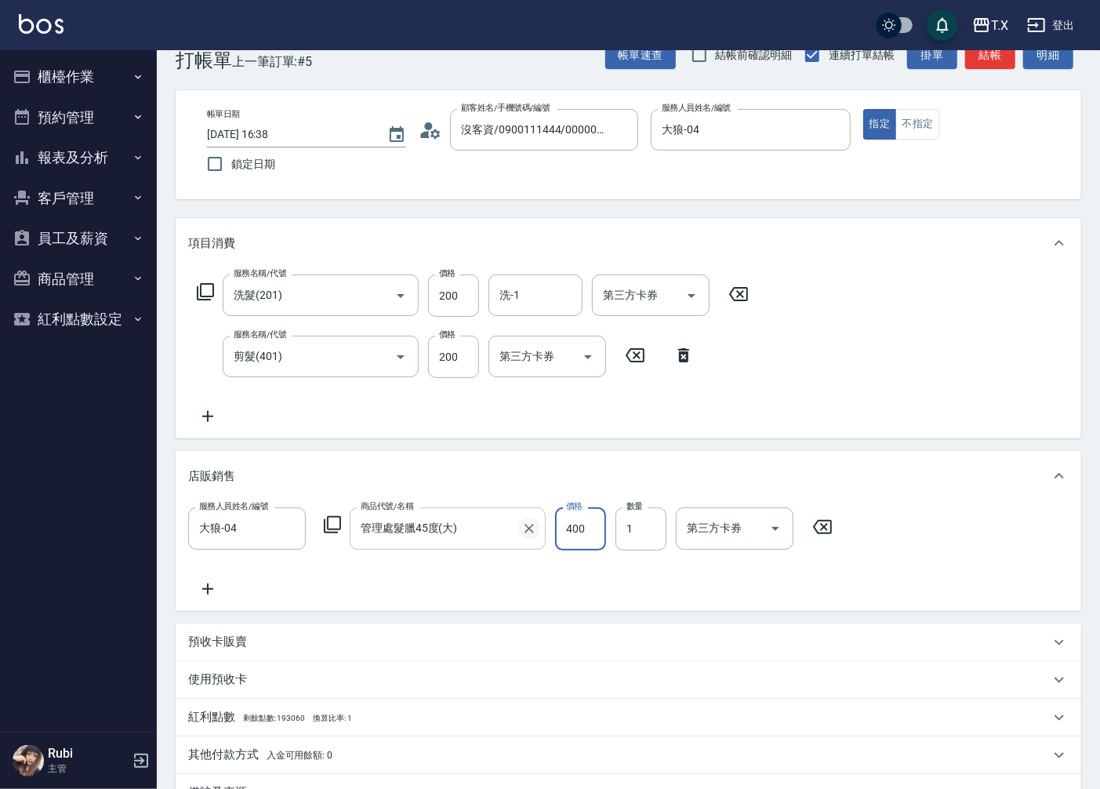
click at [527, 526] on icon "Clear" at bounding box center [529, 528] width 9 height 9
type input "40"
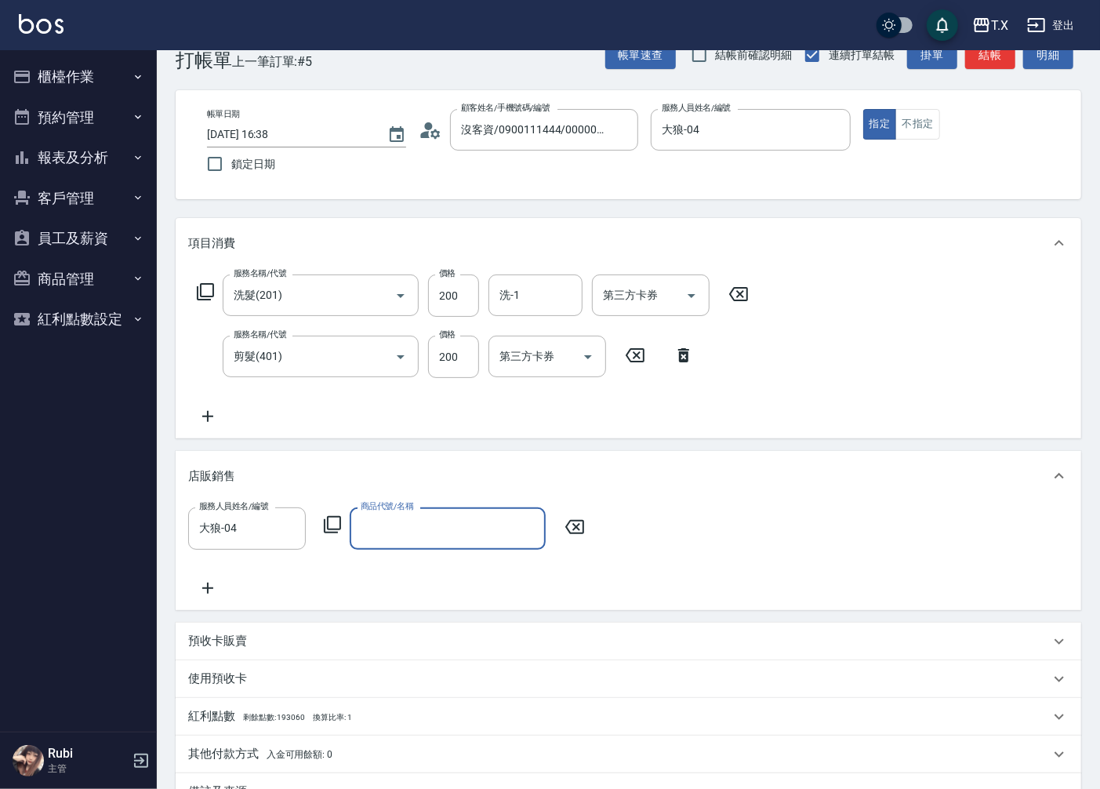
click at [480, 525] on input "商品代號/名稱" at bounding box center [448, 527] width 182 height 27
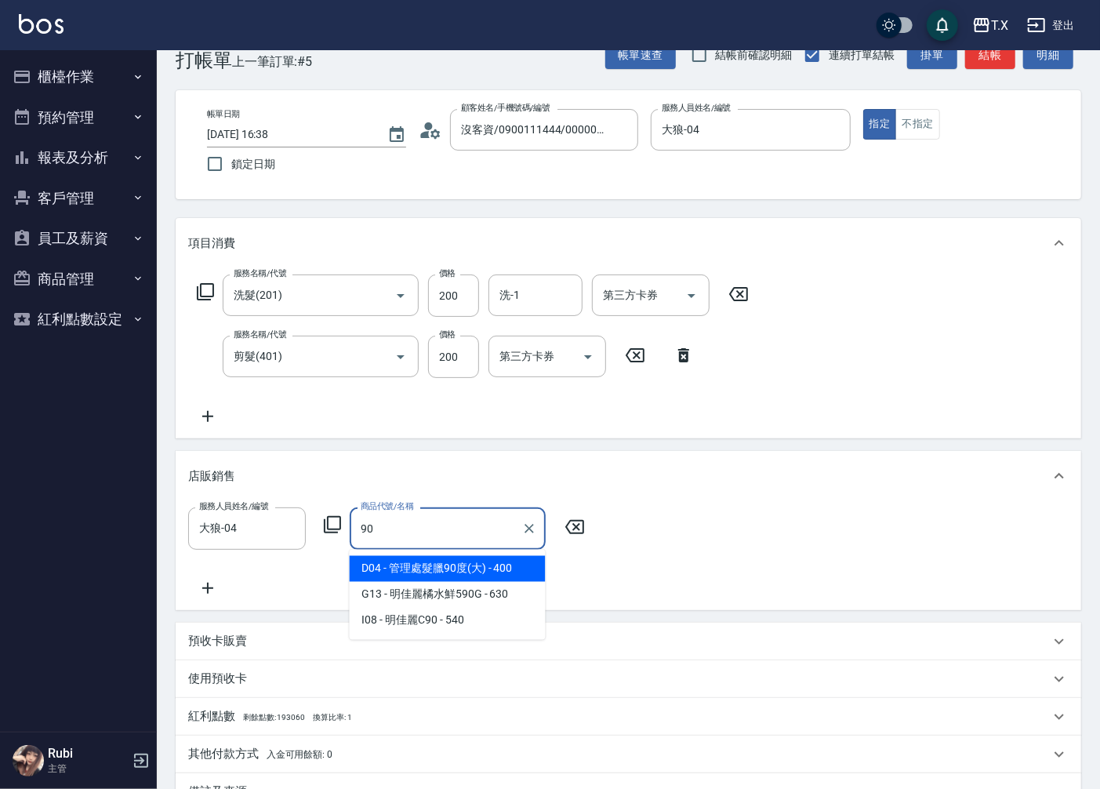
type input "9"
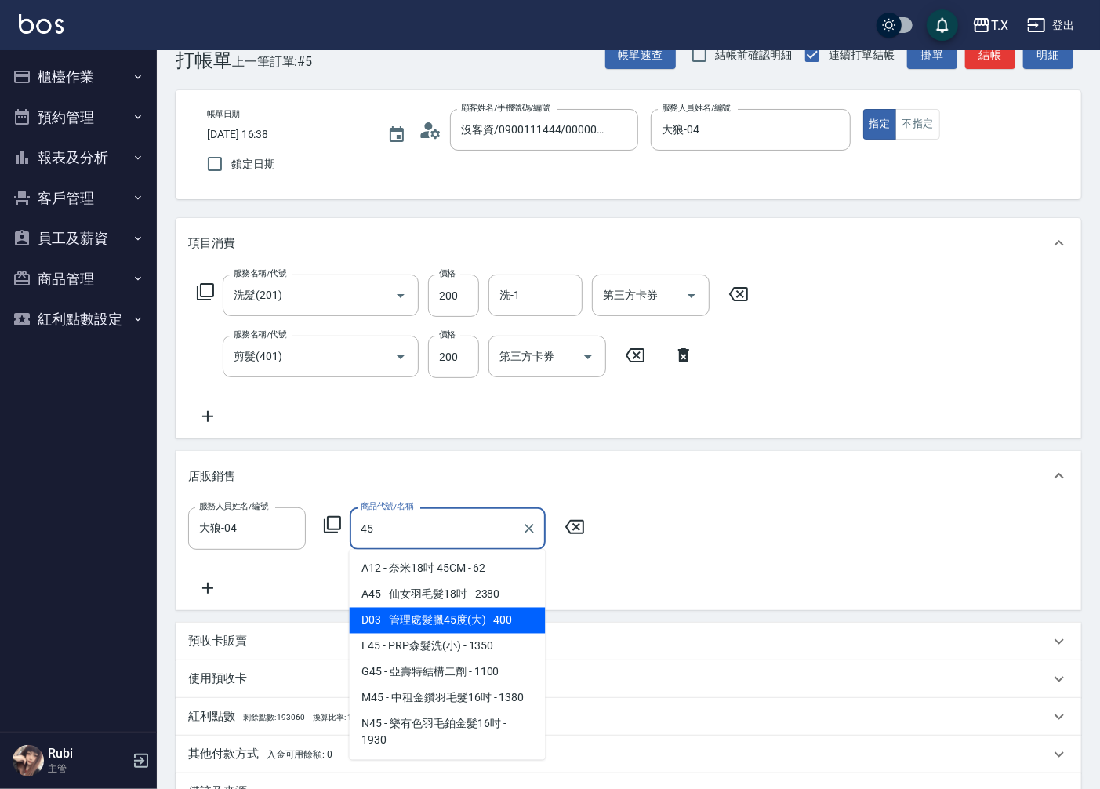
click at [481, 615] on span "D03 - 管理處髮臘45度(大) - 400" at bounding box center [448, 621] width 196 height 26
type input "管理處髮臘45度(大)"
type input "80"
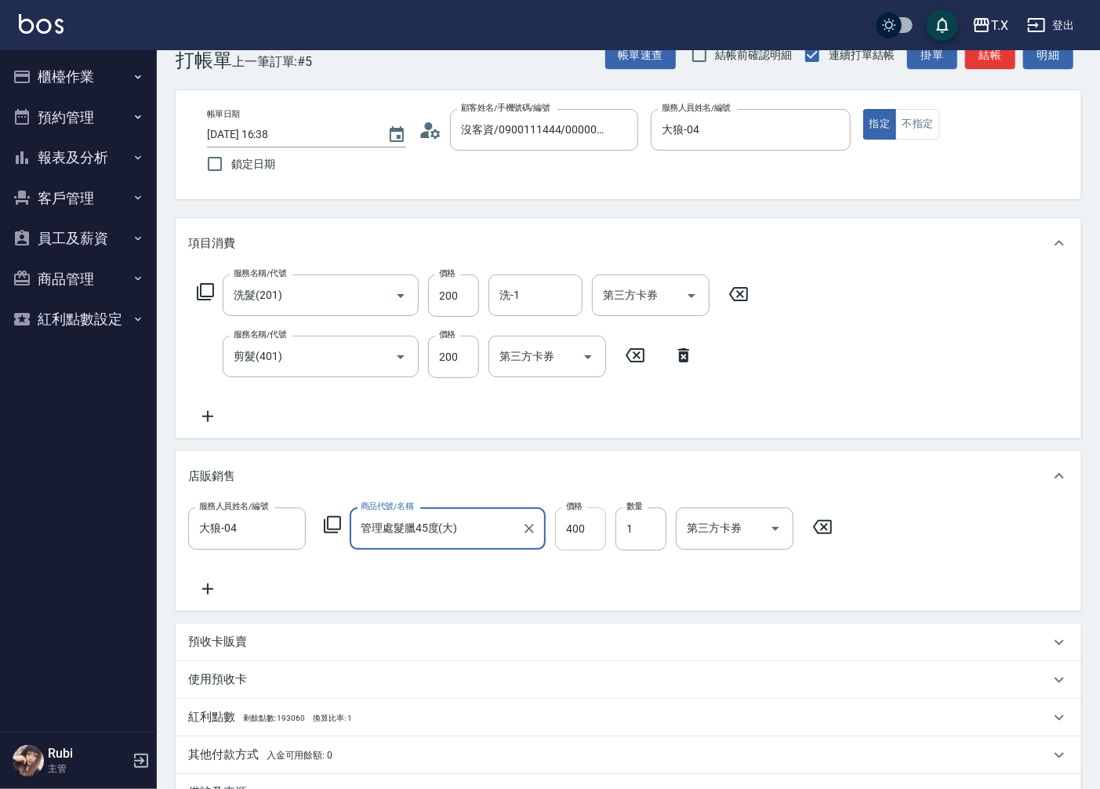
type input "管理處髮臘45度(大)"
click at [586, 528] on input "400" at bounding box center [580, 528] width 51 height 42
type input "2"
type input "40"
type input "25"
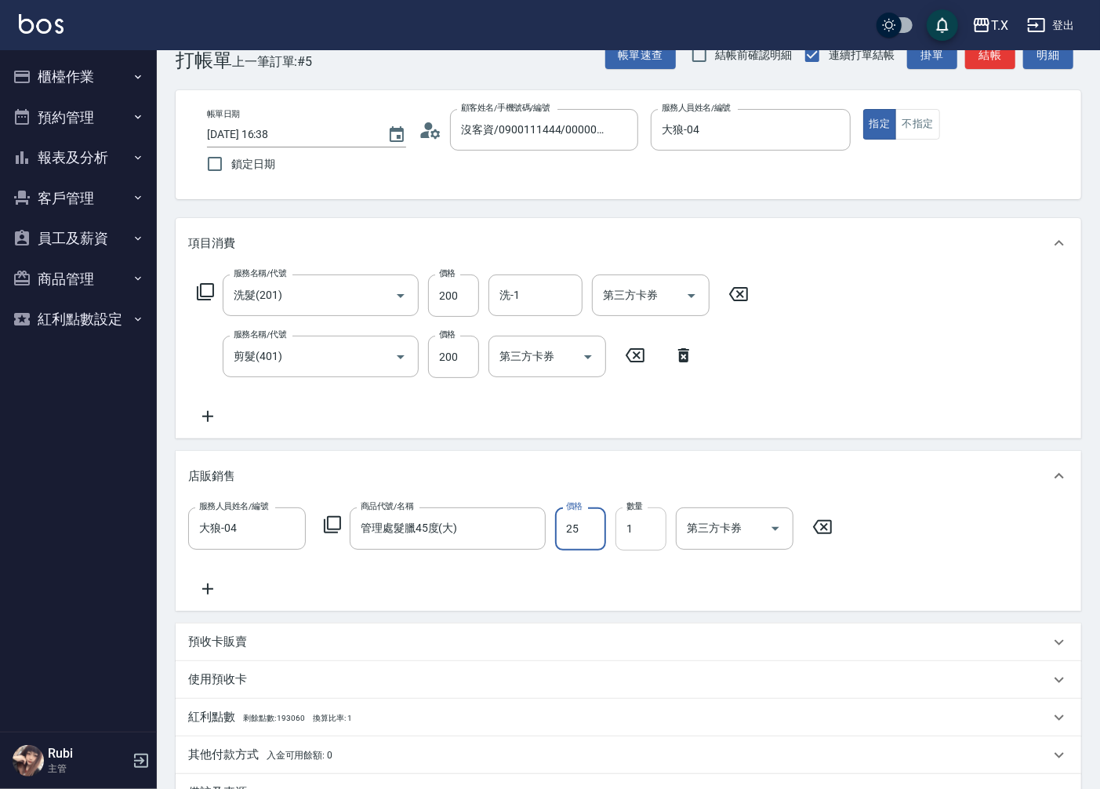
type input "60"
type input "250"
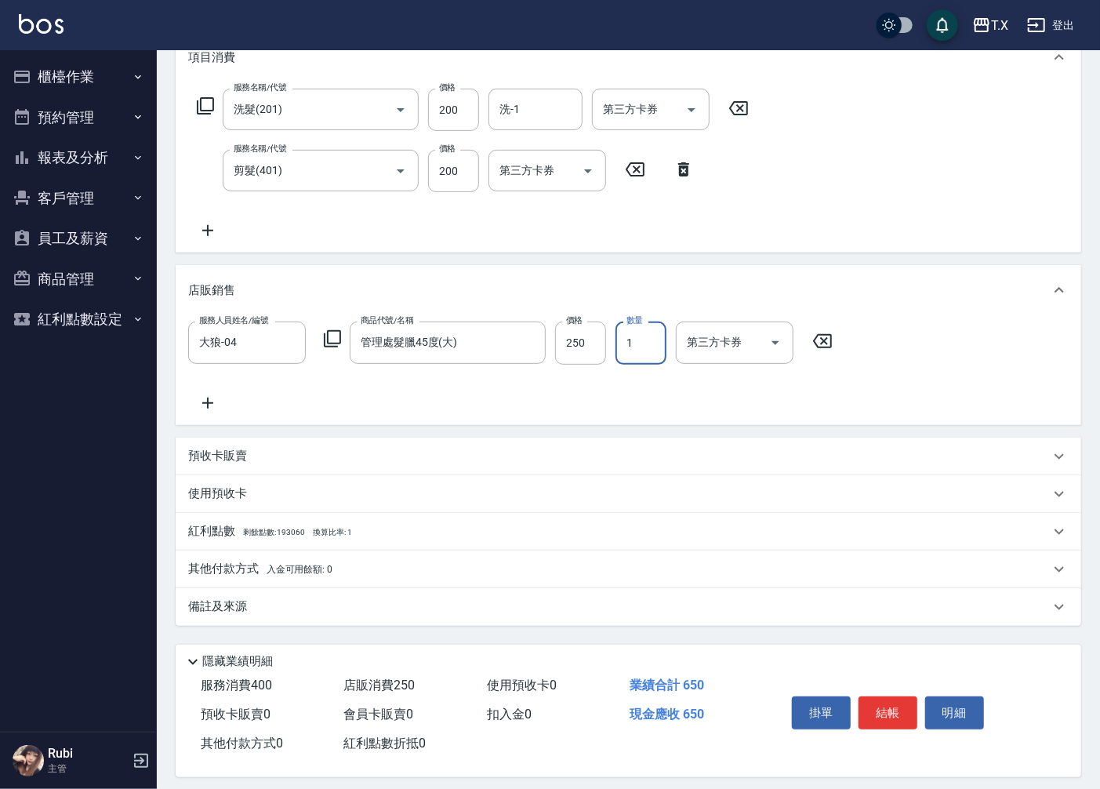
scroll to position [233, 0]
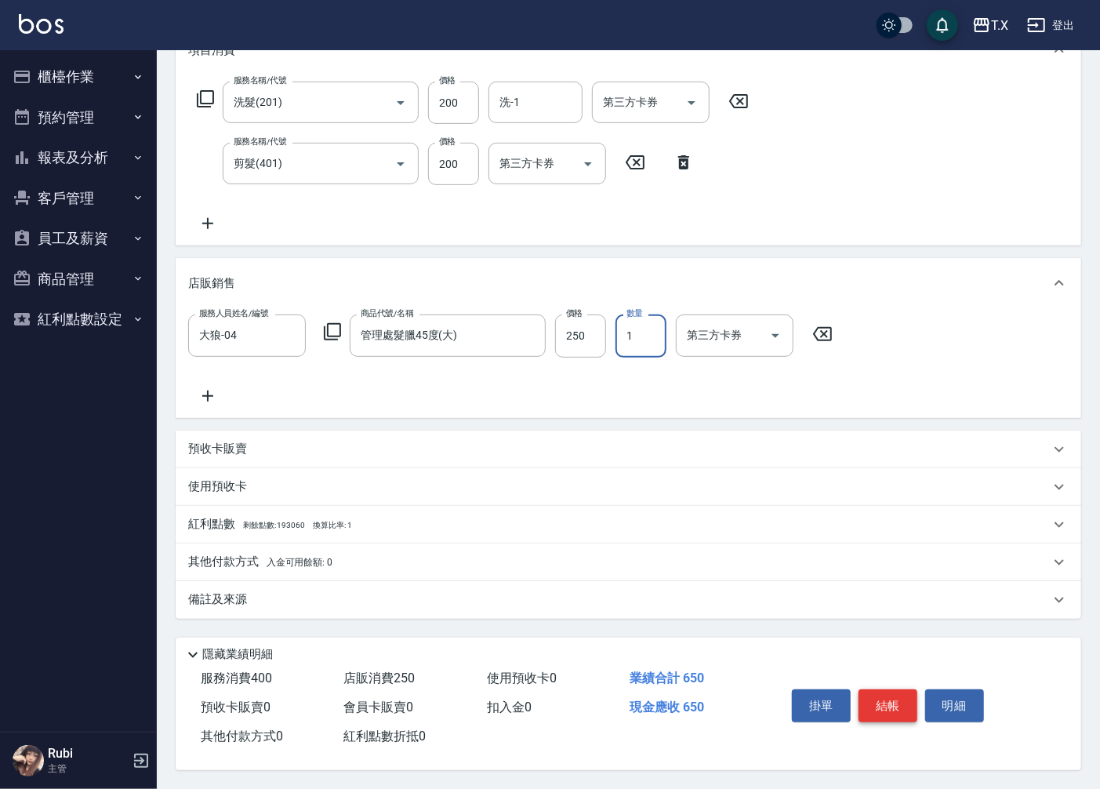
click at [883, 699] on button "結帳" at bounding box center [888, 705] width 59 height 33
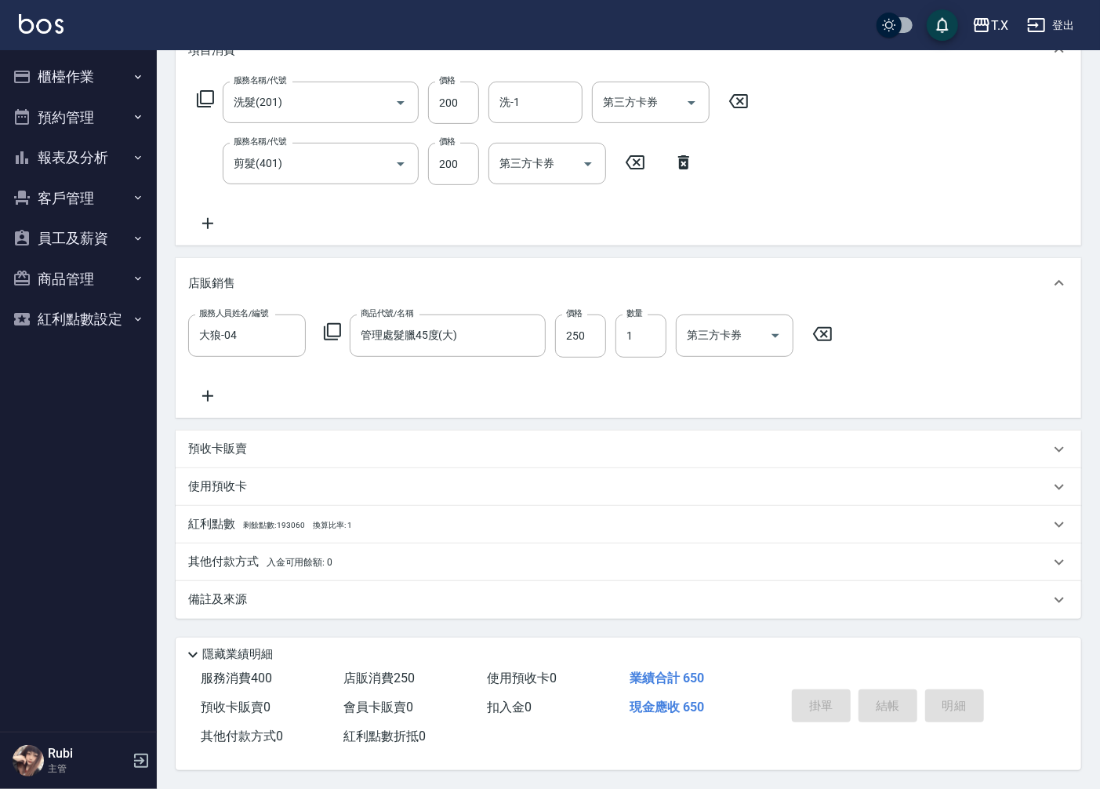
type input "[DATE] 16:39"
type input "0"
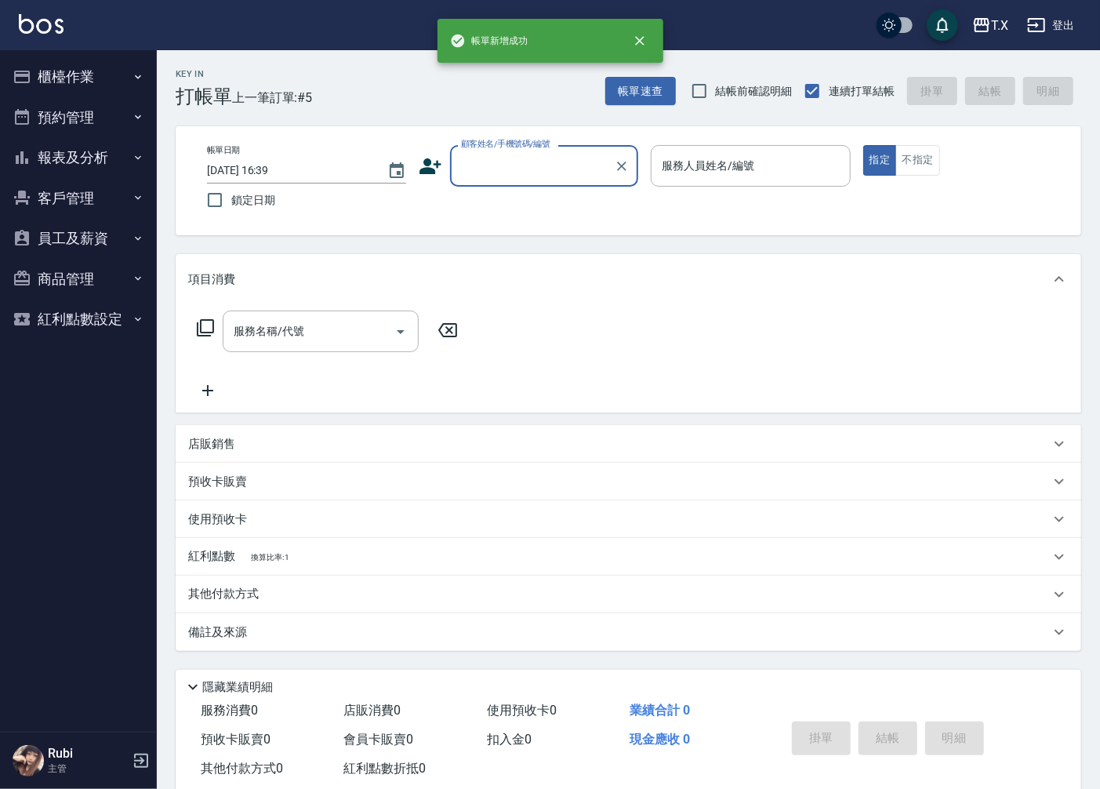
scroll to position [0, 0]
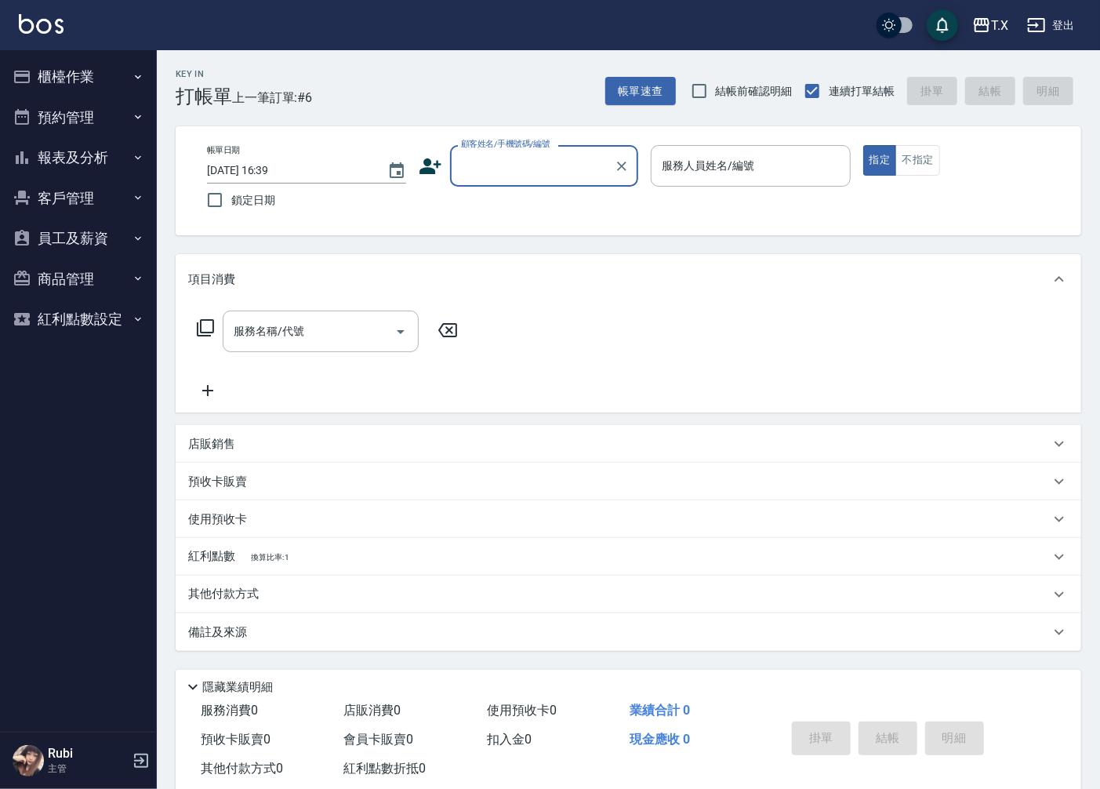
click at [532, 162] on input "顧客姓名/手機號碼/編號" at bounding box center [532, 165] width 151 height 27
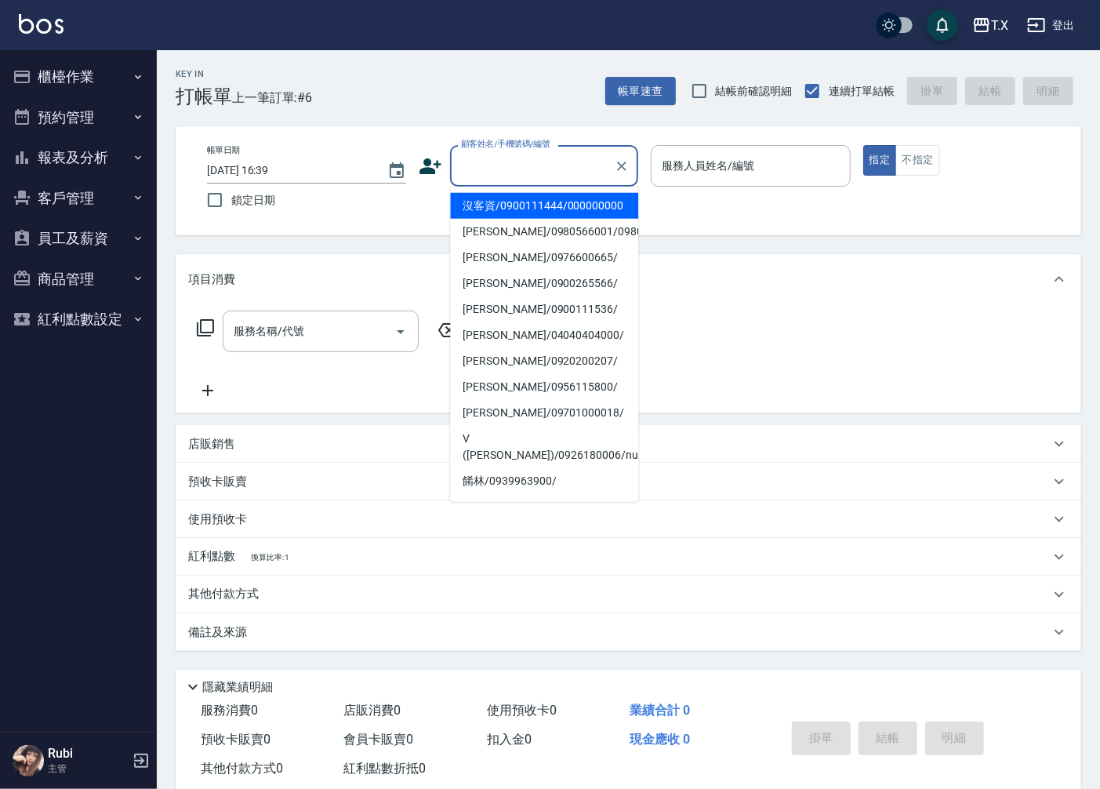
click at [590, 204] on li "沒客資/0900111444/000000000" at bounding box center [544, 206] width 188 height 26
type input "沒客資/0900111444/000000000"
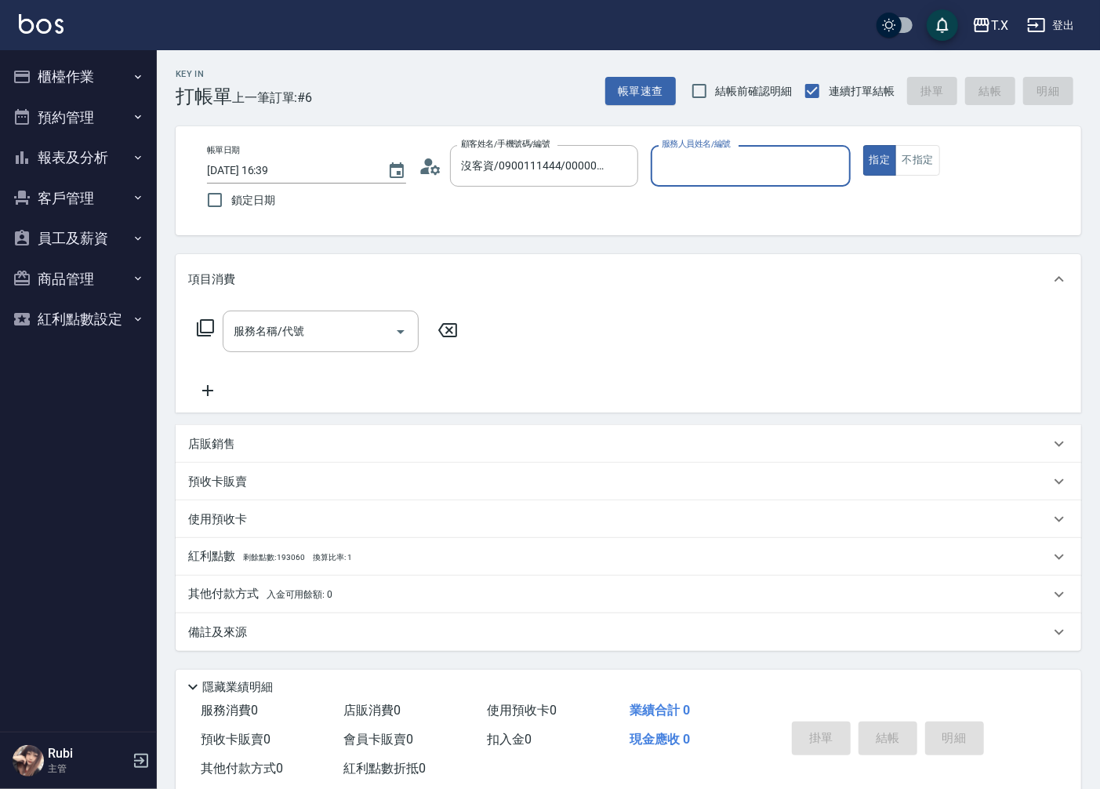
click at [732, 171] on input "服務人員姓名/編號" at bounding box center [750, 165] width 185 height 27
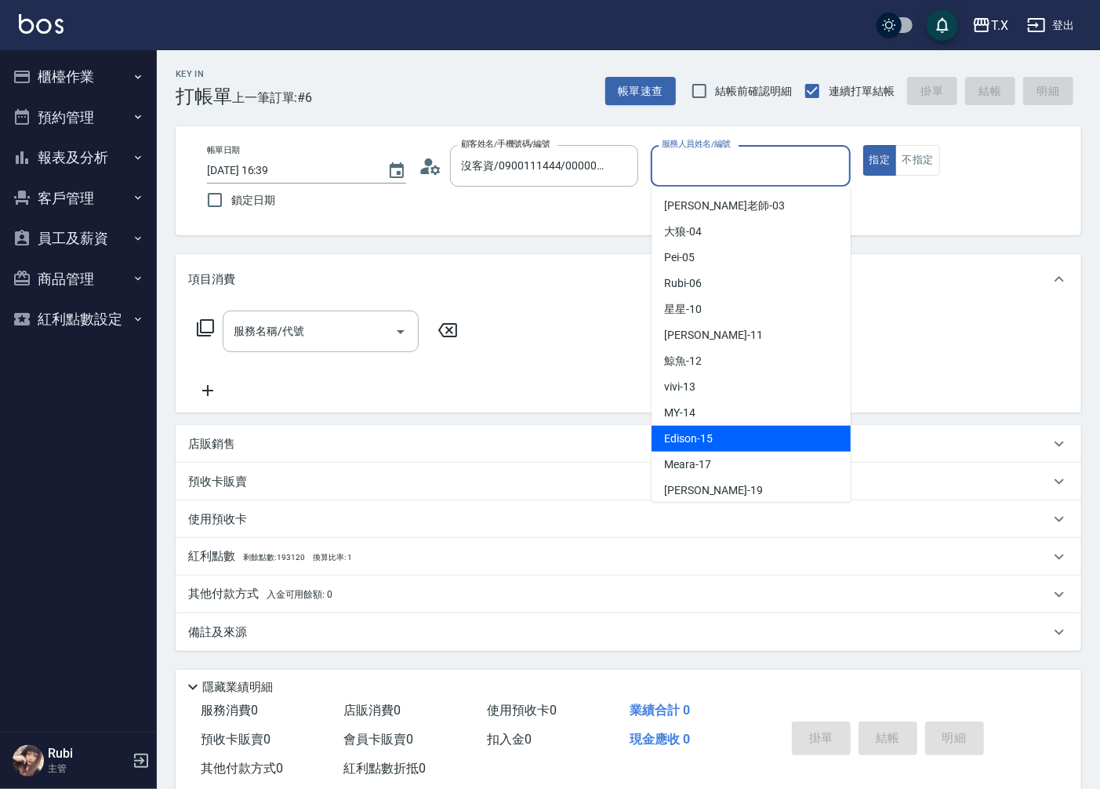
click at [750, 433] on div "Edison -15" at bounding box center [751, 439] width 199 height 26
type input "Edison-15"
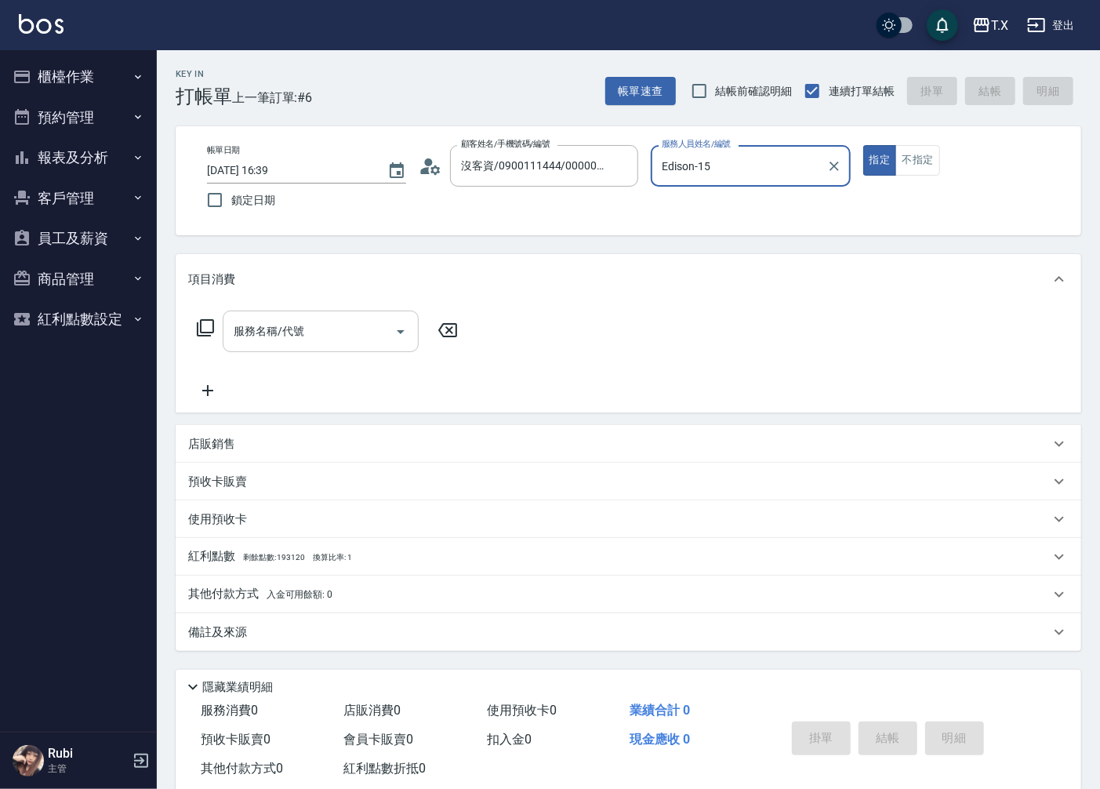
click at [378, 329] on input "服務名稱/代號" at bounding box center [309, 331] width 158 height 27
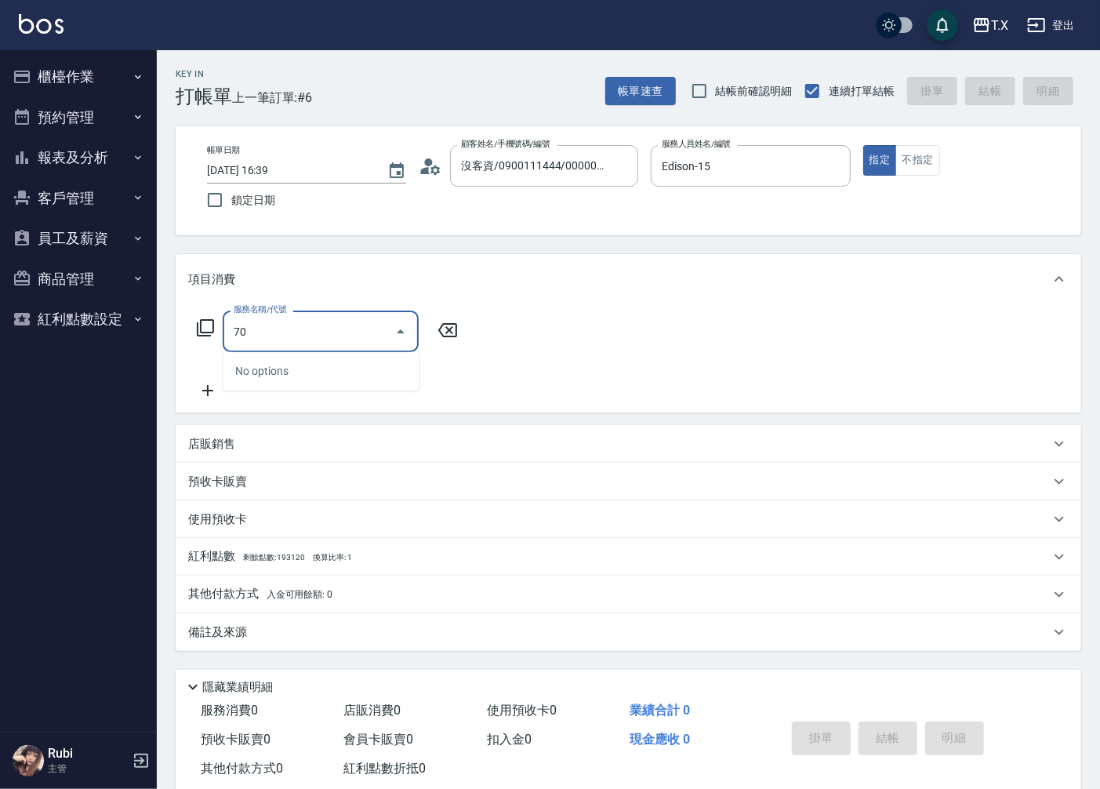
type input "704"
type input "500"
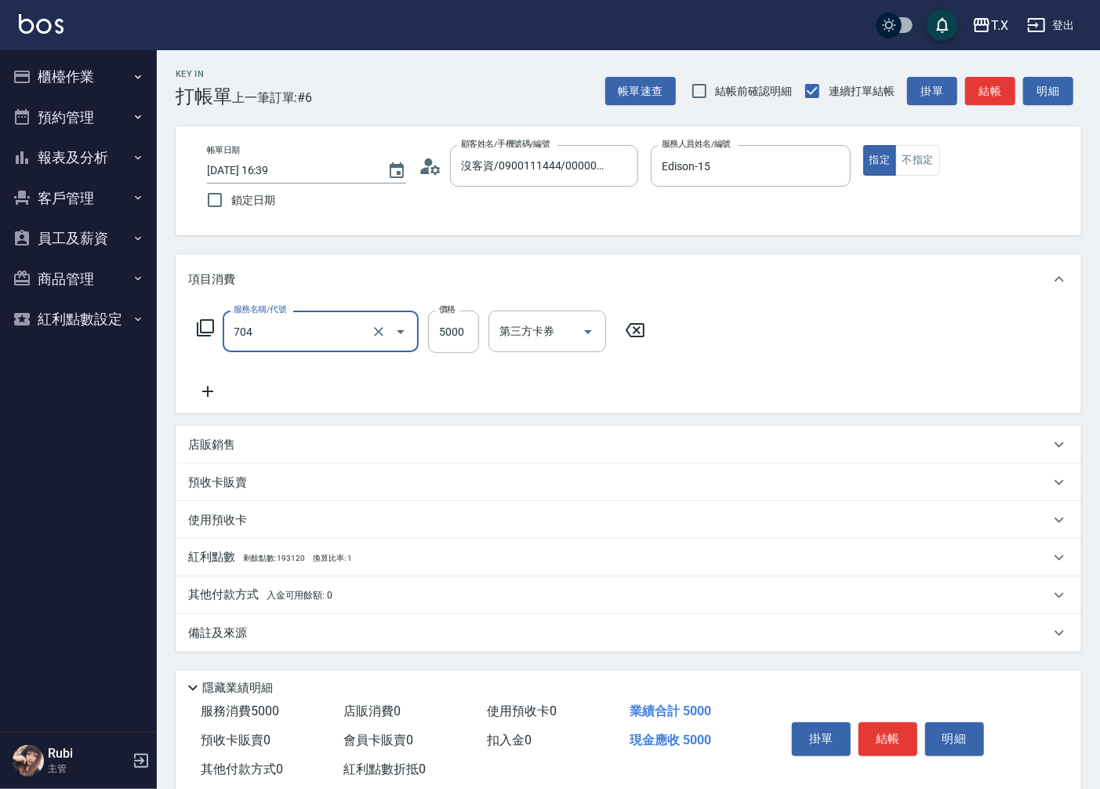
type input "新羽毛鉑金接髮調整(704)"
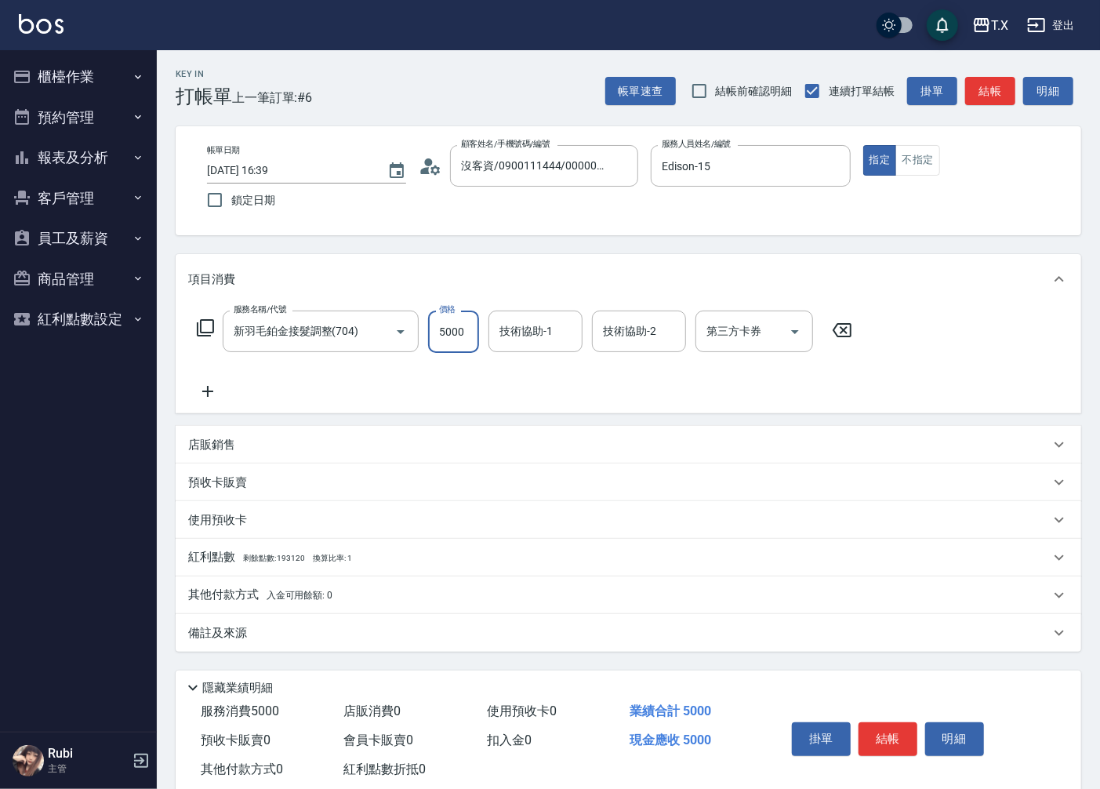
type input "7"
type input "0"
type input "776"
type input "770"
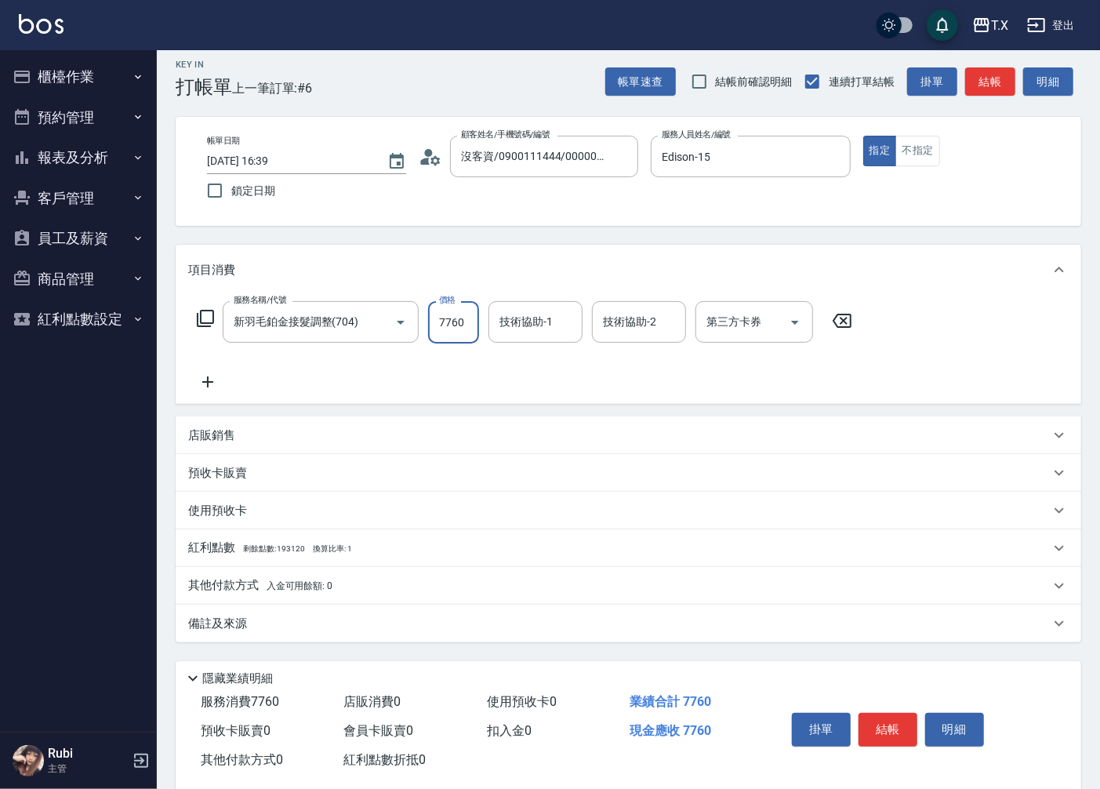
scroll to position [37, 0]
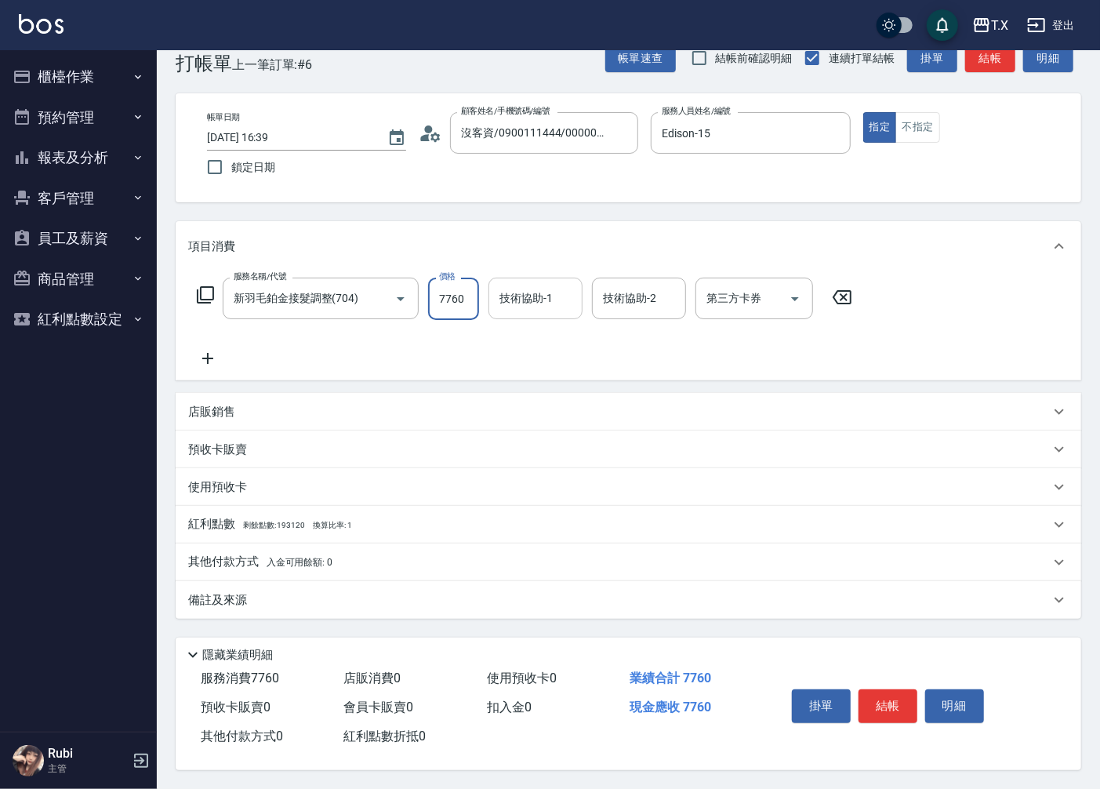
type input "7760"
click at [535, 307] on input "技術協助-1" at bounding box center [535, 298] width 80 height 27
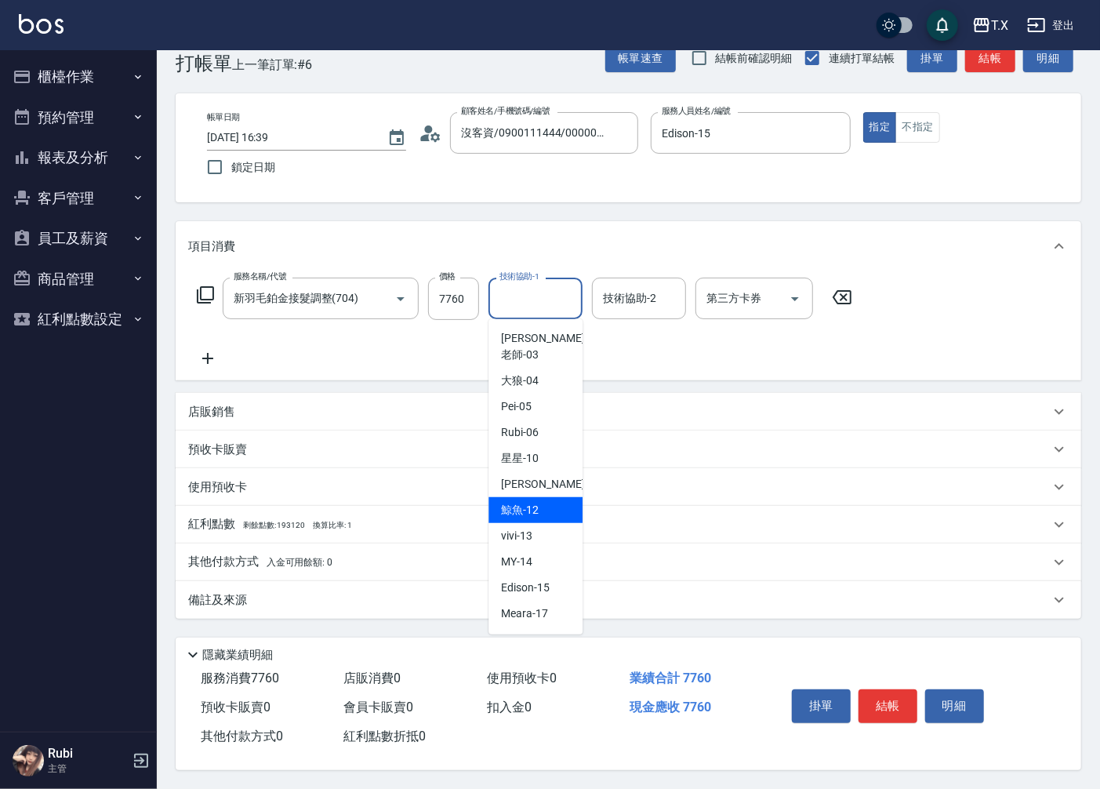
click at [539, 497] on div "鯨魚 -12" at bounding box center [535, 510] width 94 height 26
type input "鯨魚-12"
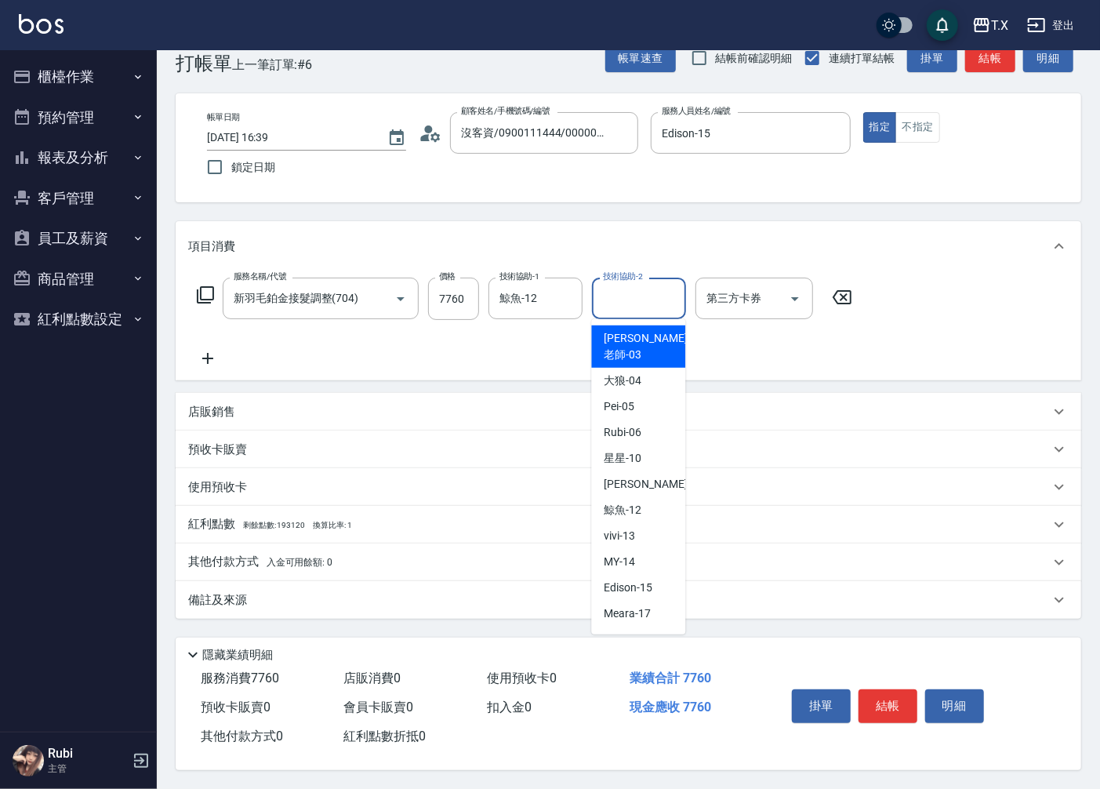
click at [607, 303] on input "技術協助-2" at bounding box center [639, 298] width 80 height 27
click at [628, 450] on span "星星 -10" at bounding box center [623, 458] width 38 height 16
type input "星星-10"
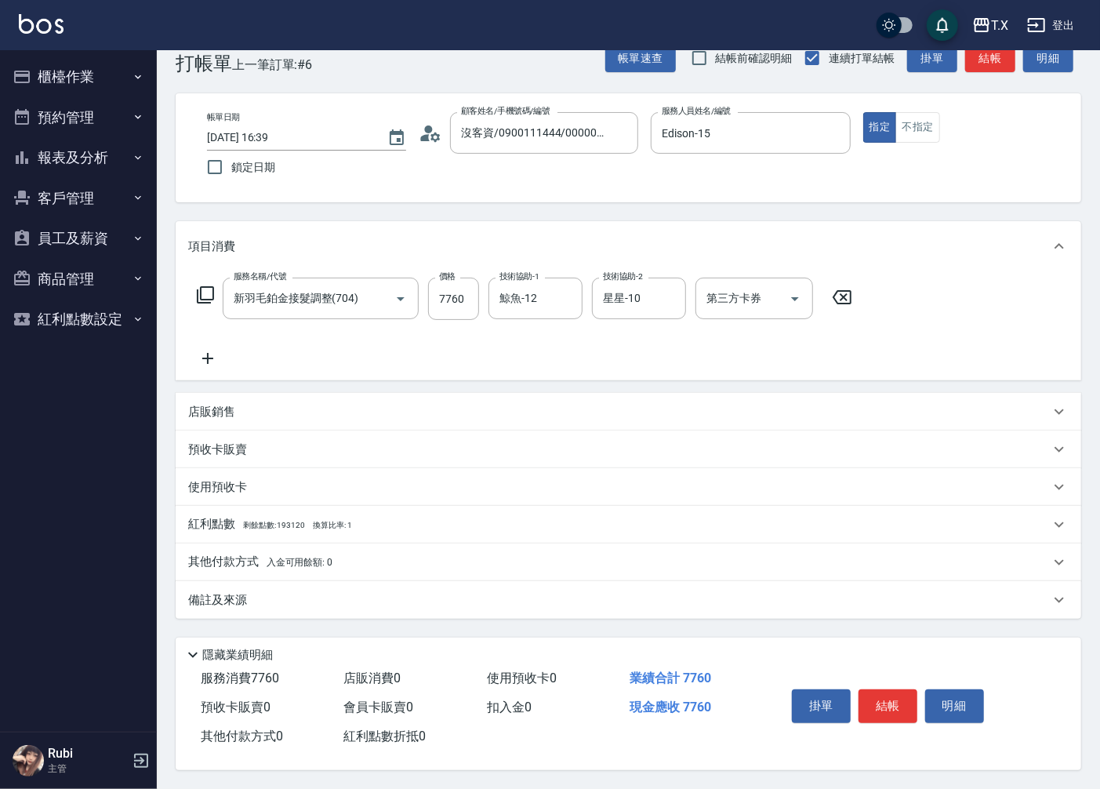
click at [223, 563] on p "其他付款方式 入金可用餘額: 0" at bounding box center [260, 562] width 144 height 17
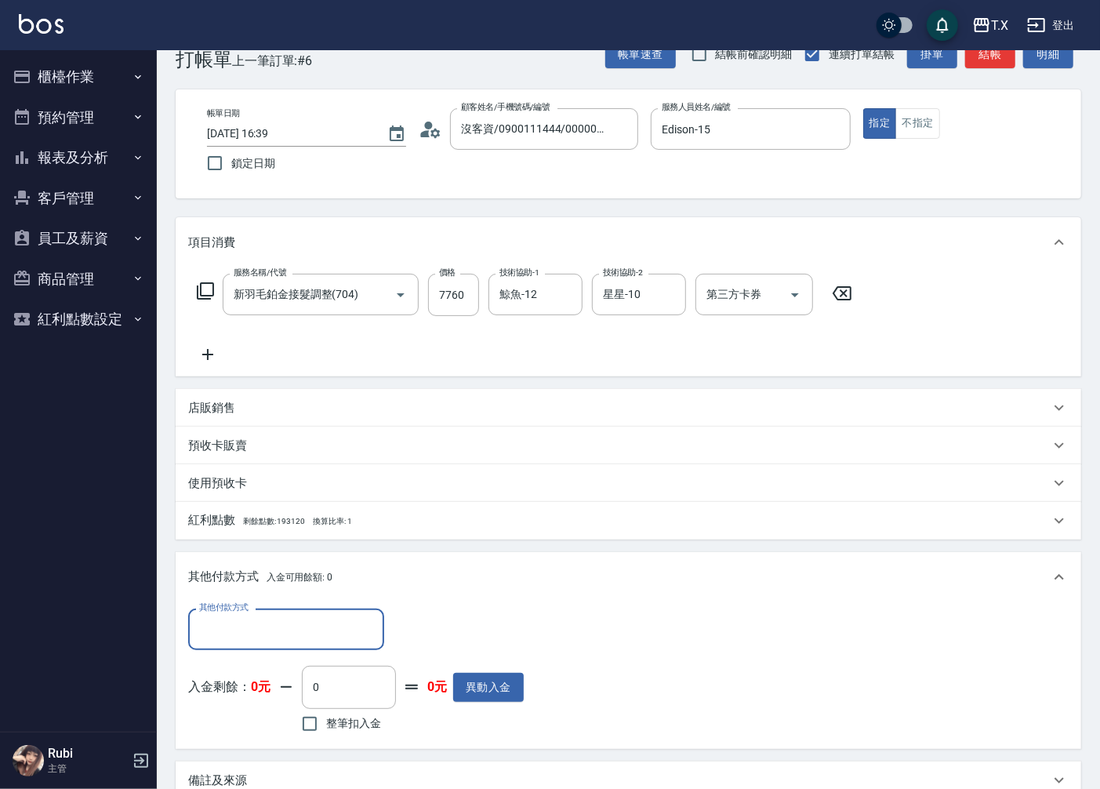
scroll to position [0, 0]
click at [257, 630] on input "其他付款方式" at bounding box center [286, 628] width 182 height 27
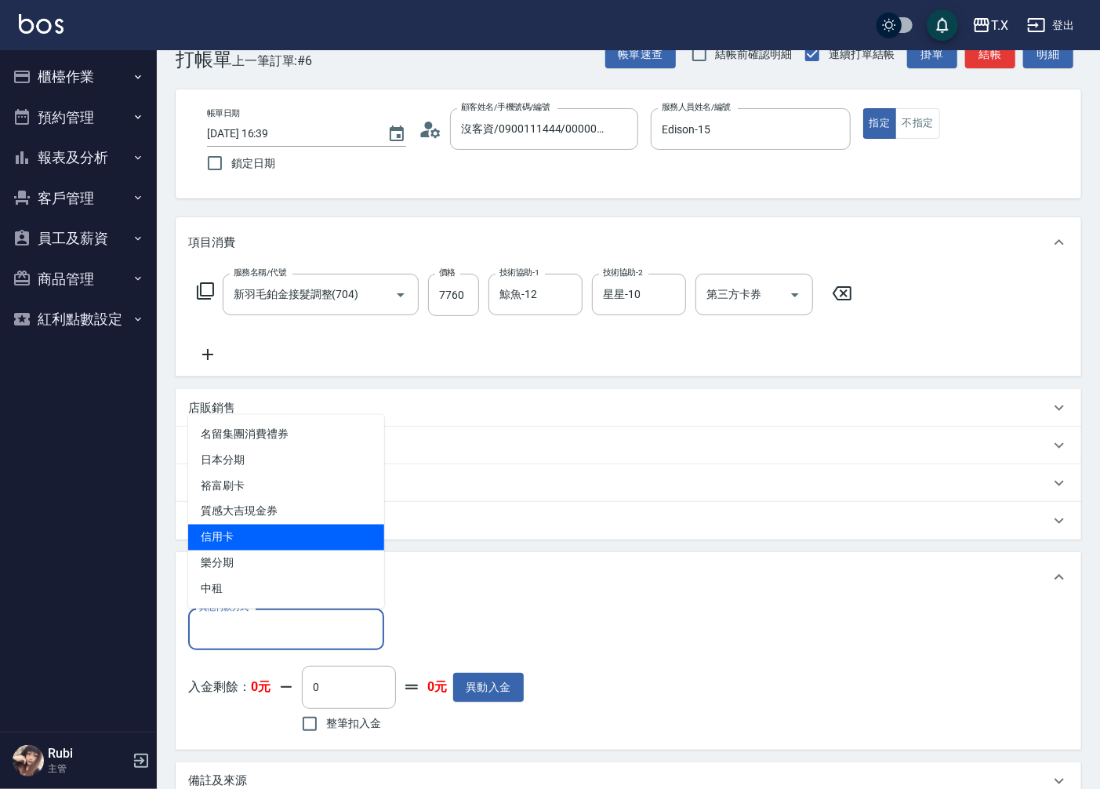
click at [279, 528] on span "信用卡" at bounding box center [286, 538] width 196 height 26
type input "信用卡"
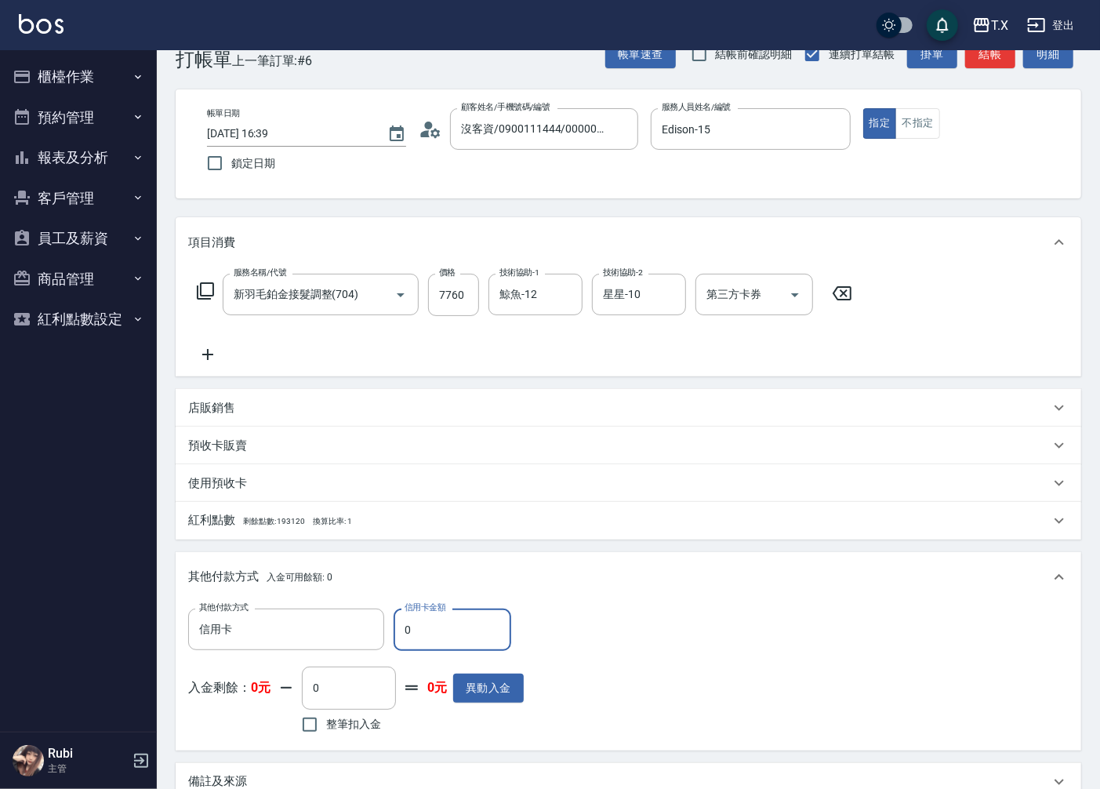
drag, startPoint x: 405, startPoint y: 625, endPoint x: 427, endPoint y: 628, distance: 22.2
click at [427, 628] on input "0" at bounding box center [453, 629] width 118 height 42
type input "77"
type input "760"
type input "776"
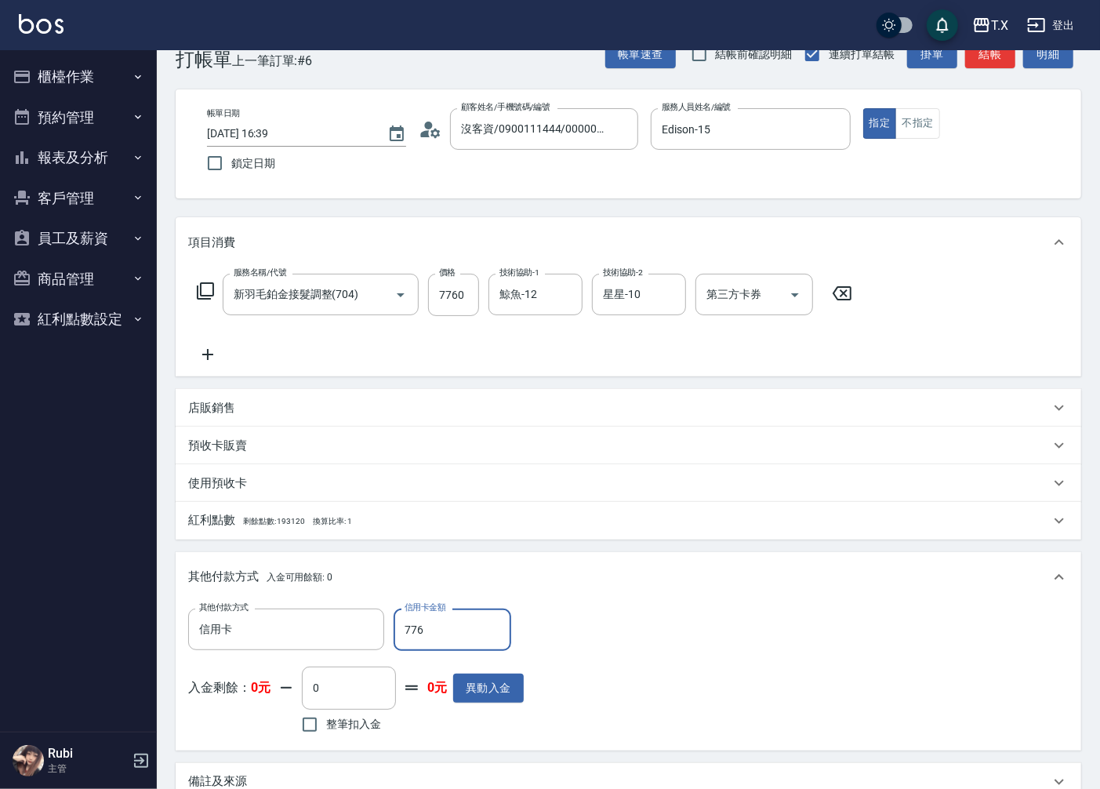
type input "690"
type input "7760"
type input "0"
type input "7760"
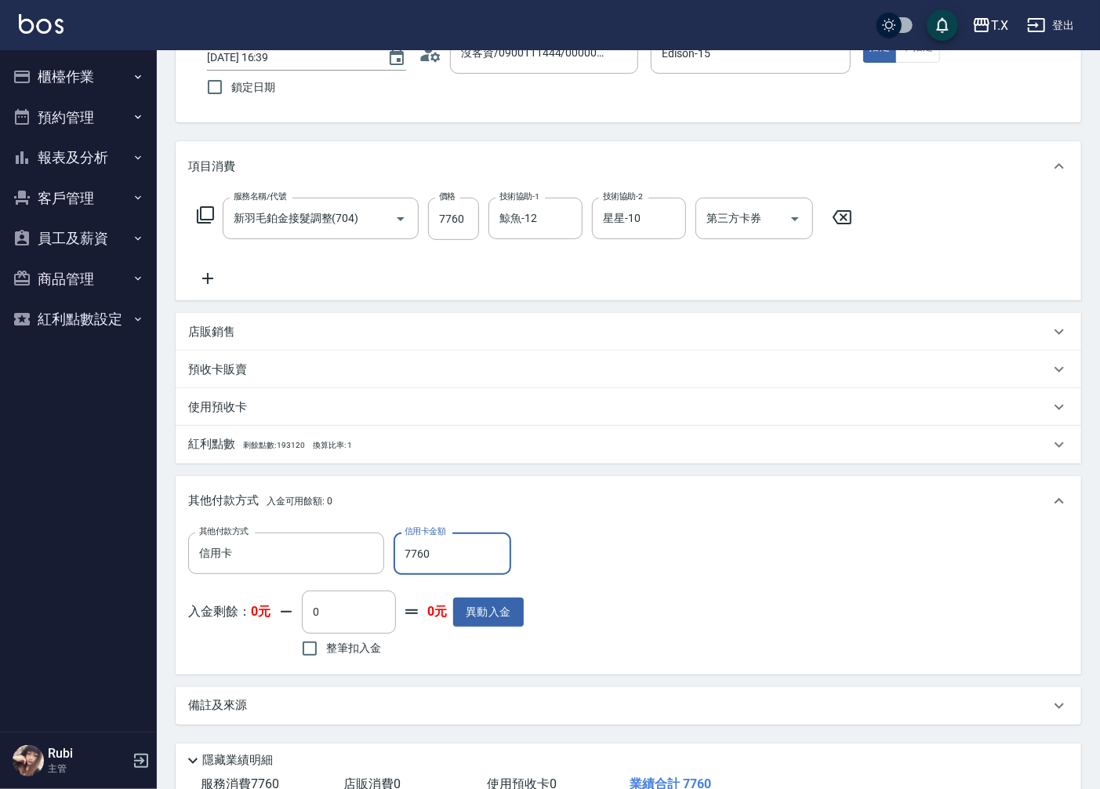
scroll to position [223, 0]
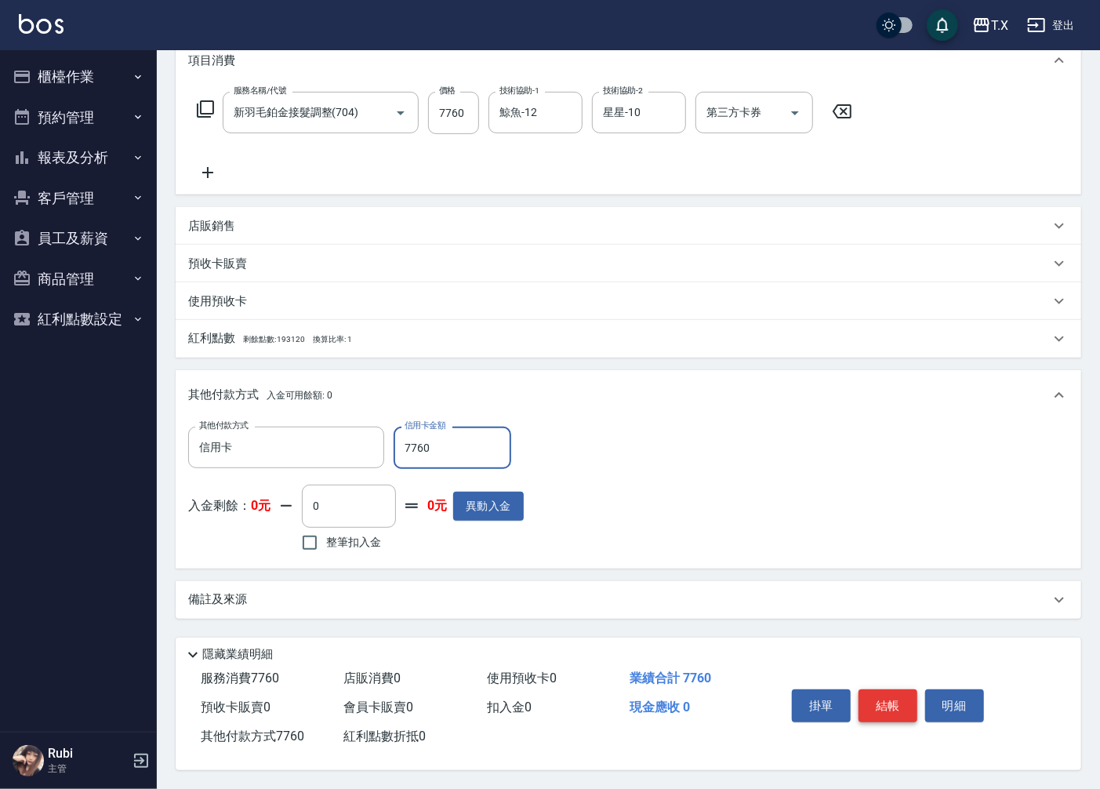
click at [890, 706] on button "結帳" at bounding box center [888, 705] width 59 height 33
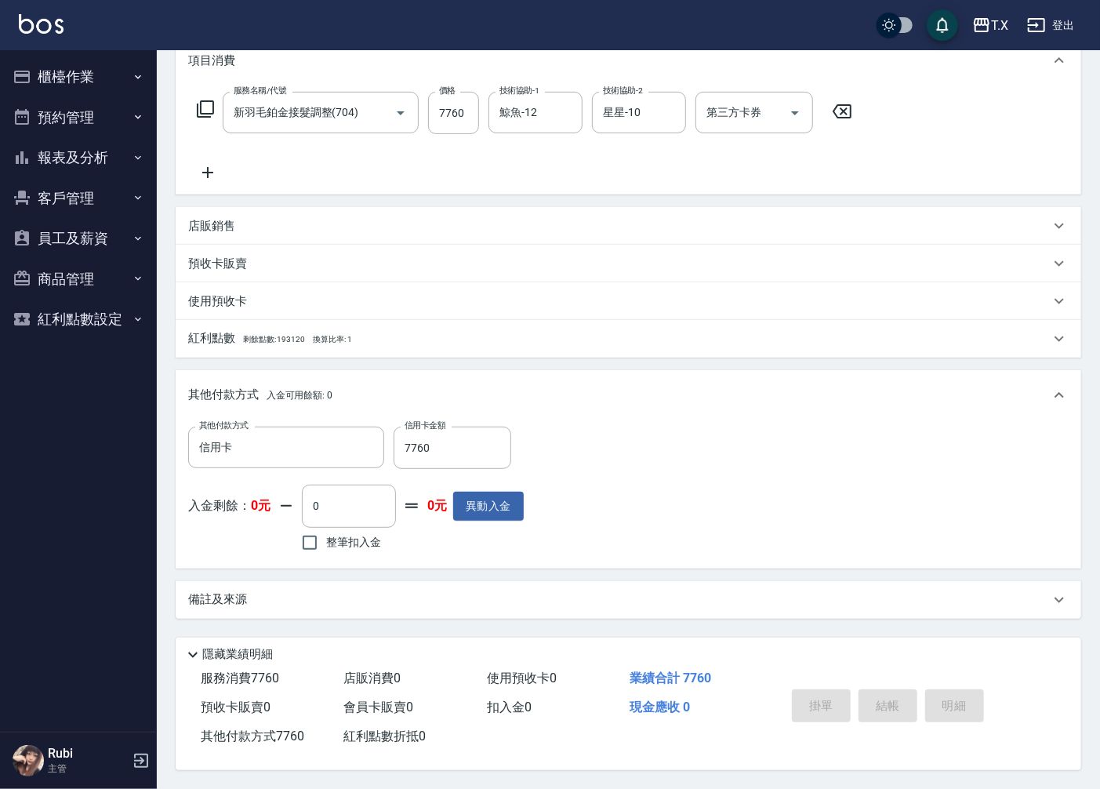
type input "[DATE] 16:40"
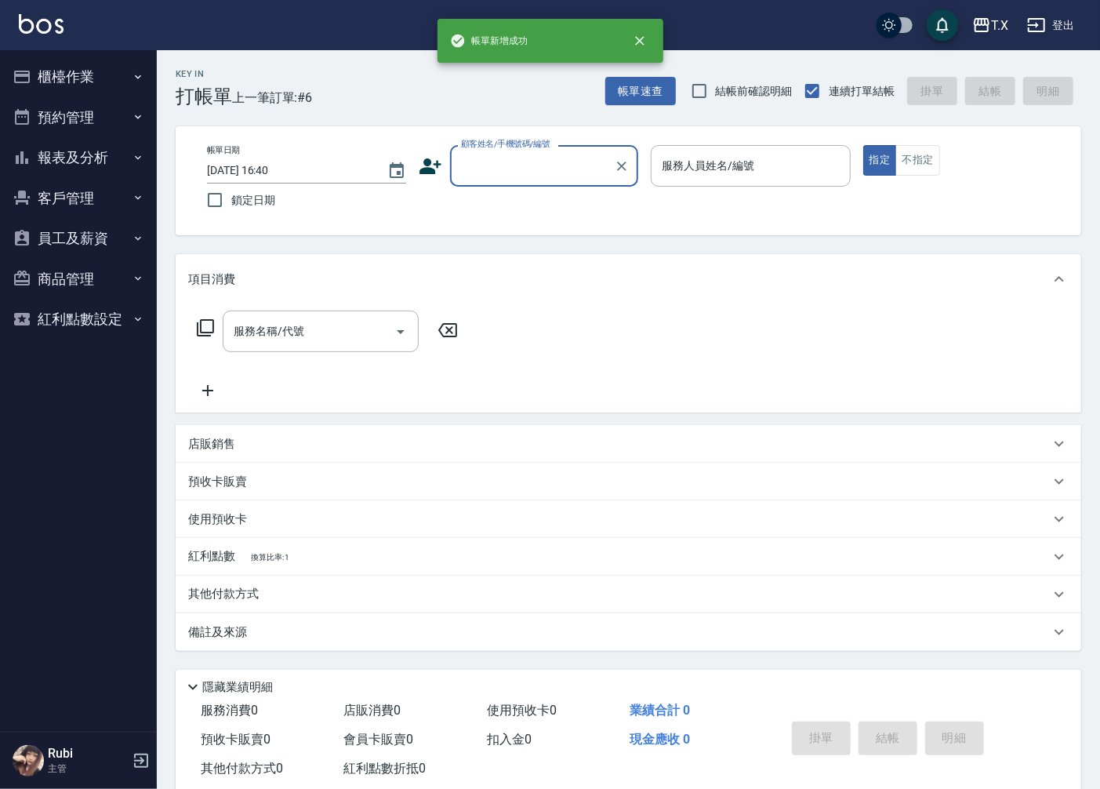
scroll to position [0, 0]
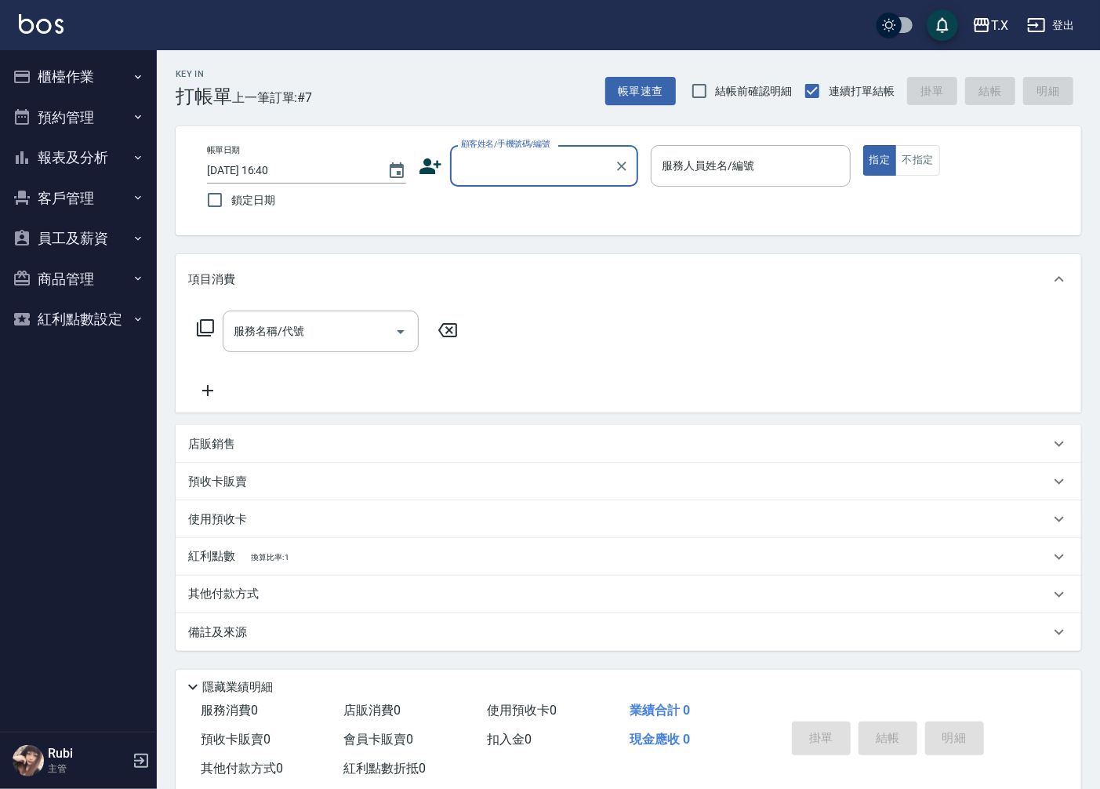
click at [538, 154] on input "顧客姓名/手機號碼/編號" at bounding box center [532, 165] width 151 height 27
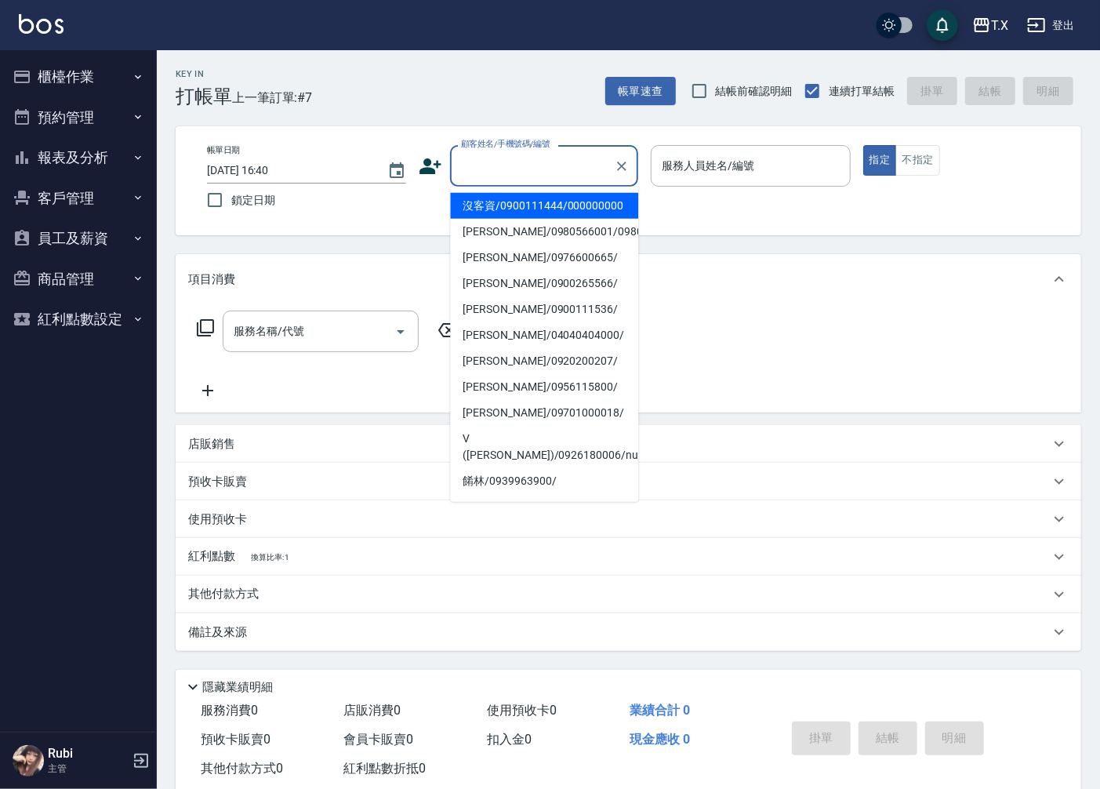
click at [539, 205] on li "沒客資/0900111444/000000000" at bounding box center [544, 206] width 188 height 26
type input "沒客資/0900111444/000000000"
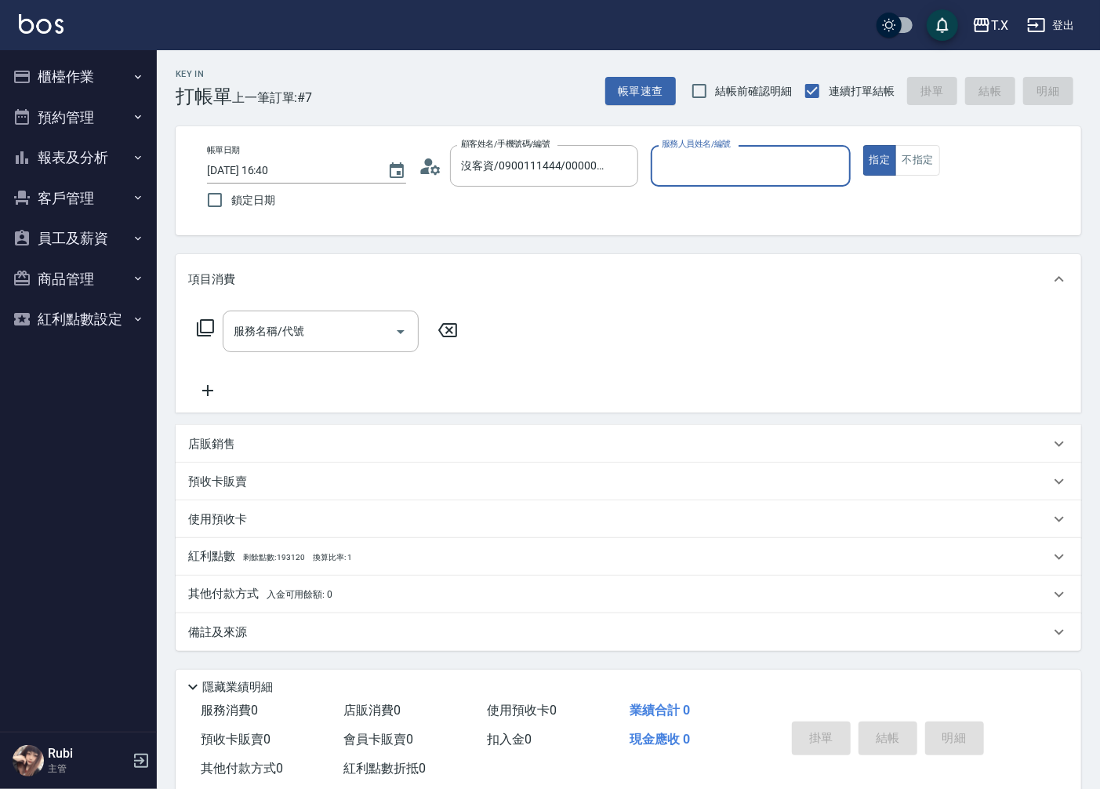
click at [692, 158] on input "服務人員姓名/編號" at bounding box center [750, 165] width 185 height 27
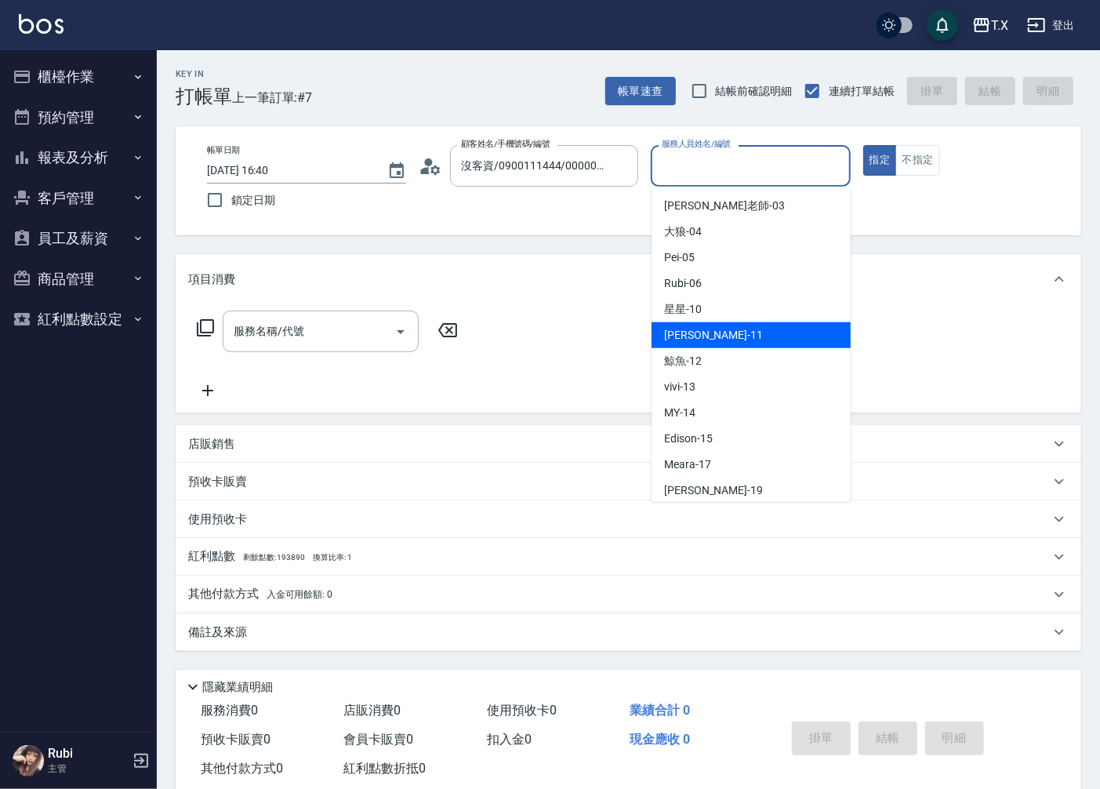
click at [734, 333] on div "[PERSON_NAME] -11" at bounding box center [751, 335] width 199 height 26
type input "[PERSON_NAME]-11"
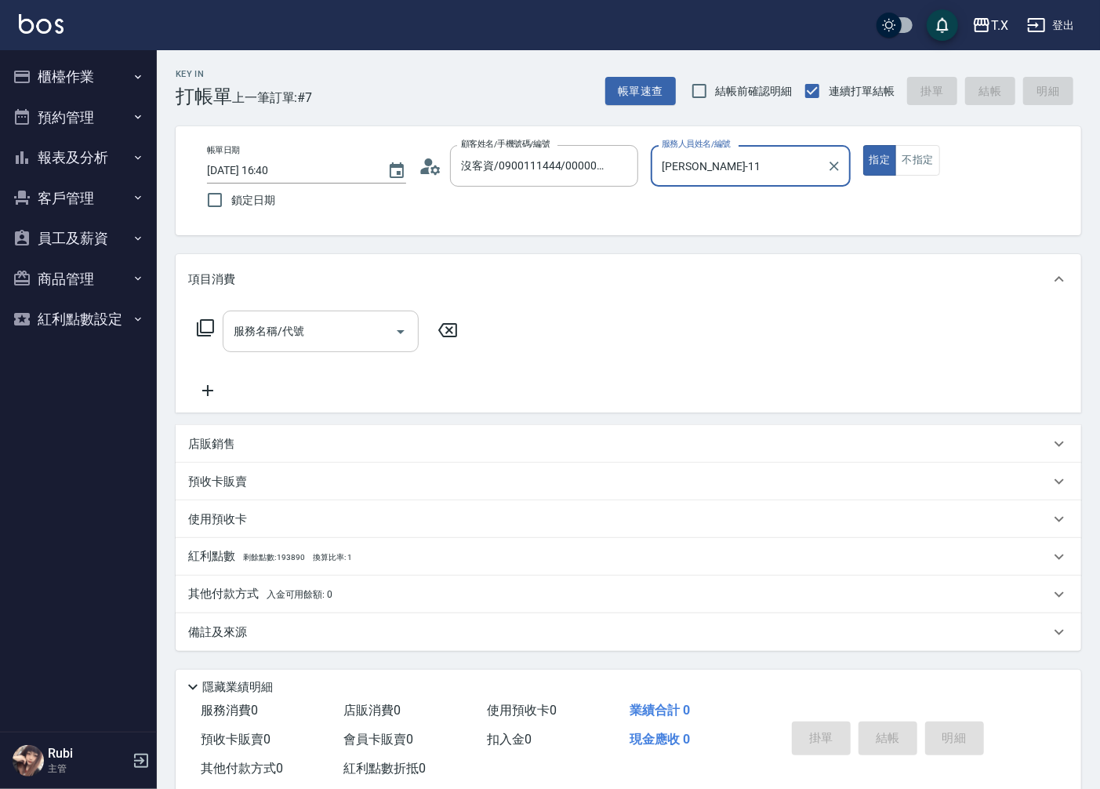
click at [338, 339] on input "服務名稱/代號" at bounding box center [309, 331] width 158 height 27
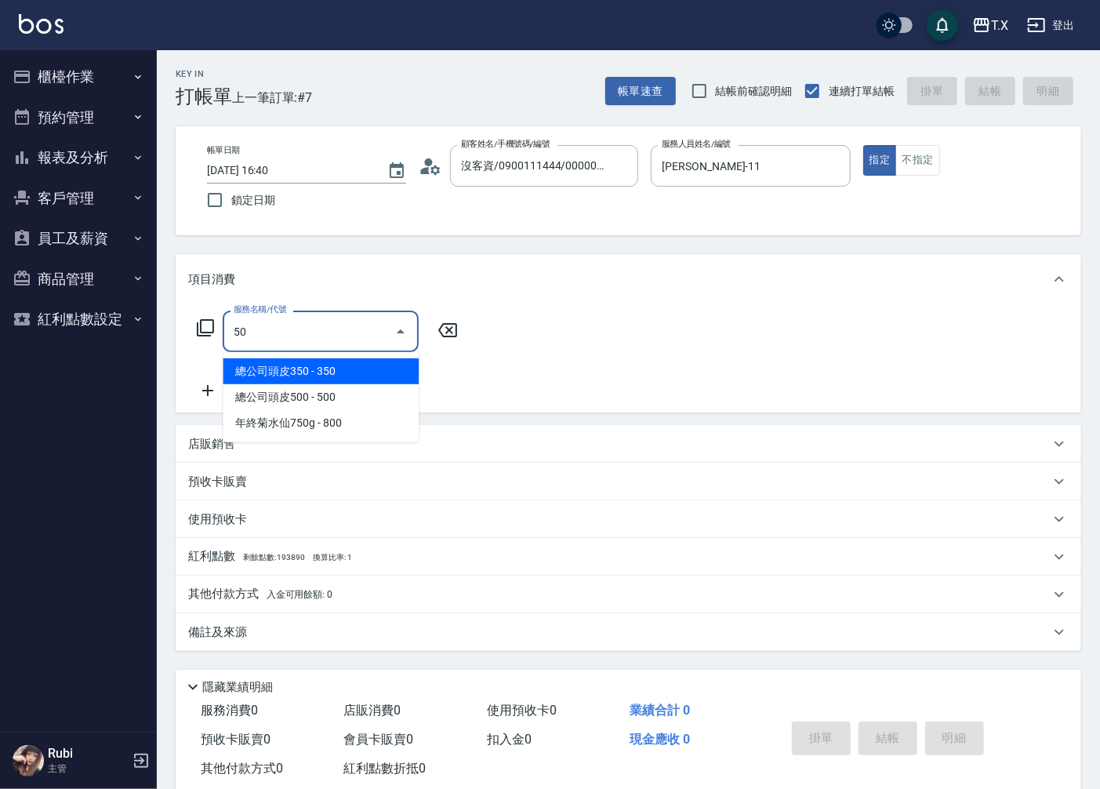
type input "501"
type input "100"
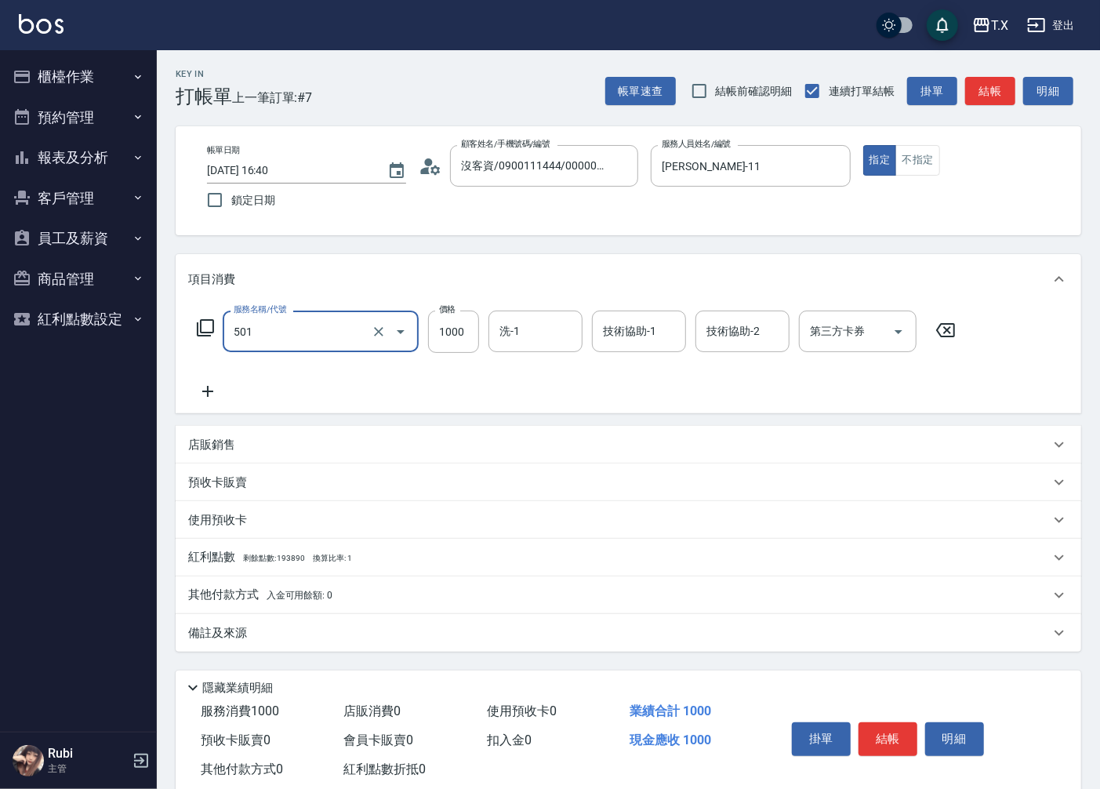
type input "染髮(501)"
type input "1"
type input "0"
type input "158"
type input "10"
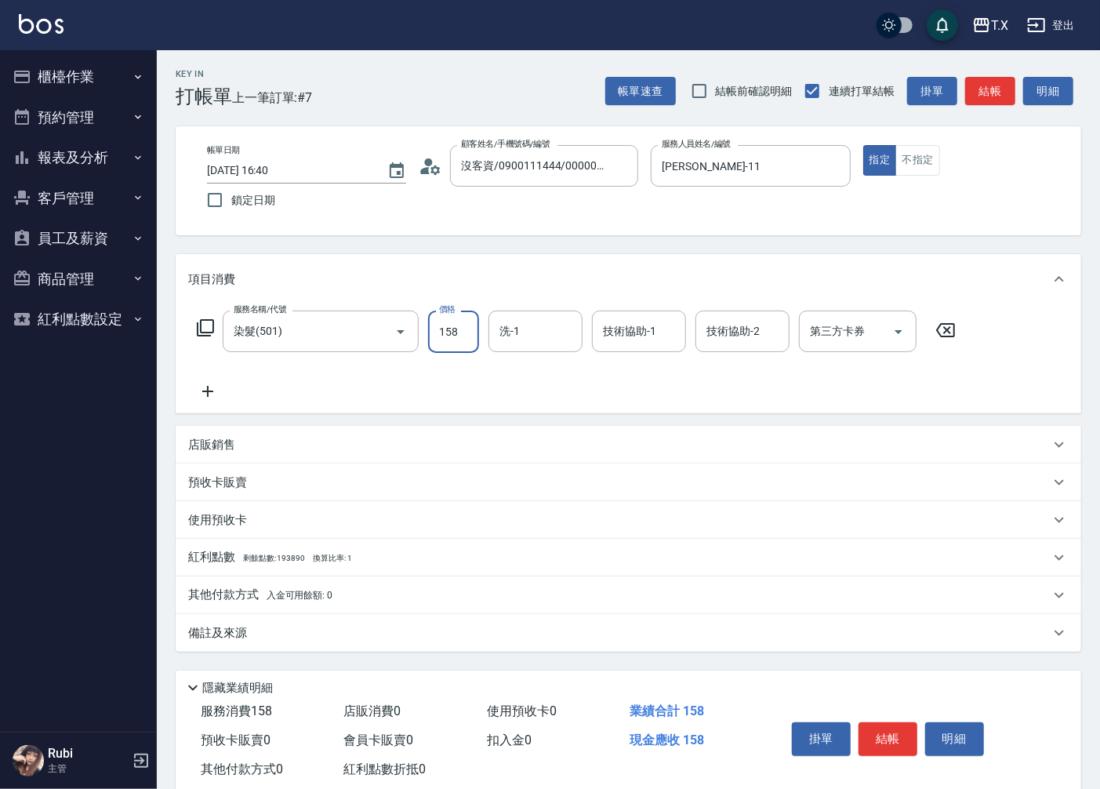
type input "1588"
type input "150"
type input "1588"
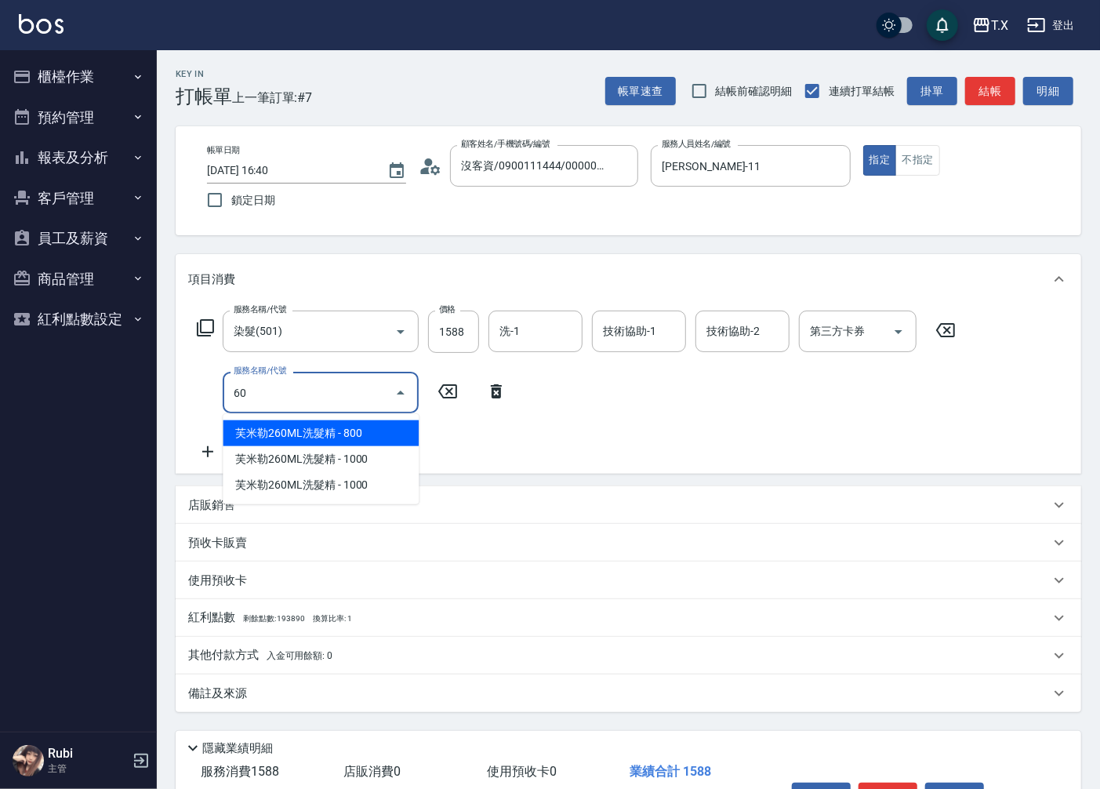
type input "608"
type input "230"
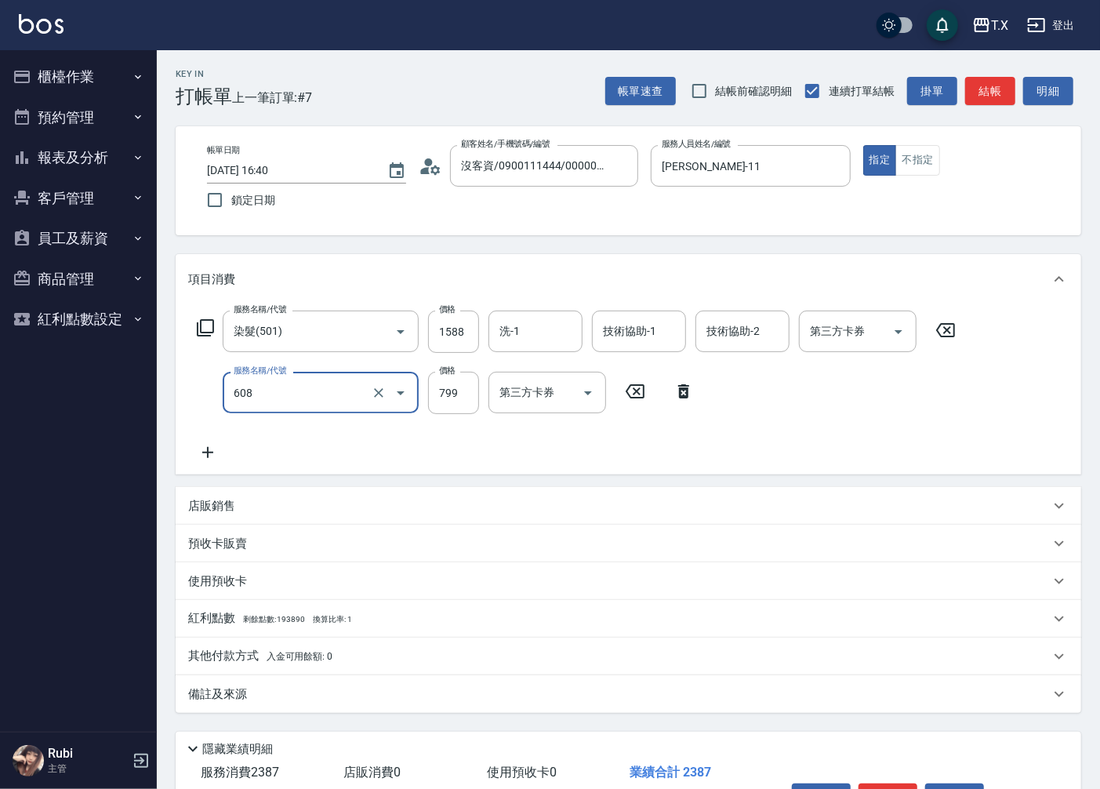
type input "自購二段(608)"
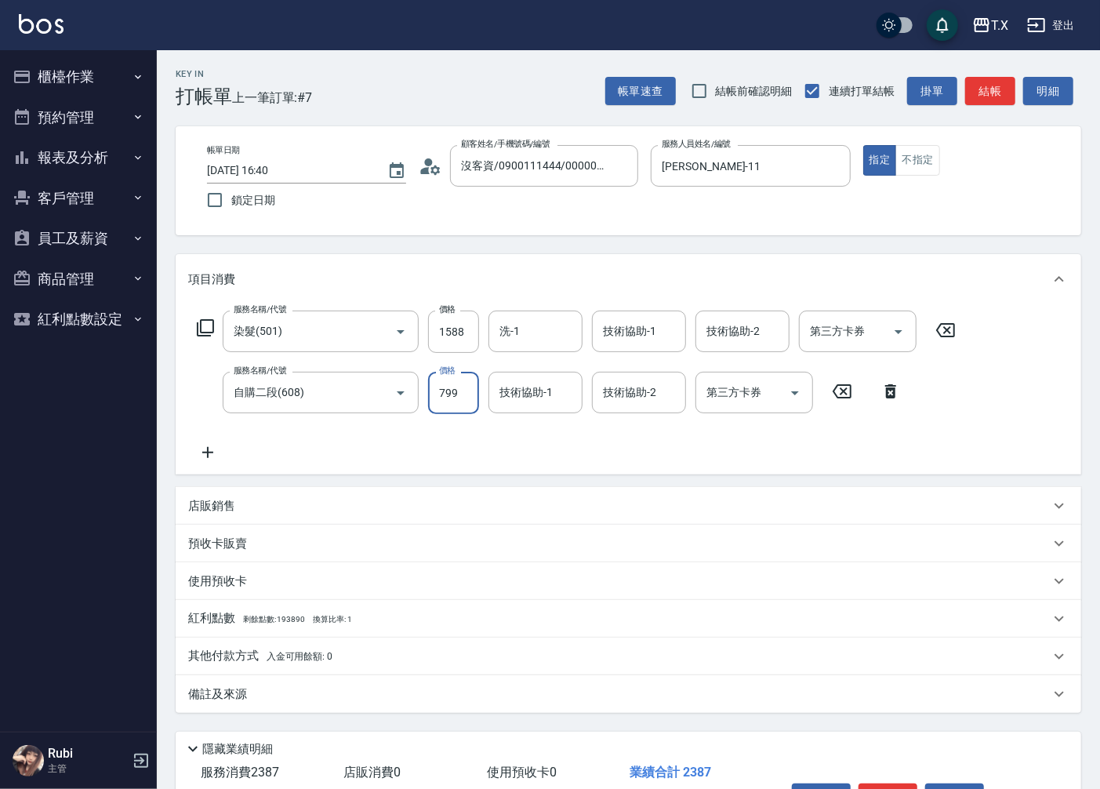
type input "1"
type input "150"
type input "10"
type input "160"
click at [472, 390] on input "100" at bounding box center [453, 393] width 51 height 42
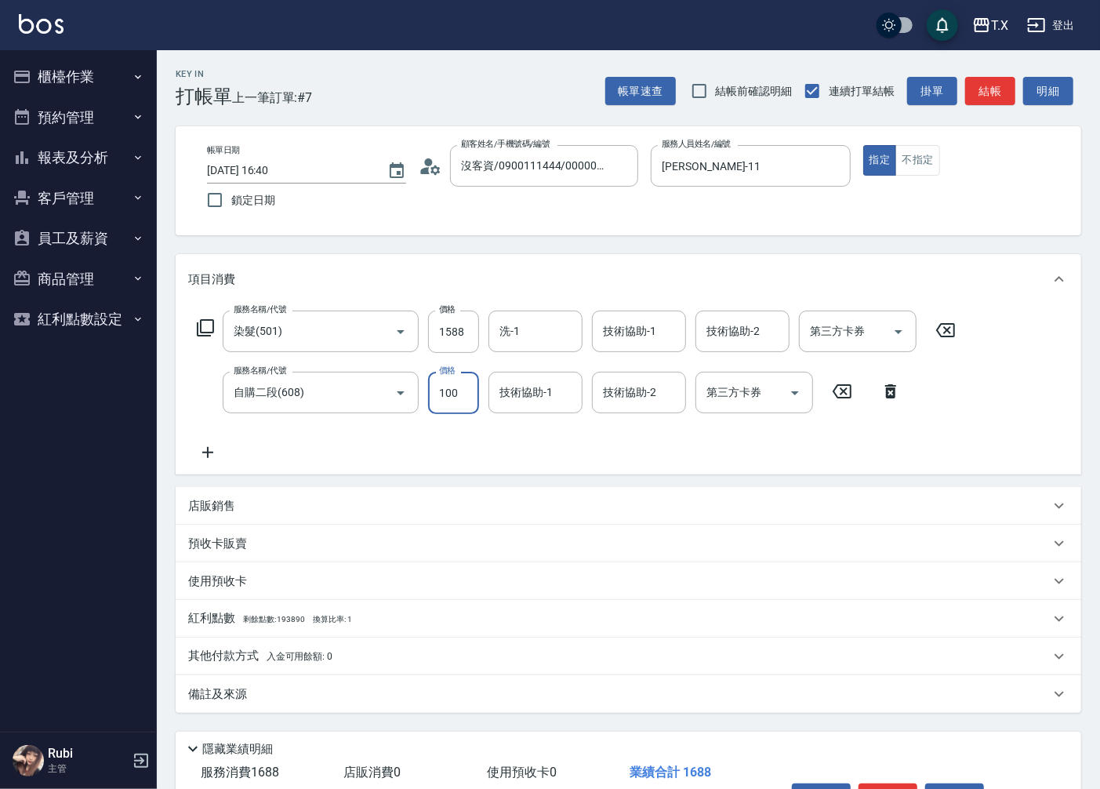
type input "1"
type input "150"
type input "100"
type input "160"
type input "1000"
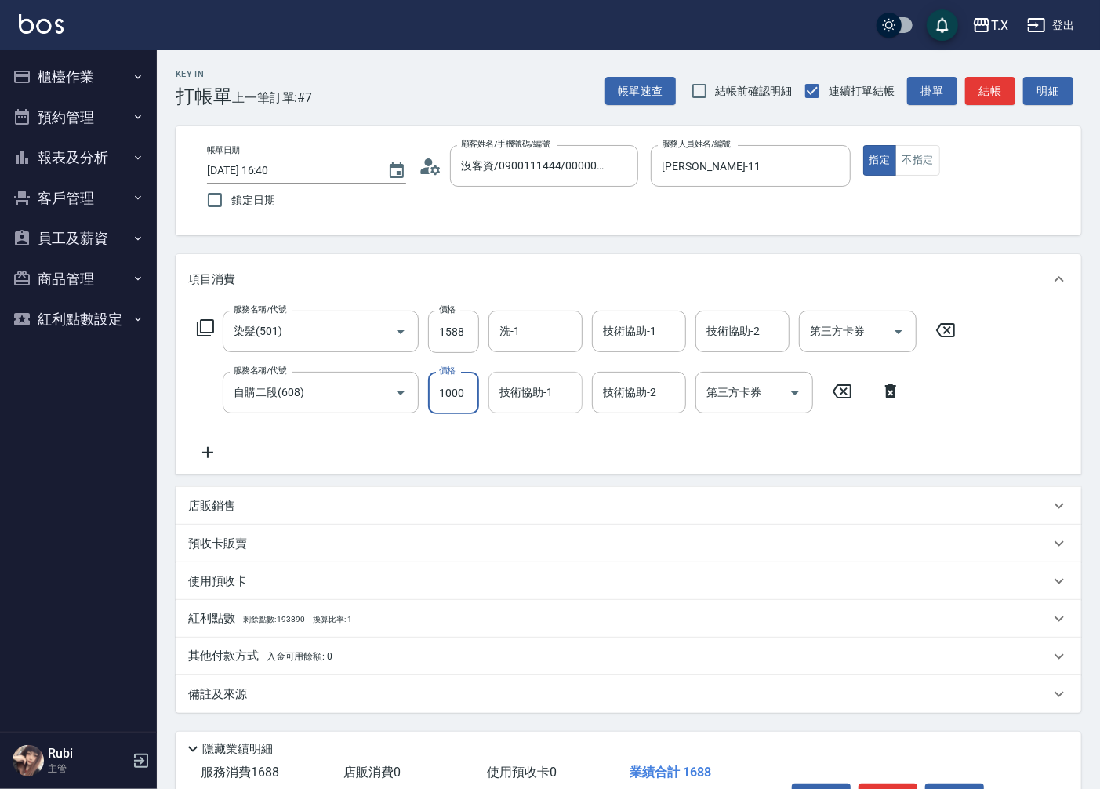
type input "250"
type input "1000"
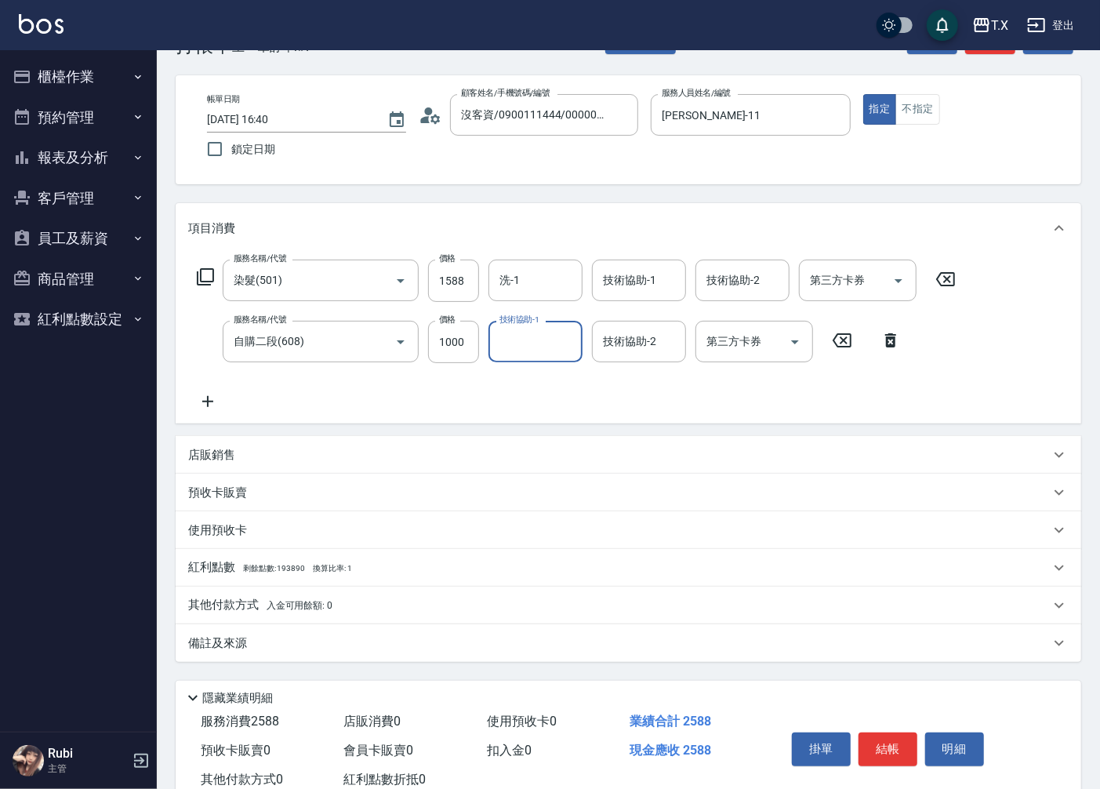
scroll to position [99, 0]
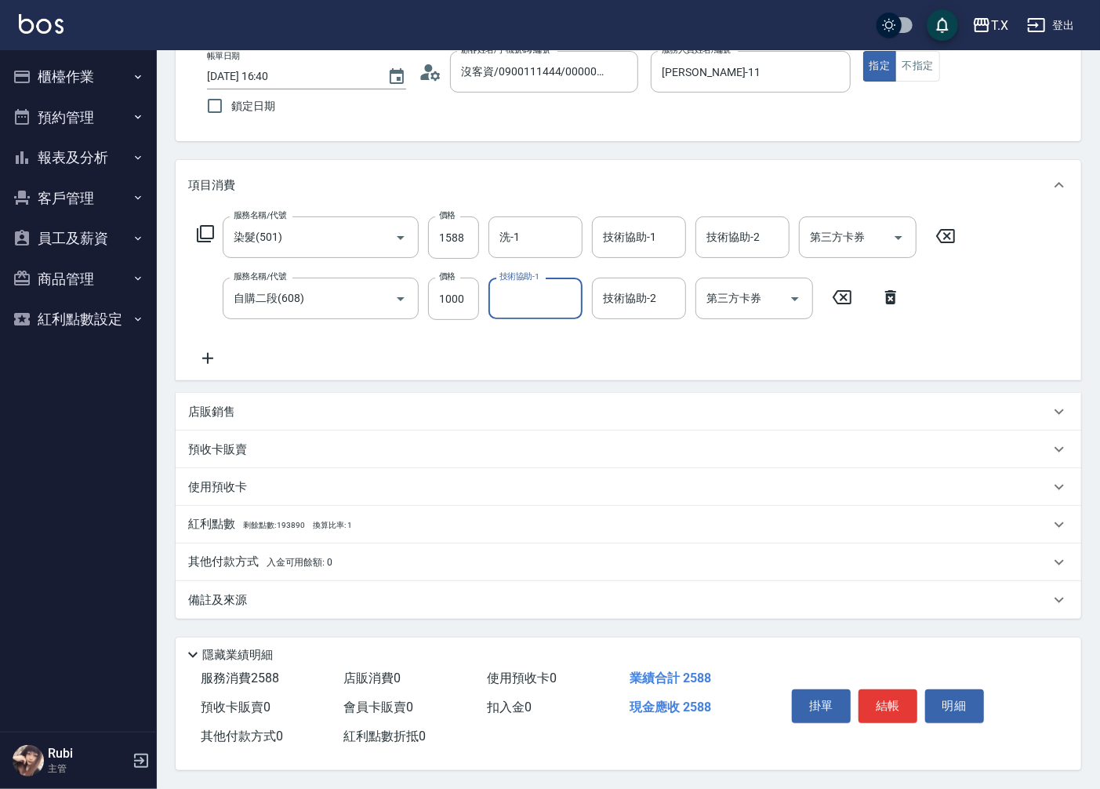
click at [238, 554] on p "其他付款方式 入金可用餘額: 0" at bounding box center [260, 562] width 144 height 17
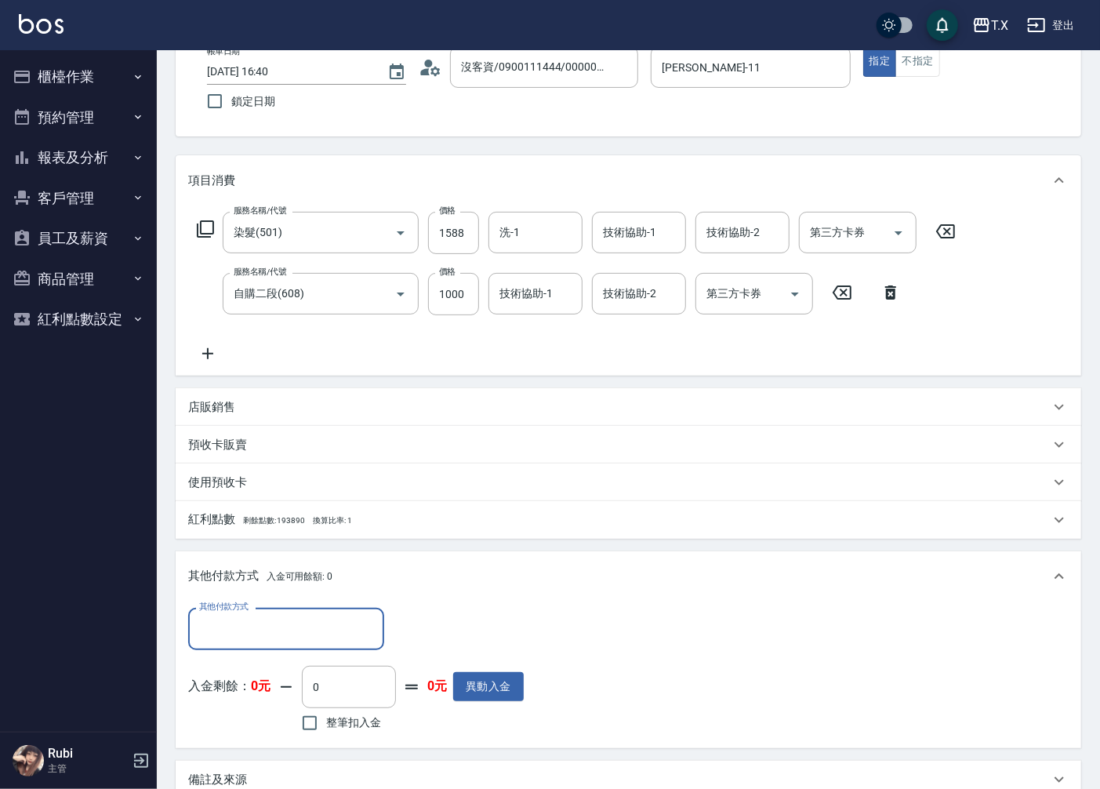
scroll to position [0, 0]
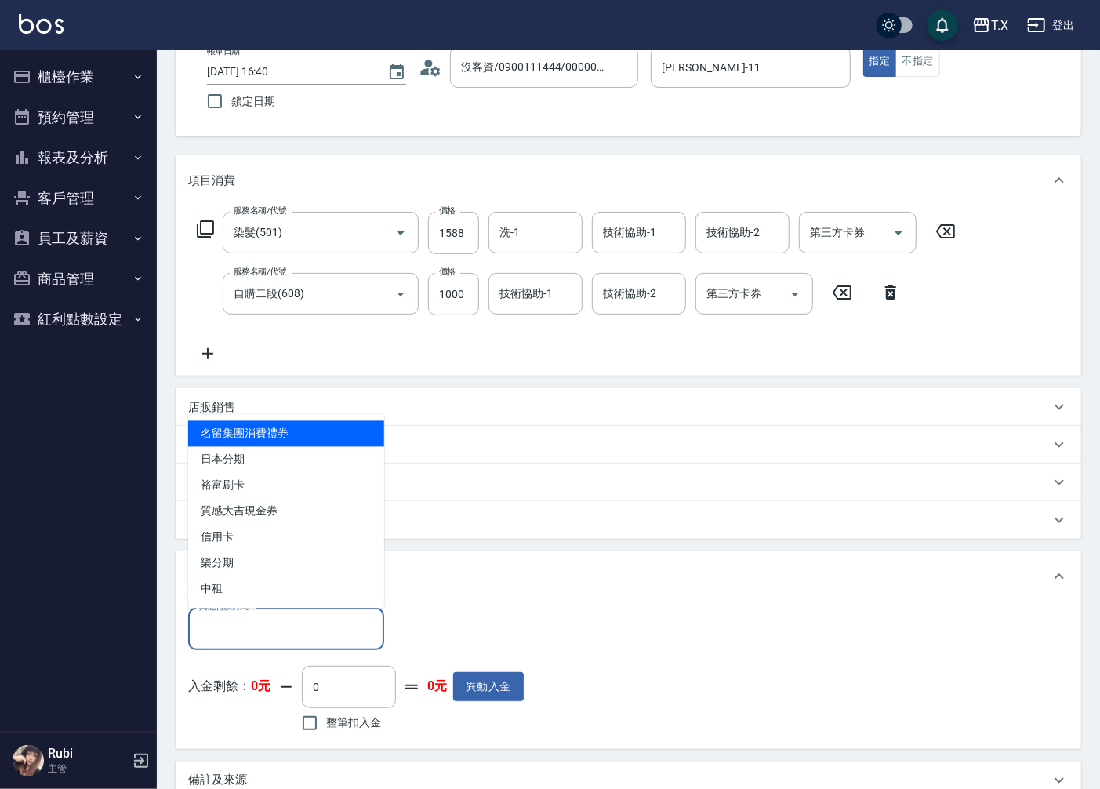
click at [296, 630] on input "其他付款方式" at bounding box center [286, 628] width 182 height 27
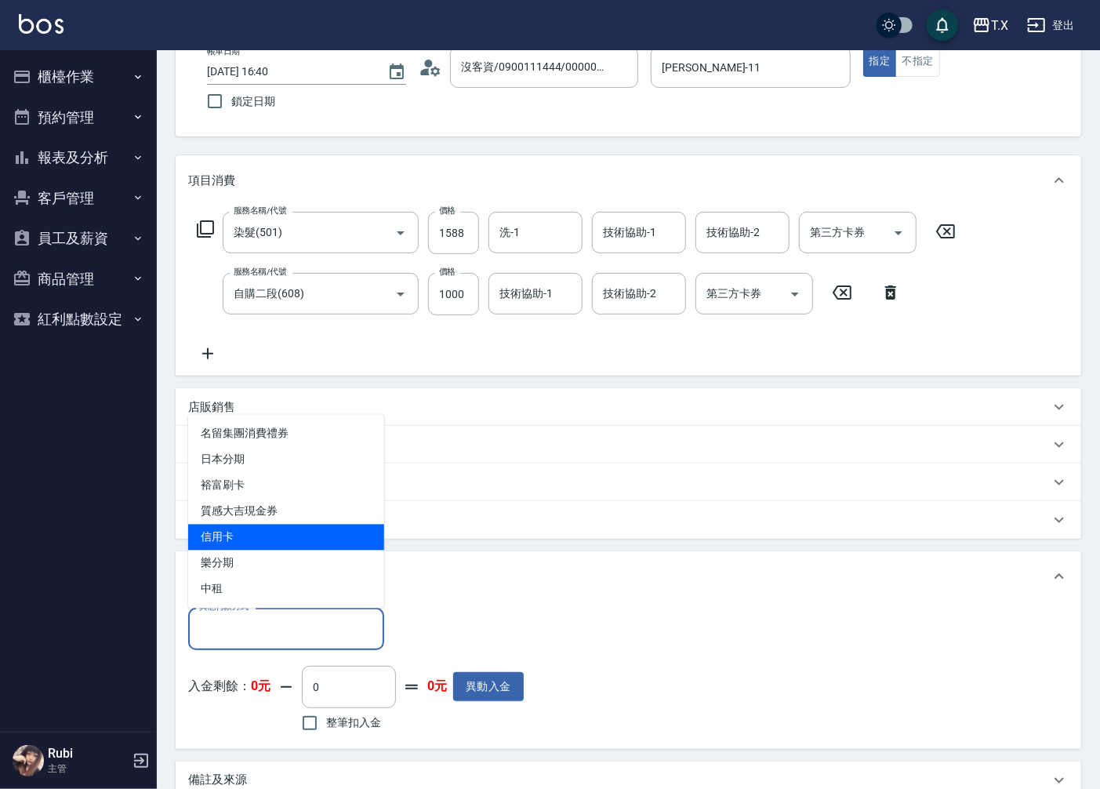
click at [249, 541] on span "信用卡" at bounding box center [286, 538] width 196 height 26
type input "信用卡"
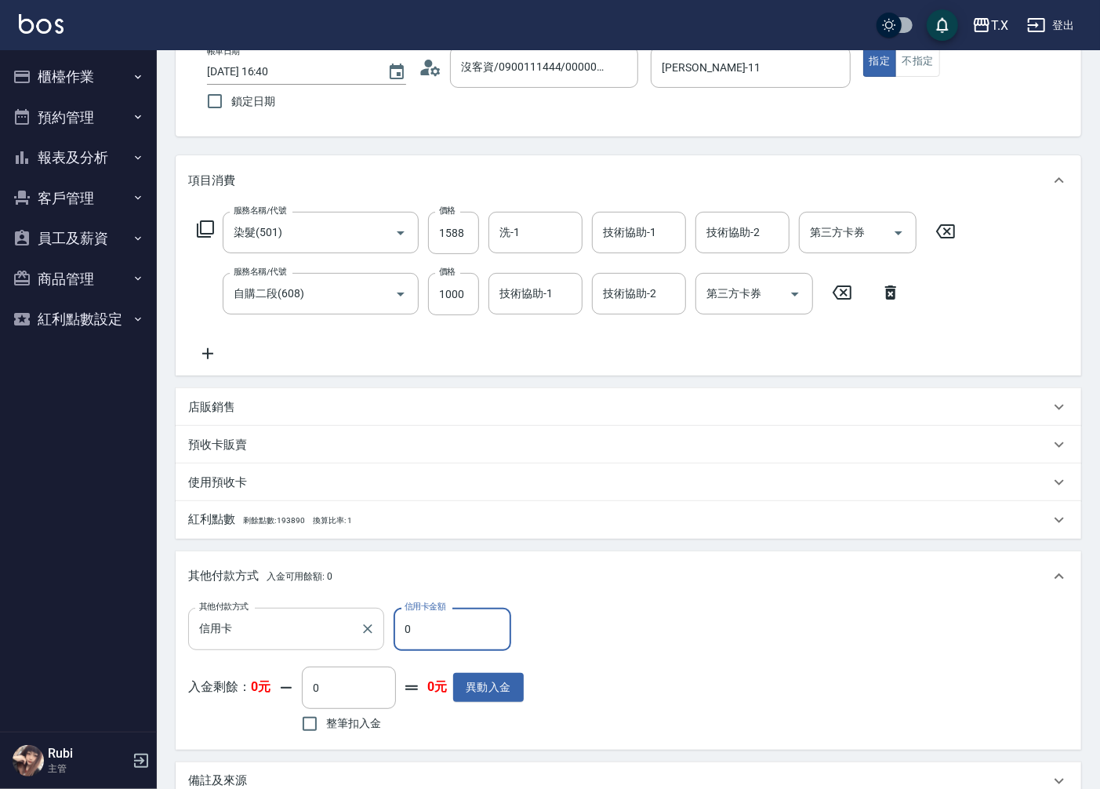
drag, startPoint x: 453, startPoint y: 632, endPoint x: 372, endPoint y: 641, distance: 81.2
click at [372, 641] on div "其他付款方式 信用卡 其他付款方式 信用卡金額 0 信用卡金額" at bounding box center [356, 629] width 336 height 42
type input "258"
type input "0"
type input "2588"
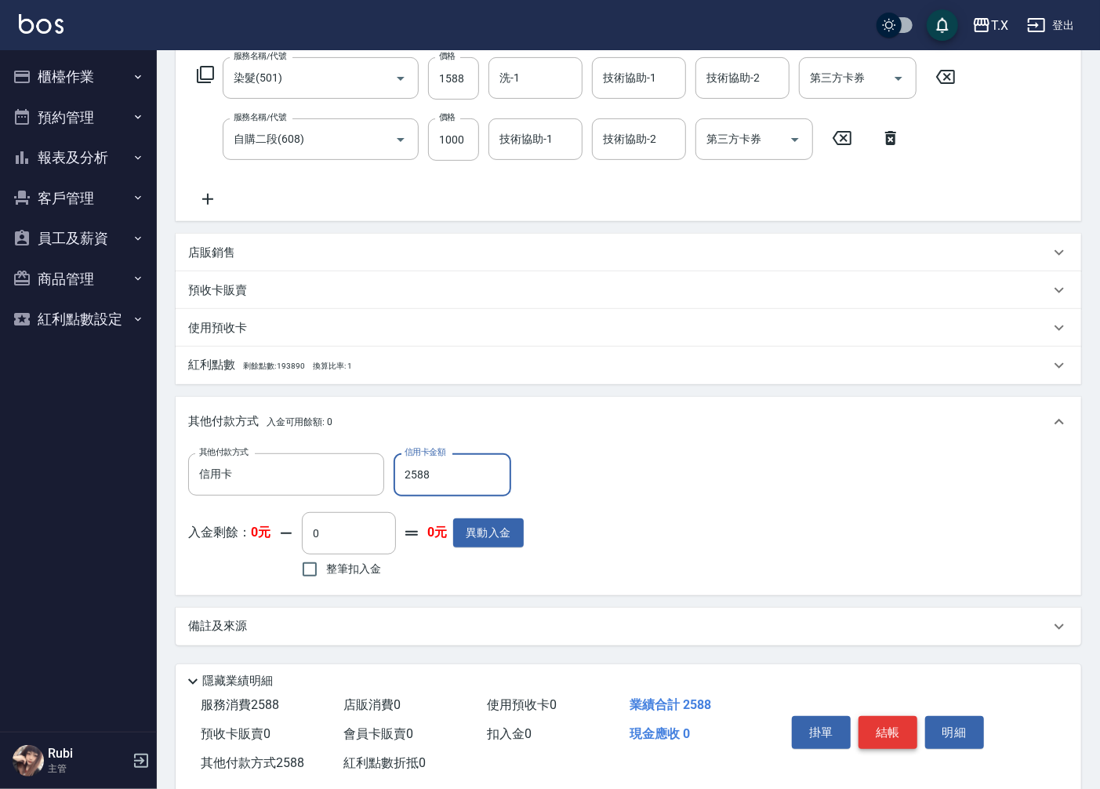
scroll to position [284, 0]
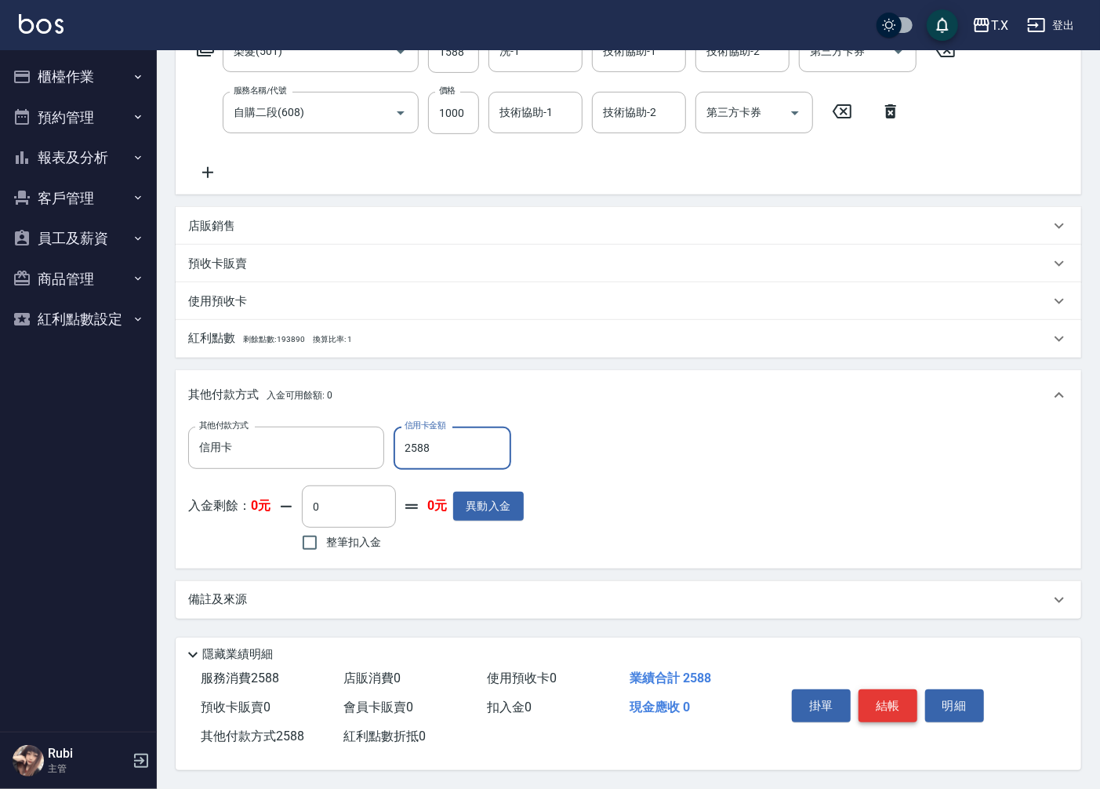
click at [891, 702] on button "結帳" at bounding box center [888, 705] width 59 height 33
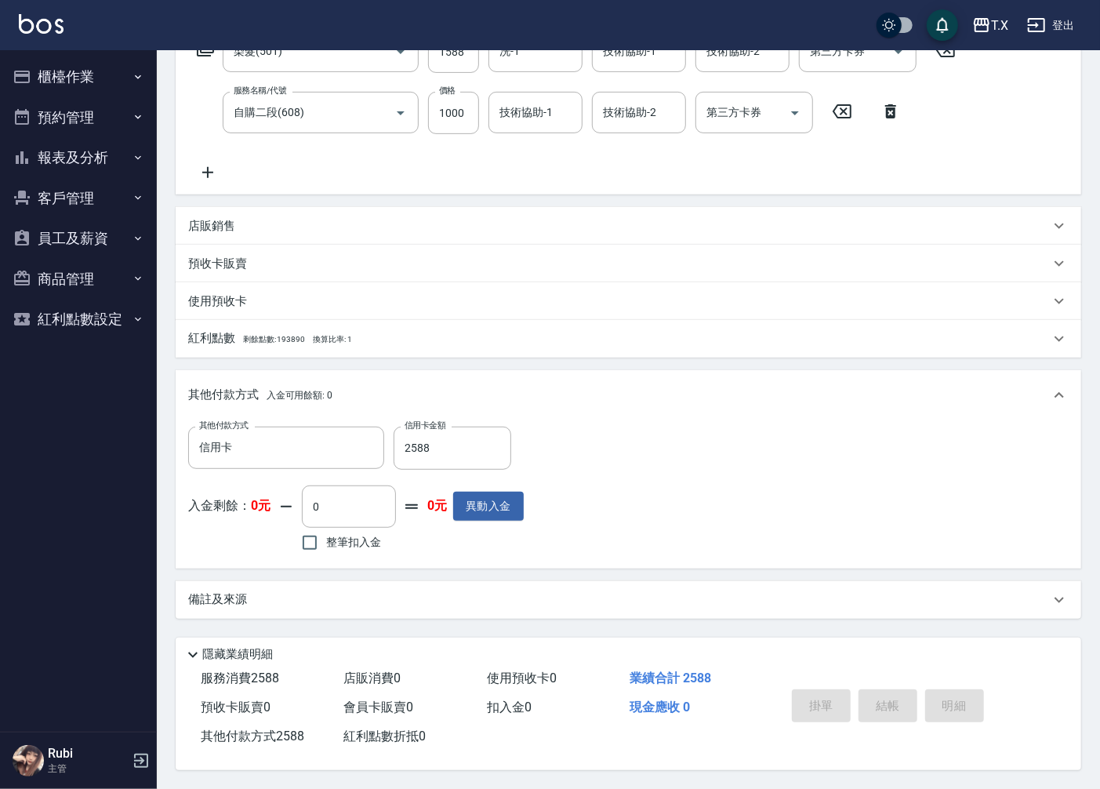
type input "[DATE] 16:41"
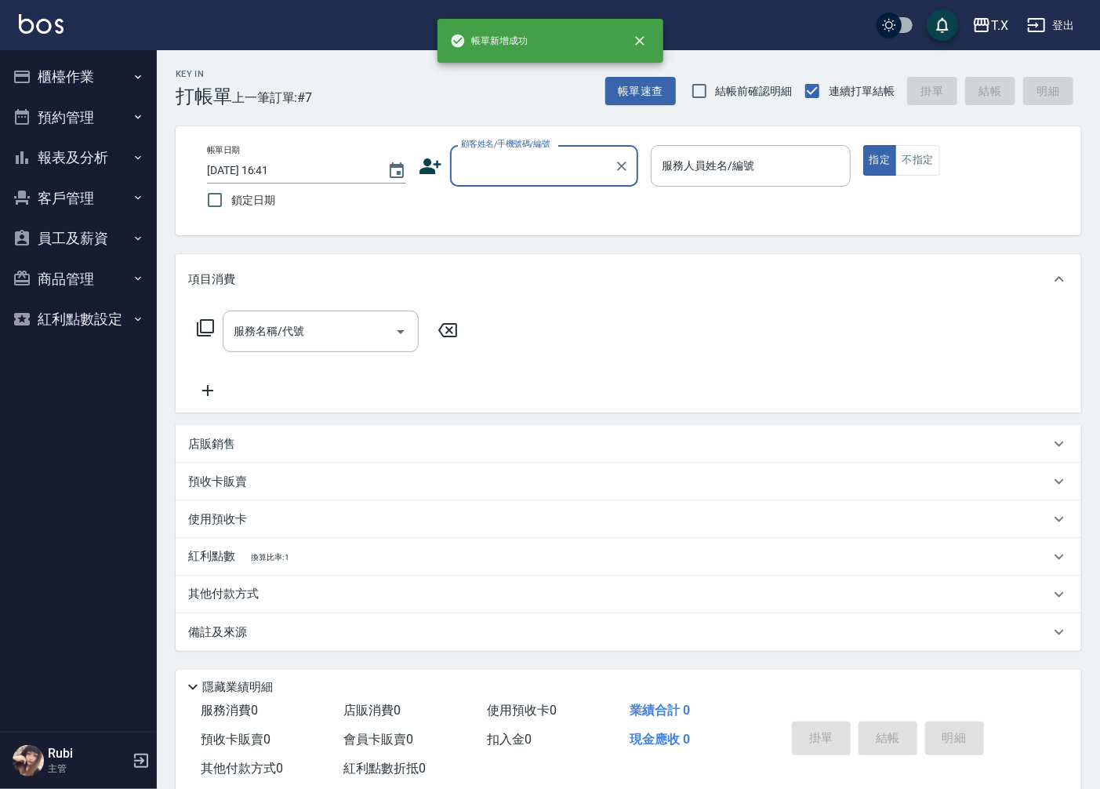
scroll to position [0, 0]
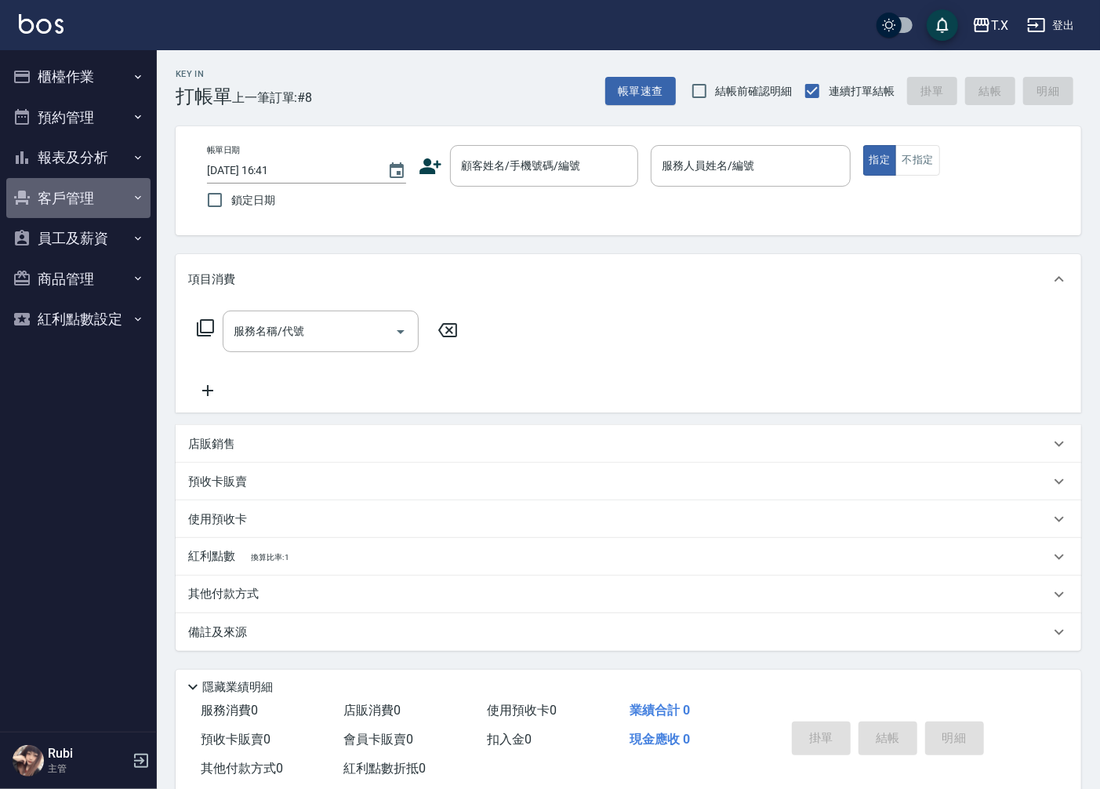
click at [94, 199] on button "客戶管理" at bounding box center [78, 198] width 144 height 41
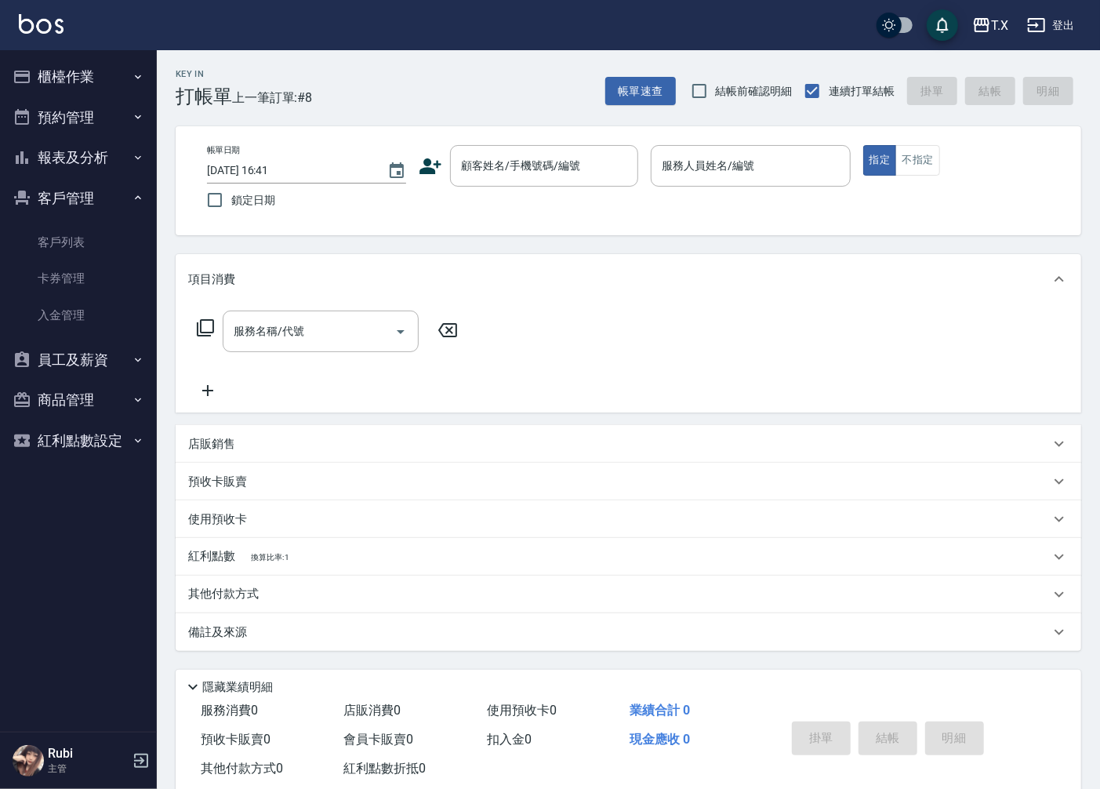
click at [88, 357] on button "員工及薪資" at bounding box center [78, 359] width 144 height 41
click at [91, 154] on button "報表及分析" at bounding box center [78, 157] width 144 height 41
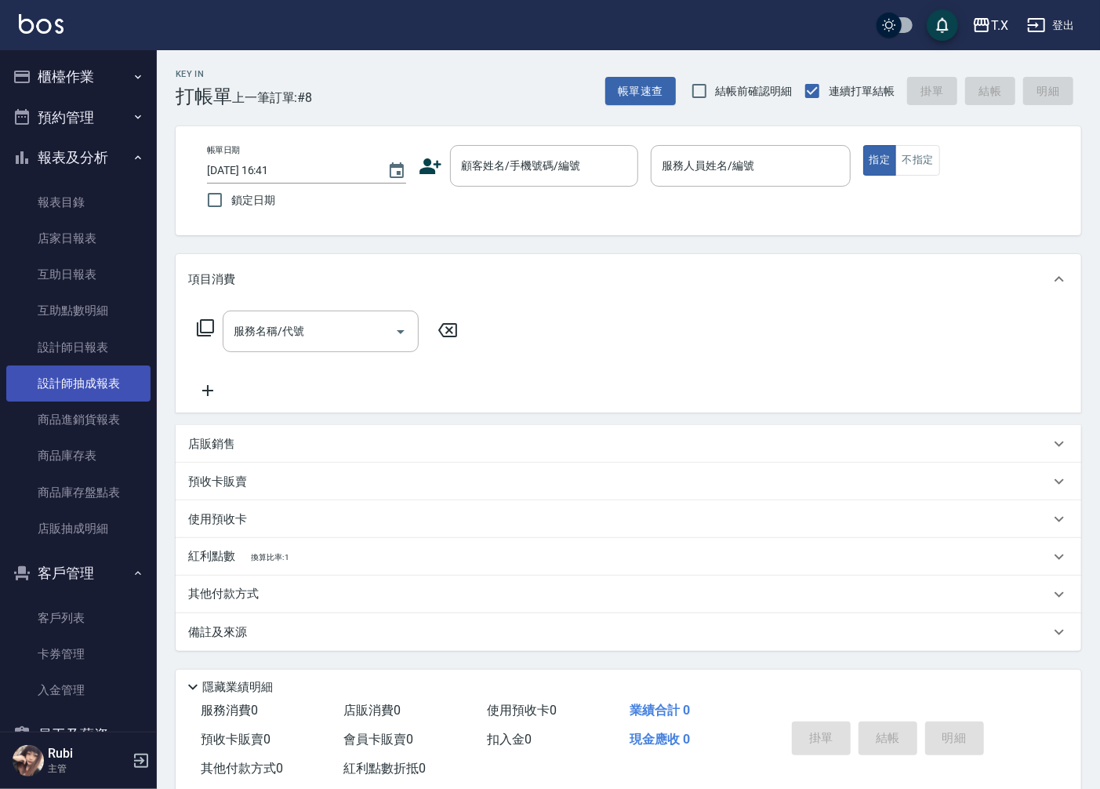
click at [72, 365] on link "設計師抽成報表" at bounding box center [78, 383] width 144 height 36
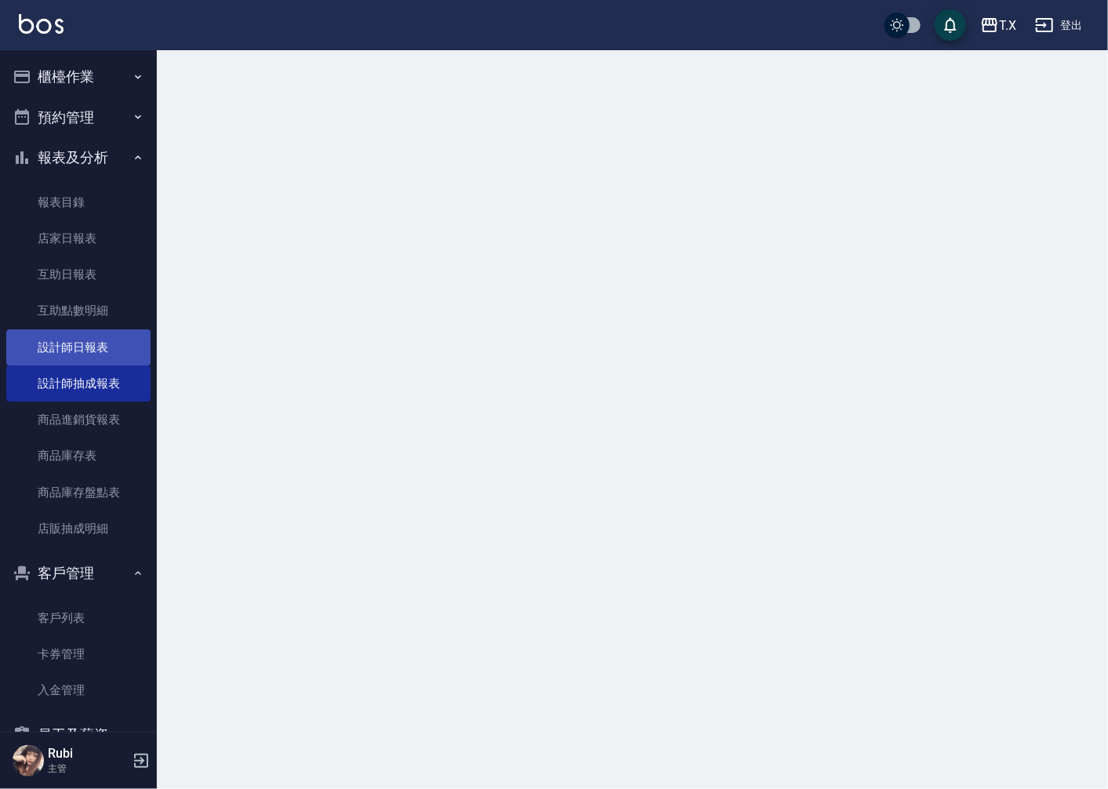
click at [100, 340] on link "設計師日報表" at bounding box center [78, 347] width 144 height 36
